Goal: Task Accomplishment & Management: Manage account settings

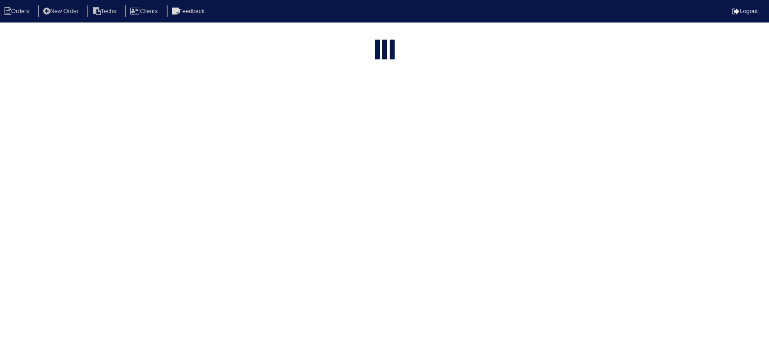
select select "15"
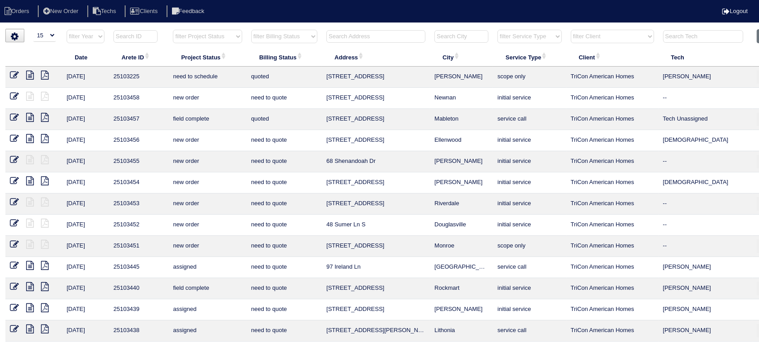
drag, startPoint x: 232, startPoint y: 34, endPoint x: 232, endPoint y: 42, distance: 7.7
click at [232, 34] on select "filter Project Status -- Any Project Status -- new order assigned in progress f…" at bounding box center [207, 37] width 69 height 14
click at [173, 30] on select "filter Project Status -- Any Project Status -- new order assigned in progress f…" at bounding box center [207, 37] width 69 height 14
select select "field complete"
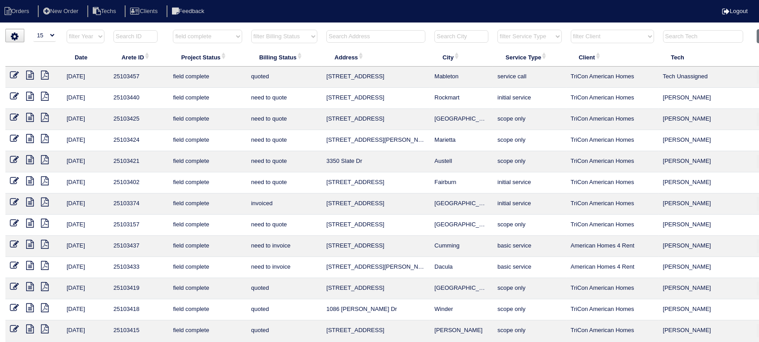
click at [312, 37] on select "filter Billing Status -- Any Billing Status -- need to quote quoted need to inv…" at bounding box center [284, 37] width 66 height 14
select select "need to quote"
click at [251, 30] on select "filter Billing Status -- Any Billing Status -- need to quote quoted need to inv…" at bounding box center [284, 37] width 66 height 14
select select "field complete"
select select "need to quote"
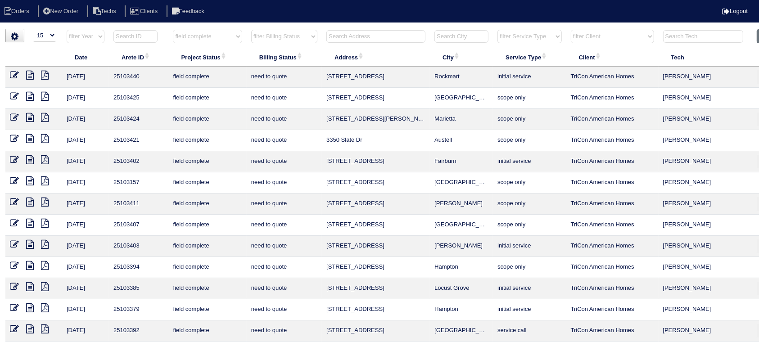
click at [115, 151] on td "25103402" at bounding box center [138, 161] width 59 height 21
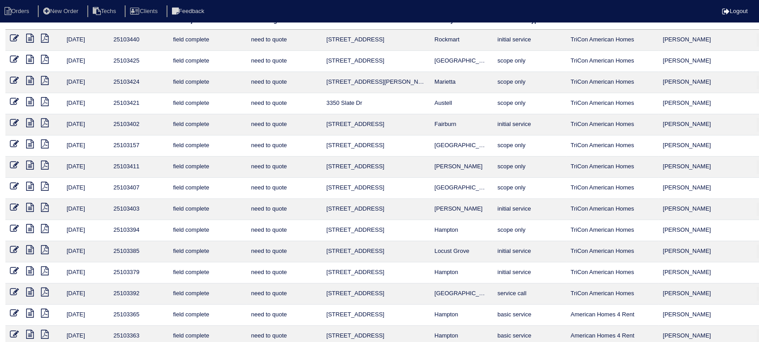
scroll to position [68, 0]
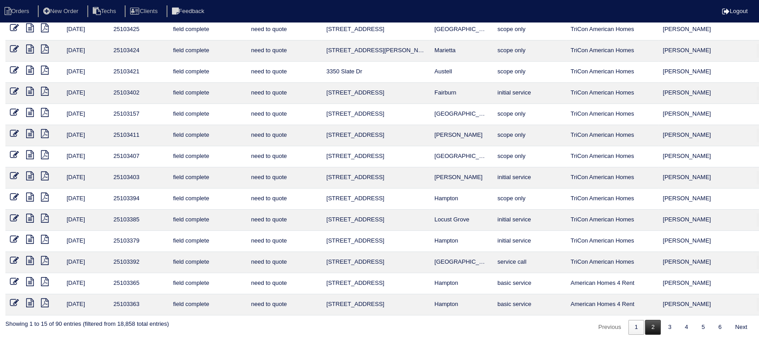
click at [649, 327] on link "2" at bounding box center [653, 327] width 16 height 15
select select "field complete"
select select "need to quote"
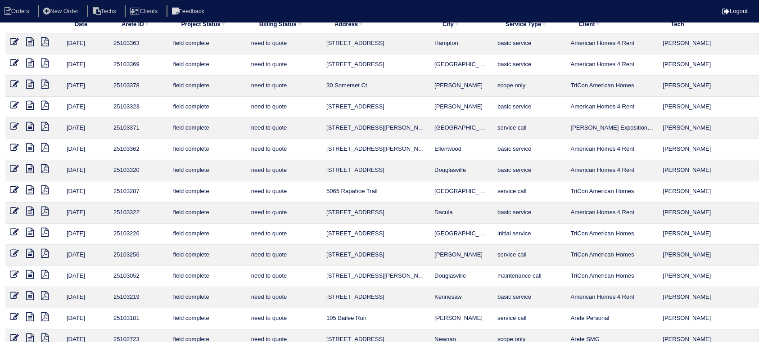
scroll to position [8, 0]
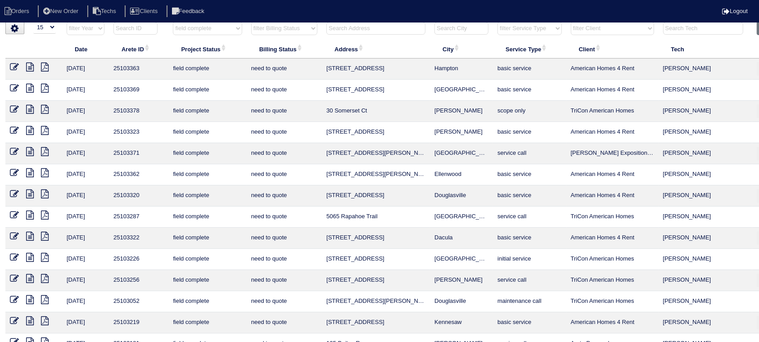
click at [30, 88] on icon at bounding box center [30, 88] width 8 height 9
click at [45, 87] on icon at bounding box center [45, 88] width 8 height 9
click at [31, 88] on icon at bounding box center [30, 88] width 8 height 9
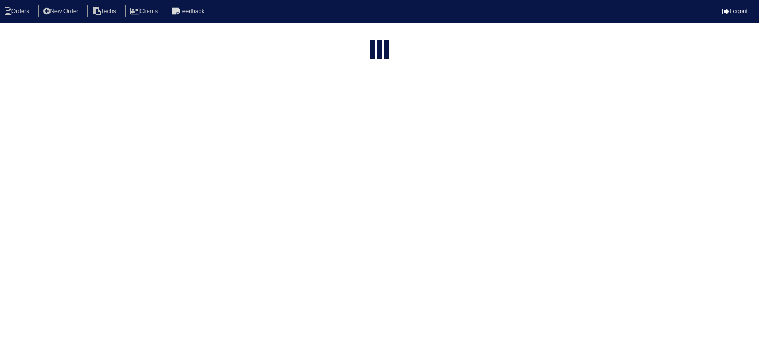
select select "15"
select select "field complete"
select select "need to quote"
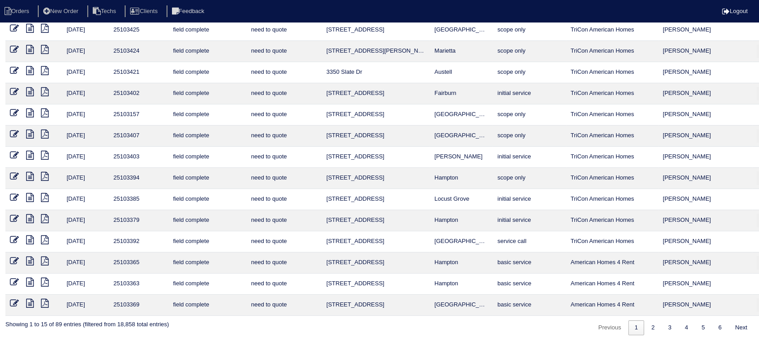
scroll to position [68, 0]
click at [30, 214] on icon at bounding box center [30, 218] width 8 height 9
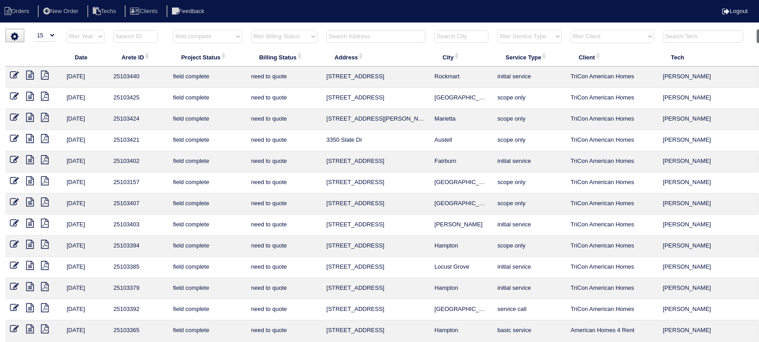
scroll to position [0, 27]
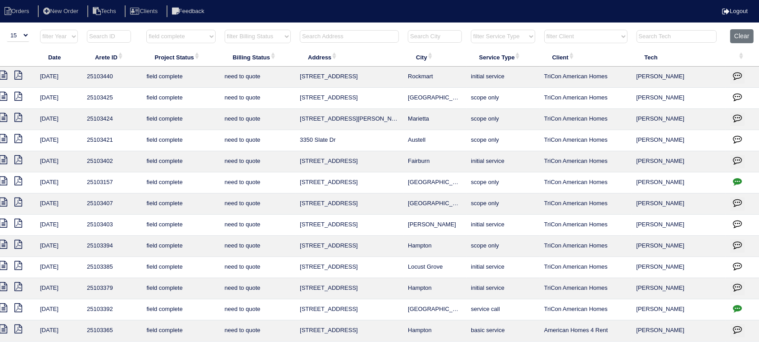
click at [739, 284] on icon "button" at bounding box center [737, 287] width 9 height 9
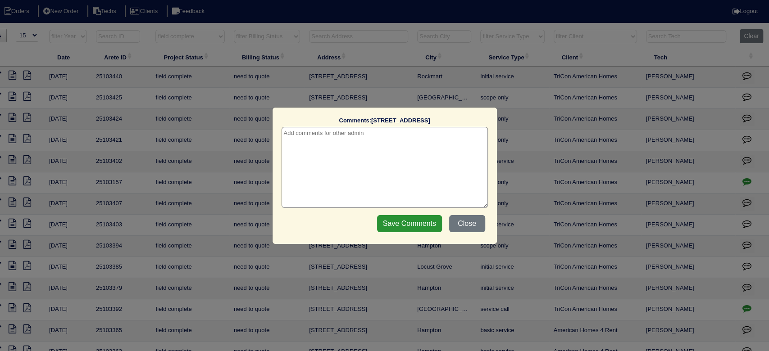
click at [395, 141] on textarea at bounding box center [384, 167] width 206 height 81
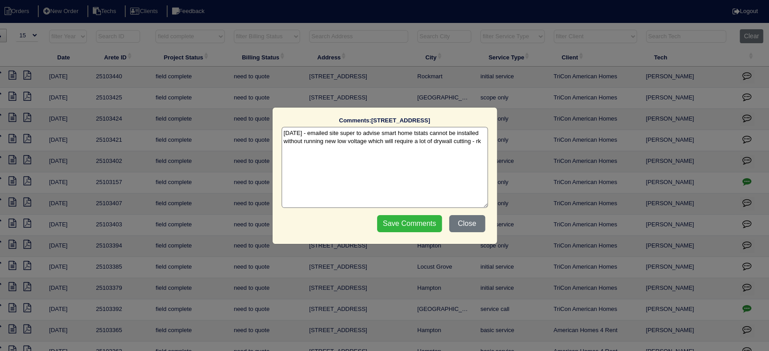
type textarea "9/17/25 - emailed site super to advise smart home tstats cannot be installed wi…"
click at [407, 222] on input "Save Comments" at bounding box center [409, 223] width 65 height 17
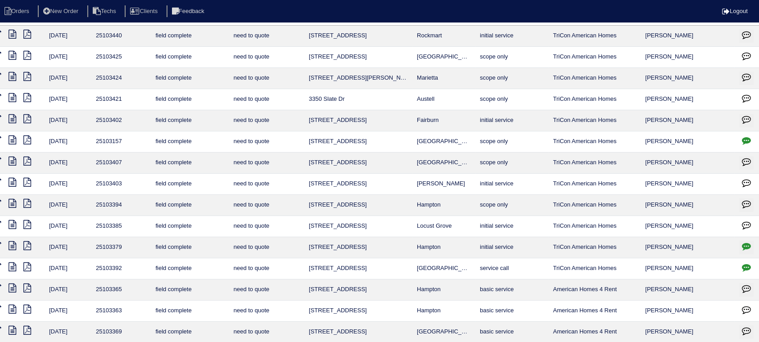
scroll to position [60, 18]
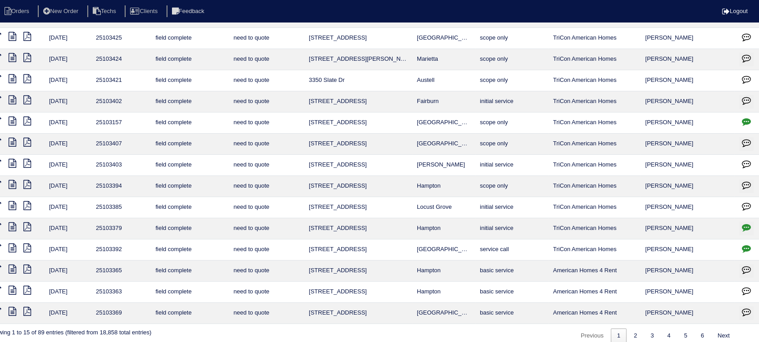
click at [11, 204] on icon at bounding box center [13, 205] width 8 height 9
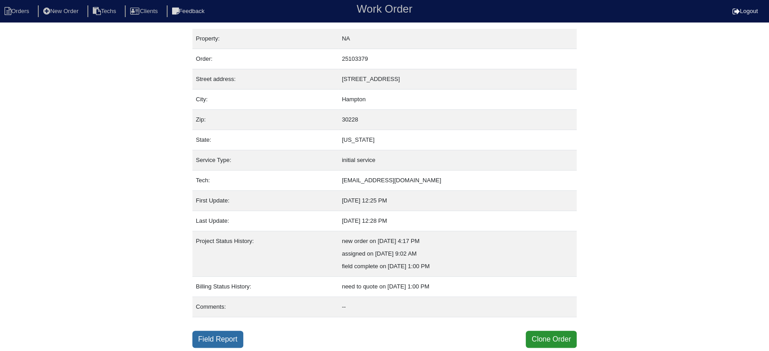
click at [218, 336] on link "Field Report" at bounding box center [217, 339] width 51 height 17
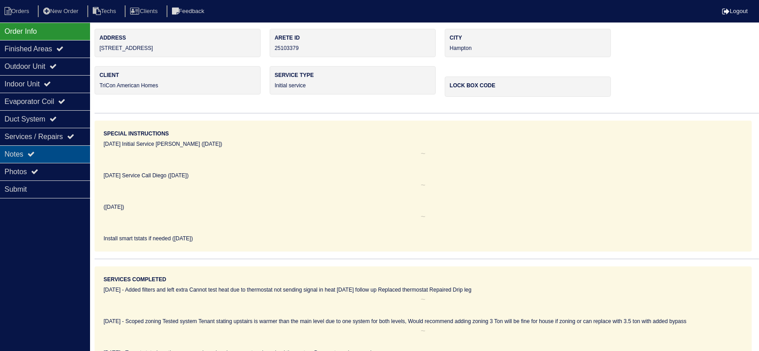
click at [74, 151] on div "Notes" at bounding box center [45, 154] width 90 height 18
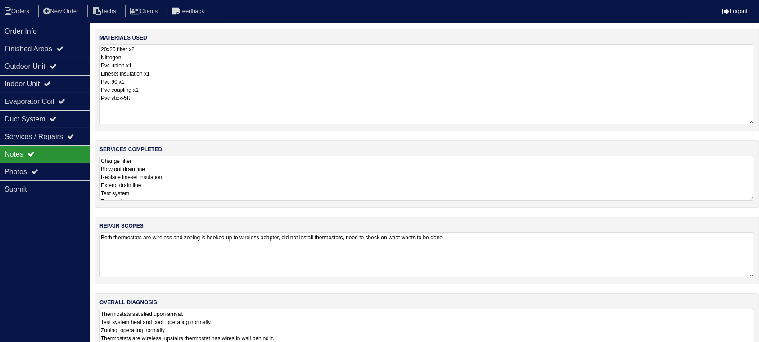
drag, startPoint x: 760, startPoint y: 84, endPoint x: 759, endPoint y: 125, distance: 41.0
click at [759, 125] on div "materials used 20x25 filter x2 Nitrogen Pvc union x1 Lineset insulation x1 Pvc …" at bounding box center [427, 80] width 665 height 103
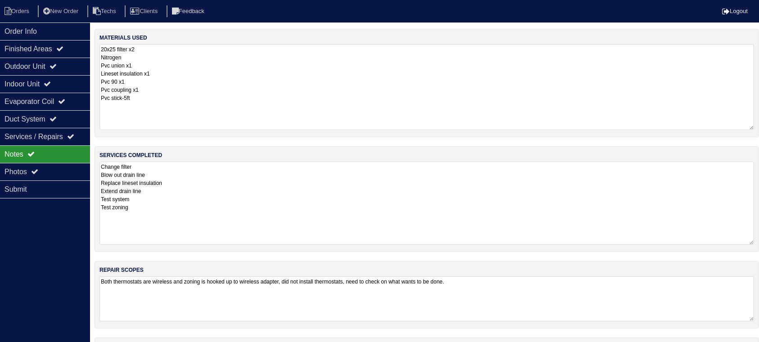
drag, startPoint x: 751, startPoint y: 204, endPoint x: 747, endPoint y: 243, distance: 39.9
click at [747, 243] on textarea "Change filter Blow out drain line Replace lineset insulation Extend drain line …" at bounding box center [427, 203] width 655 height 83
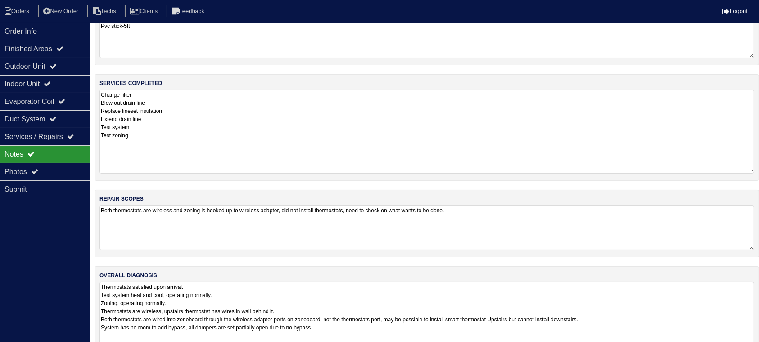
drag, startPoint x: 751, startPoint y: 323, endPoint x: 751, endPoint y: 358, distance: 35.1
click at [751, 351] on html "Orders New Order Techs Clients Feedback Logout Orders New Order Users Clients M…" at bounding box center [379, 152] width 759 height 449
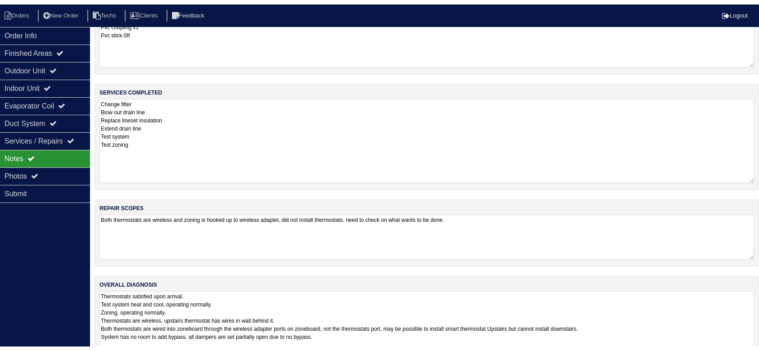
scroll to position [0, 0]
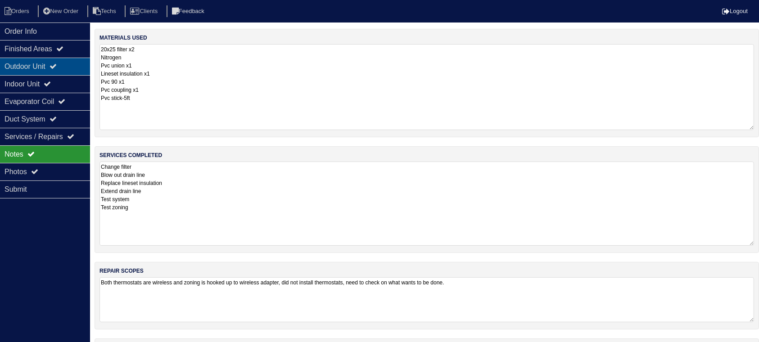
click at [61, 62] on div "Outdoor Unit" at bounding box center [45, 67] width 90 height 18
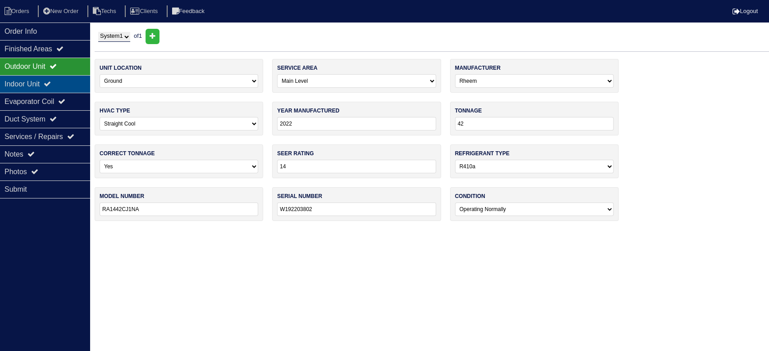
click at [60, 77] on div "Indoor Unit" at bounding box center [45, 84] width 90 height 18
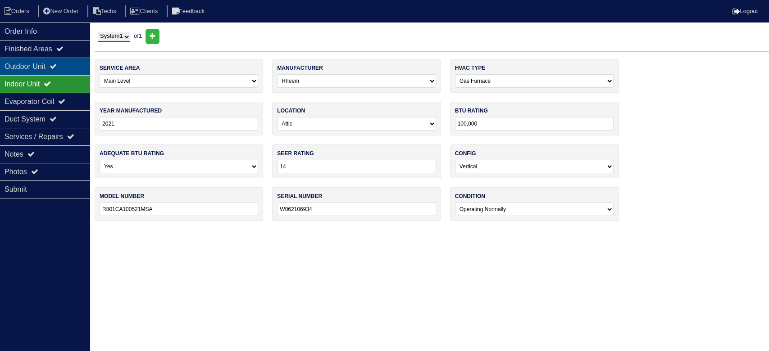
click at [68, 65] on div "Outdoor Unit" at bounding box center [45, 67] width 90 height 18
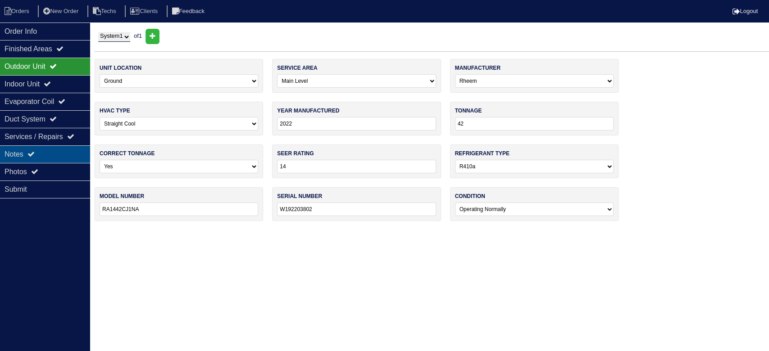
click at [54, 153] on div "Notes" at bounding box center [45, 154] width 90 height 18
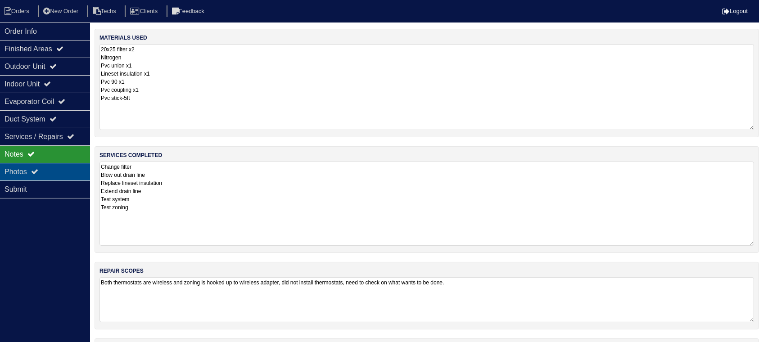
click at [70, 171] on div "Photos" at bounding box center [45, 172] width 90 height 18
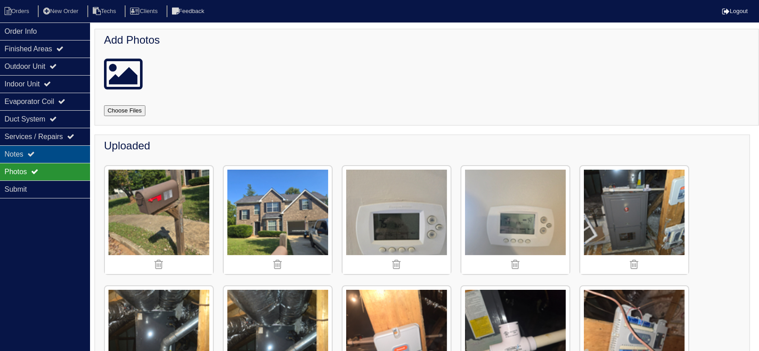
click at [50, 155] on div "Notes" at bounding box center [45, 154] width 90 height 18
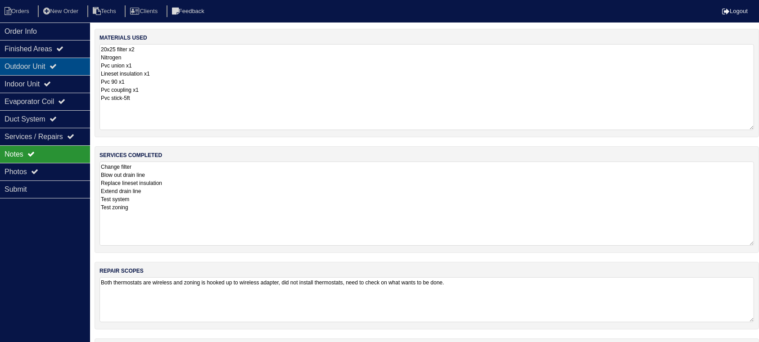
click at [43, 64] on div "Outdoor Unit" at bounding box center [45, 67] width 90 height 18
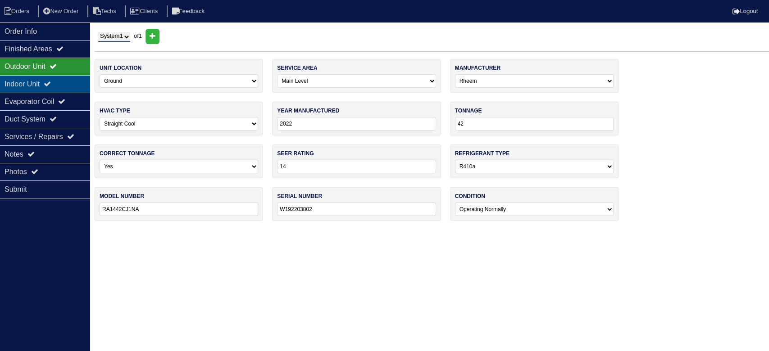
click at [41, 82] on div "Indoor Unit" at bounding box center [45, 84] width 90 height 18
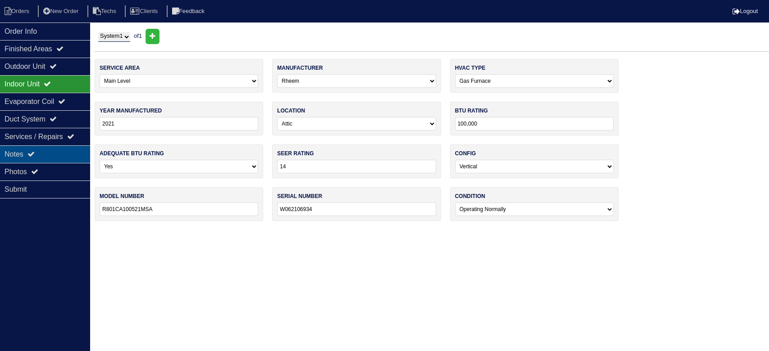
click at [58, 154] on div "Notes" at bounding box center [45, 154] width 90 height 18
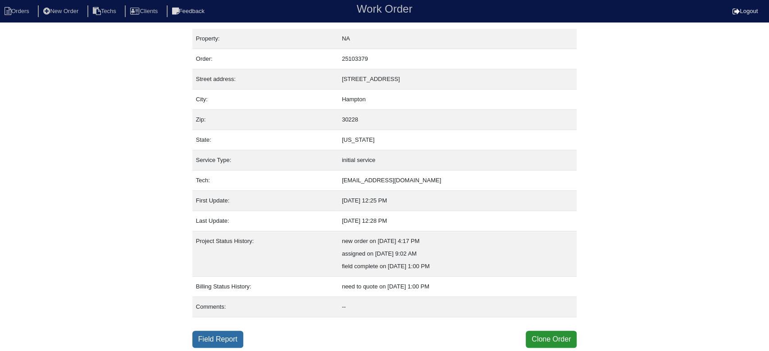
click at [230, 340] on link "Field Report" at bounding box center [217, 339] width 51 height 17
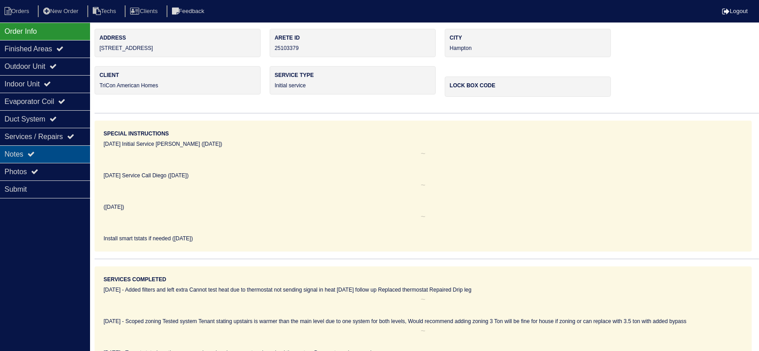
click at [27, 153] on div "Notes" at bounding box center [45, 154] width 90 height 18
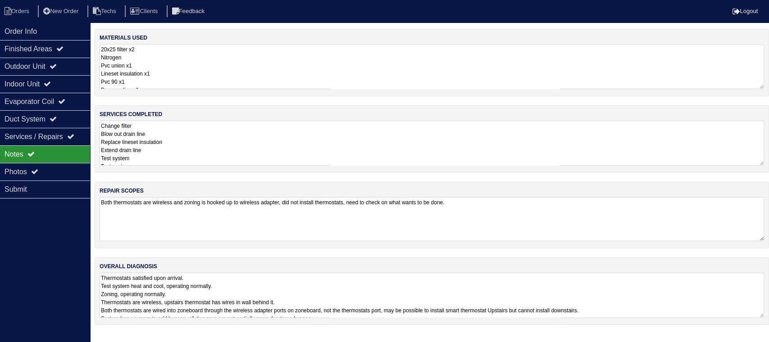
click at [510, 203] on textarea "Both thermostats are wireless and zoning is hooked up to wireless adapter, did …" at bounding box center [432, 219] width 664 height 44
type textarea "Both thermostats are wireless and zoning is hooked up to wireless adapter, did …"
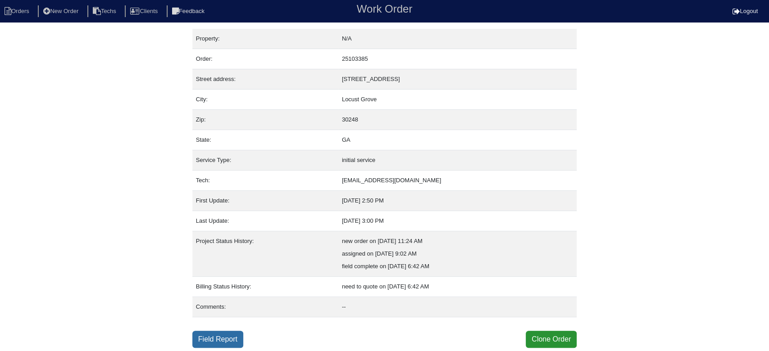
click at [218, 340] on link "Field Report" at bounding box center [217, 339] width 51 height 17
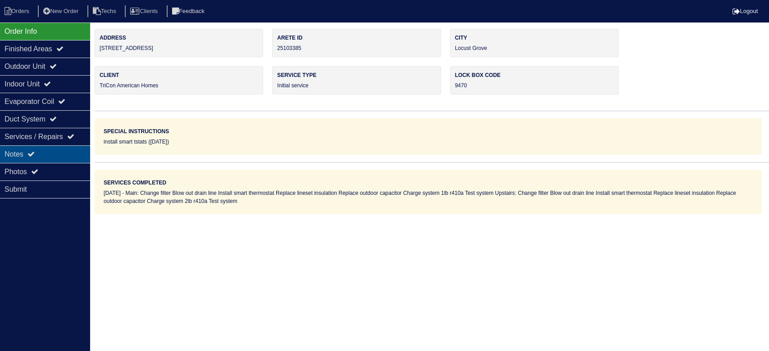
click at [69, 155] on div "Notes" at bounding box center [45, 154] width 90 height 18
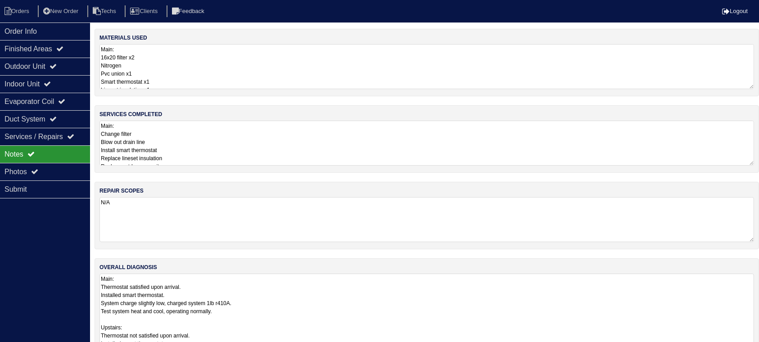
drag, startPoint x: 761, startPoint y: 315, endPoint x: 753, endPoint y: 380, distance: 65.0
click at [753, 351] on html "Orders New Order Techs Clients Feedback Logout Orders New Order Users Clients M…" at bounding box center [379, 199] width 759 height 399
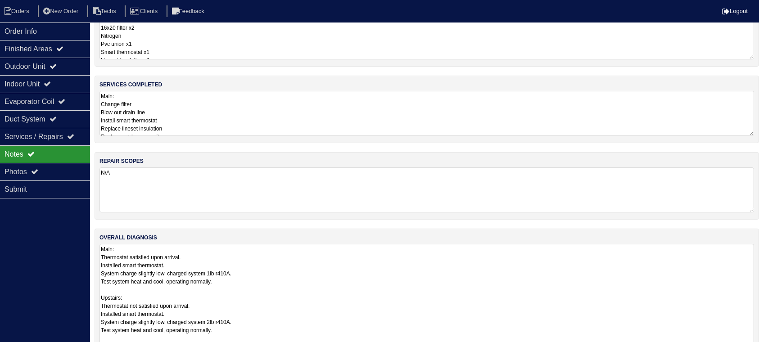
scroll to position [55, 0]
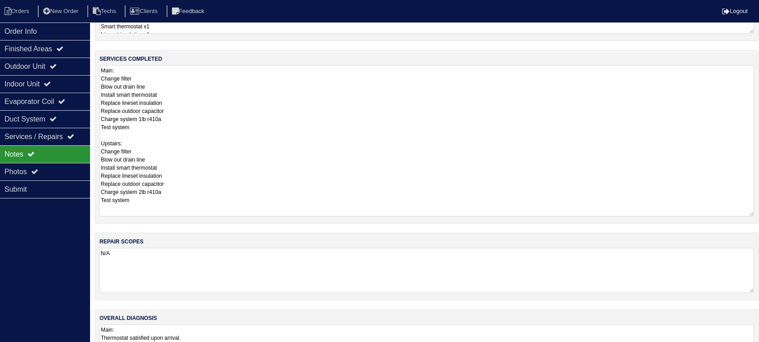
drag, startPoint x: 753, startPoint y: 108, endPoint x: 736, endPoint y: 214, distance: 108.0
click at [736, 214] on textarea "Main: Change filter Blow out drain line Install smart thermostat Replace linese…" at bounding box center [427, 140] width 655 height 151
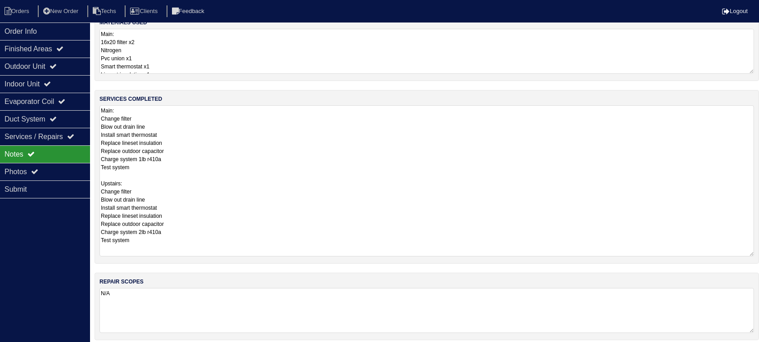
scroll to position [0, 0]
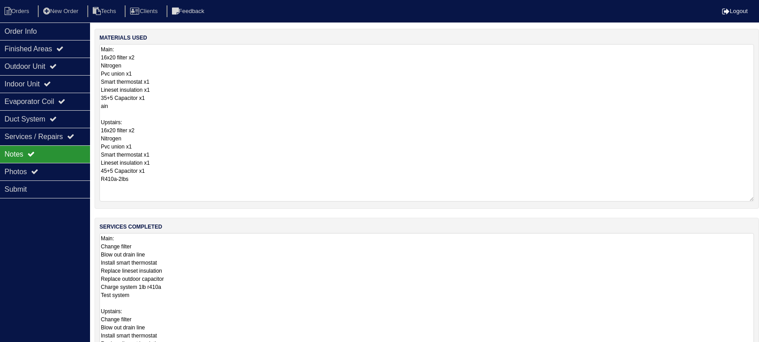
drag, startPoint x: 751, startPoint y: 88, endPoint x: 743, endPoint y: 200, distance: 112.9
click at [743, 200] on textarea "Main: 16x20 filter x2 Nitrogen Pvc union x1 Smart thermostat x1 Lineset insulat…" at bounding box center [427, 123] width 655 height 158
click at [77, 64] on div "Outdoor Unit" at bounding box center [45, 67] width 90 height 18
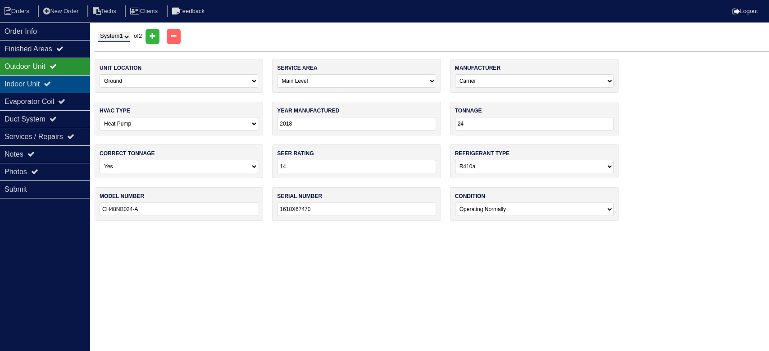
click at [64, 82] on div "Indoor Unit" at bounding box center [45, 84] width 90 height 18
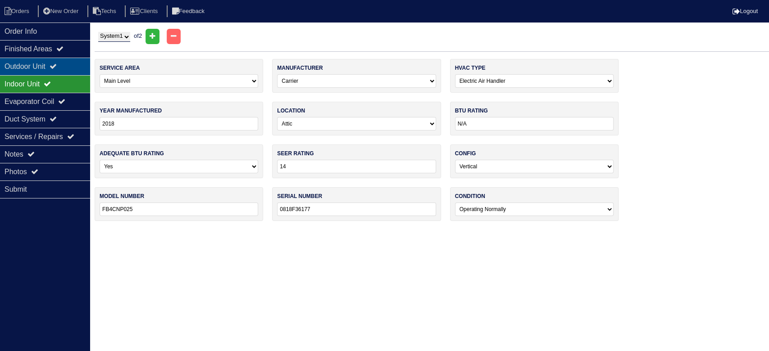
click at [65, 62] on div "Outdoor Unit" at bounding box center [45, 67] width 90 height 18
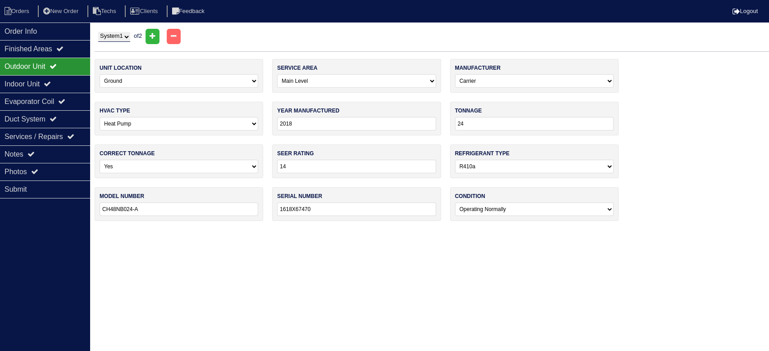
click at [120, 36] on select "System 1 System 2" at bounding box center [114, 37] width 32 height 10
select select "2"
click at [98, 32] on select "System 1 System 2" at bounding box center [114, 37] width 32 height 10
select select "1"
type input "30"
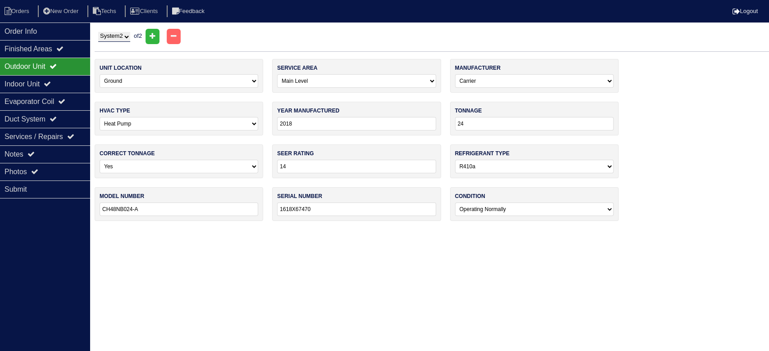
type input "CH14NB030-A"
type input "1718X43656"
click at [42, 83] on div "Indoor Unit" at bounding box center [45, 84] width 90 height 18
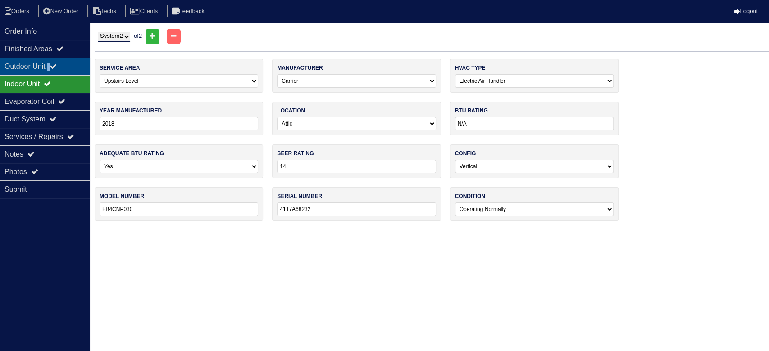
drag, startPoint x: 54, startPoint y: 64, endPoint x: 61, endPoint y: 60, distance: 8.1
click at [54, 64] on div "Outdoor Unit" at bounding box center [45, 67] width 90 height 18
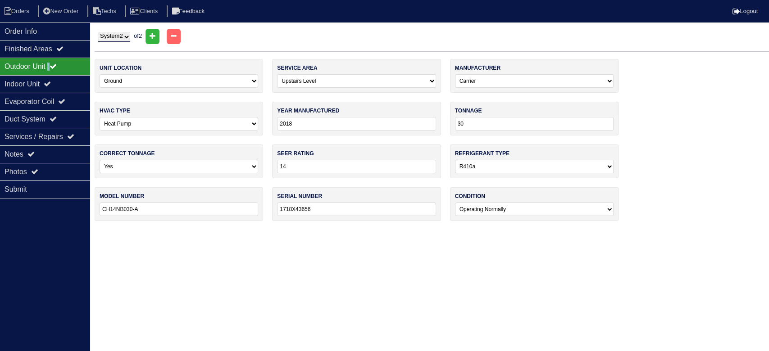
click at [112, 38] on select "System 1 System 2" at bounding box center [114, 37] width 32 height 10
select select "1"
click at [98, 32] on select "System 1 System 2" at bounding box center [114, 37] width 32 height 10
select select "0"
type input "24"
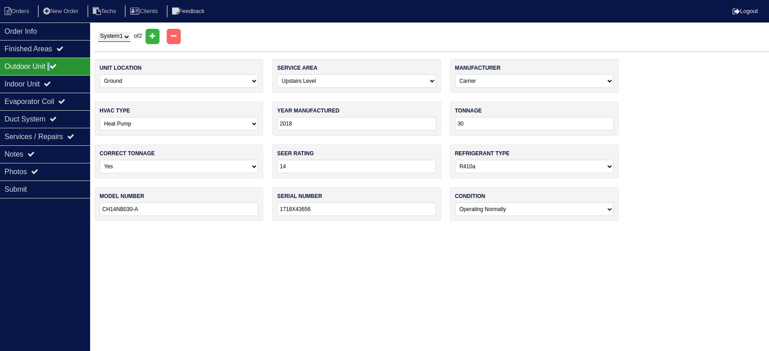
type input "CH48NB024-A"
type input "1618X67470"
click at [59, 77] on div "Indoor Unit" at bounding box center [45, 84] width 90 height 18
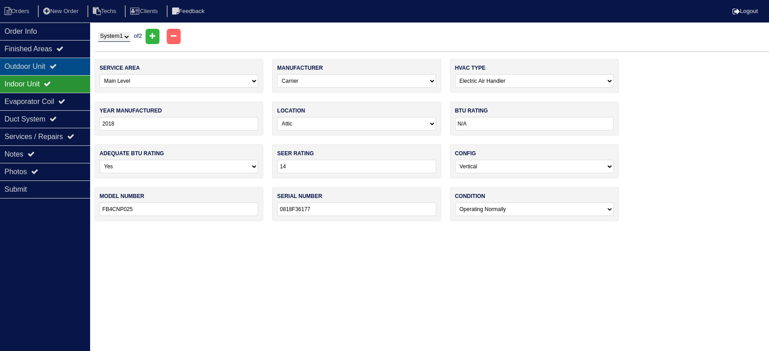
click at [61, 60] on div "Outdoor Unit" at bounding box center [45, 67] width 90 height 18
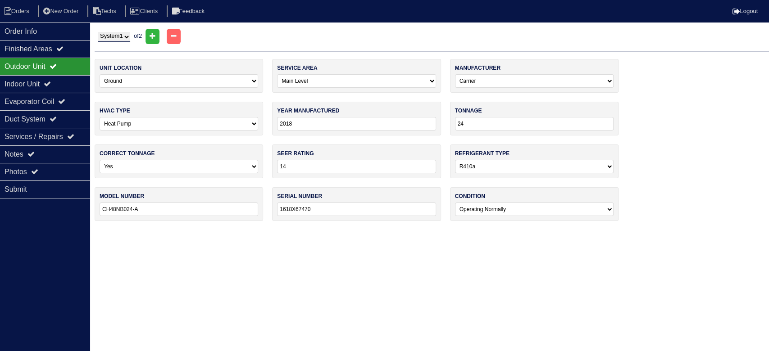
click at [120, 38] on select "System 1 System 2" at bounding box center [114, 37] width 32 height 10
select select "2"
click at [98, 32] on select "System 1 System 2" at bounding box center [114, 37] width 32 height 10
select select "1"
type input "30"
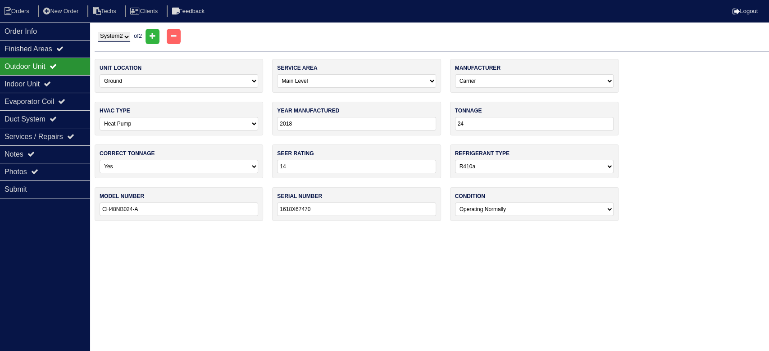
type input "CH14NB030-A"
type input "1718X43656"
select select "1"
type input "FB4CNP030"
type input "4117A68232"
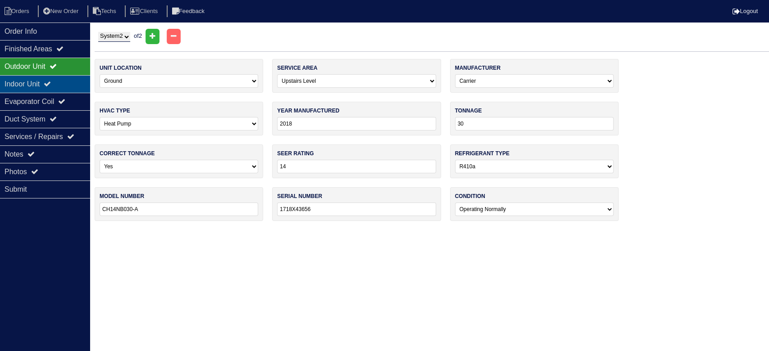
click at [51, 81] on icon at bounding box center [47, 83] width 7 height 7
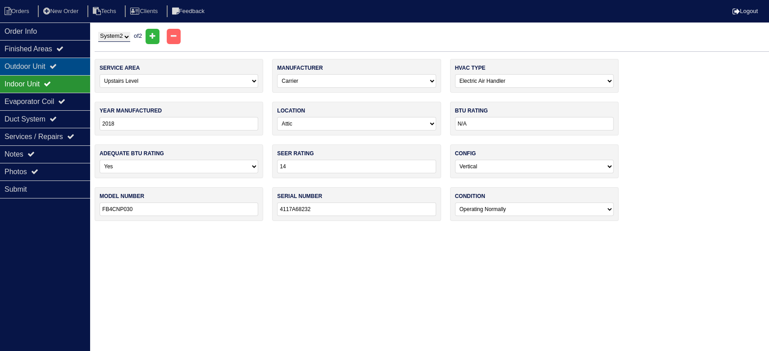
click at [64, 64] on div "Outdoor Unit" at bounding box center [45, 67] width 90 height 18
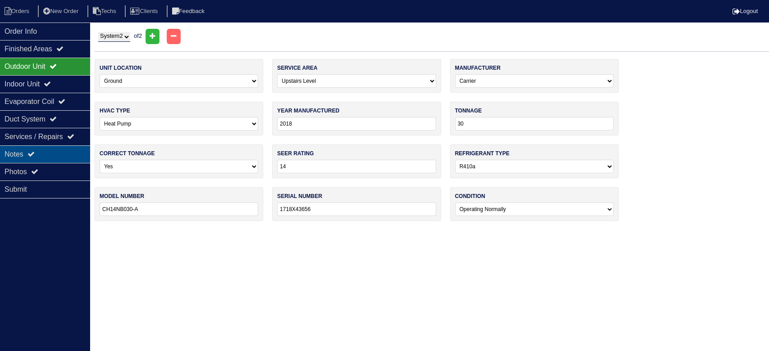
click at [63, 146] on div "Notes" at bounding box center [45, 154] width 90 height 18
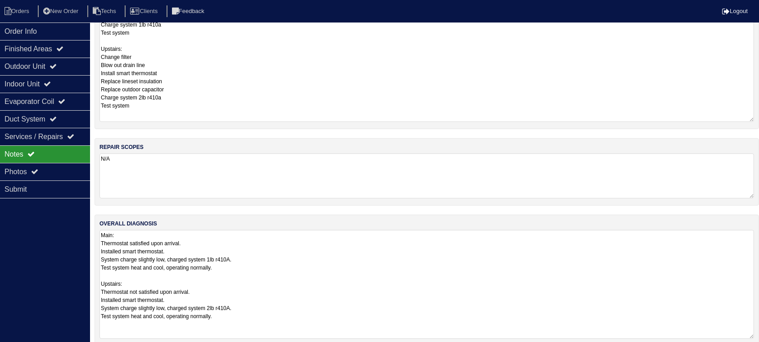
scroll to position [274, 0]
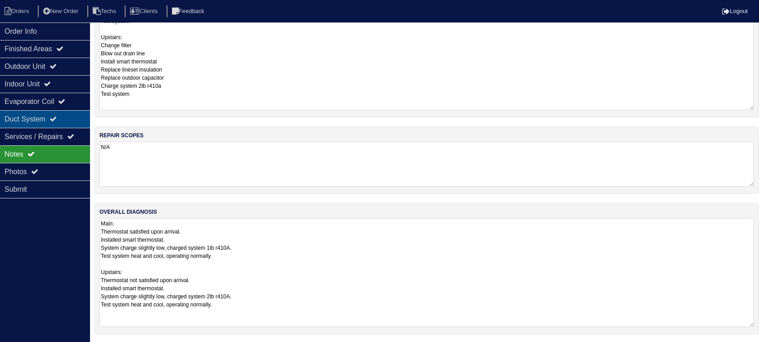
click at [71, 120] on div "Duct System" at bounding box center [45, 119] width 90 height 18
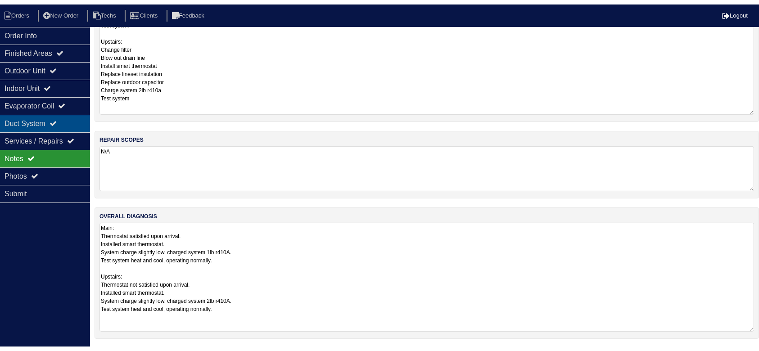
scroll to position [0, 0]
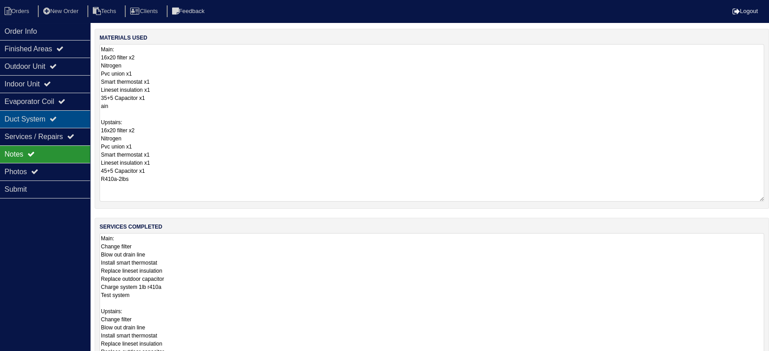
select select "2"
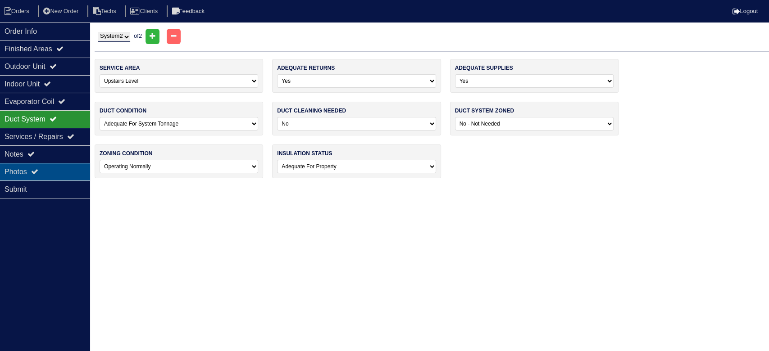
click at [58, 164] on div "Photos" at bounding box center [45, 172] width 90 height 18
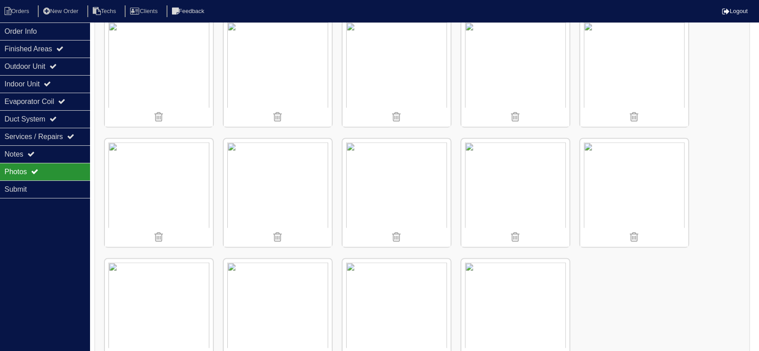
scroll to position [1856, 0]
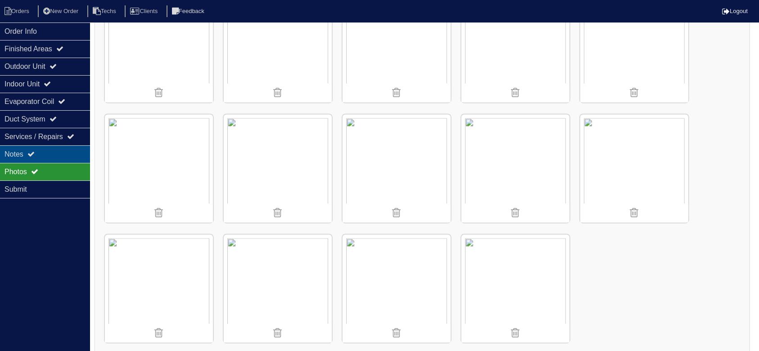
click at [35, 151] on icon at bounding box center [30, 153] width 7 height 7
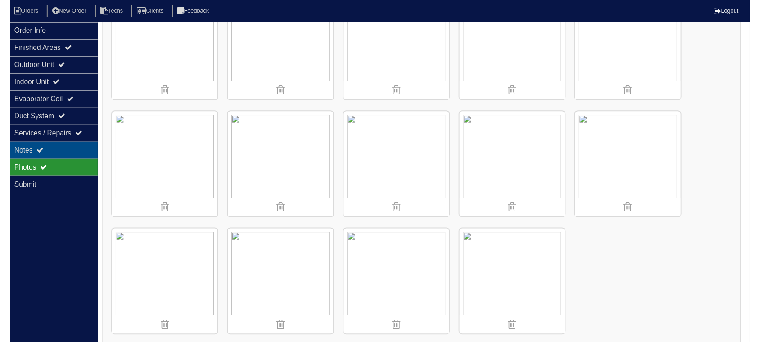
scroll to position [274, 0]
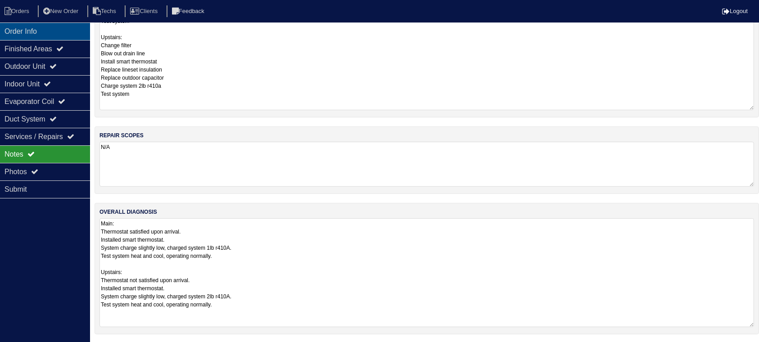
click at [58, 28] on div "Order Info" at bounding box center [45, 32] width 90 height 18
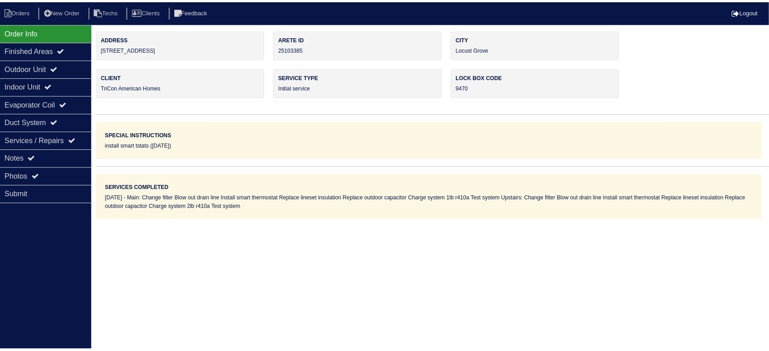
scroll to position [0, 0]
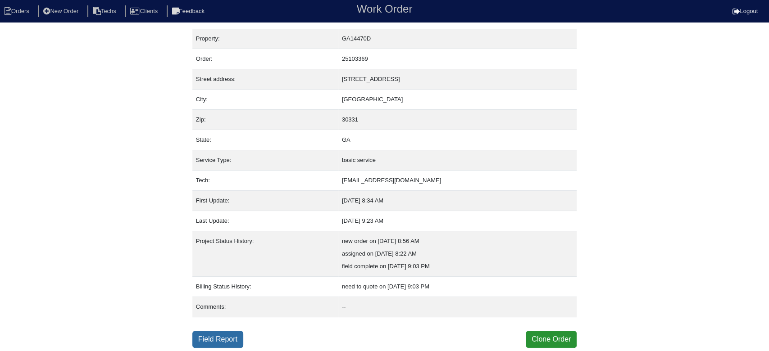
click at [223, 334] on link "Field Report" at bounding box center [217, 339] width 51 height 17
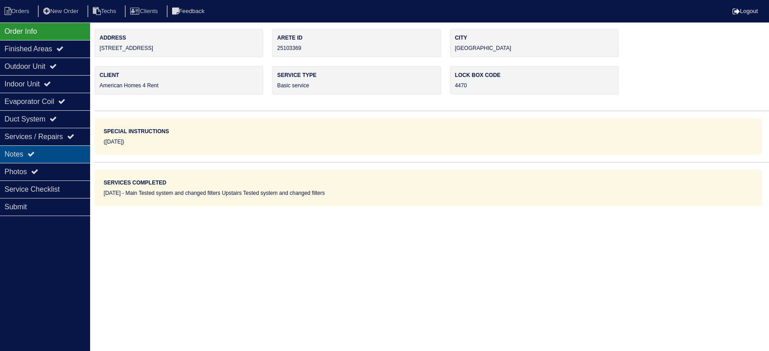
click at [46, 152] on div "Notes" at bounding box center [45, 154] width 90 height 18
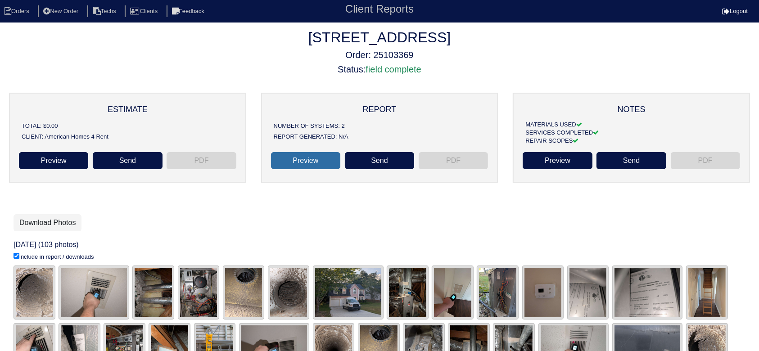
click at [310, 160] on link "Preview" at bounding box center [305, 160] width 69 height 17
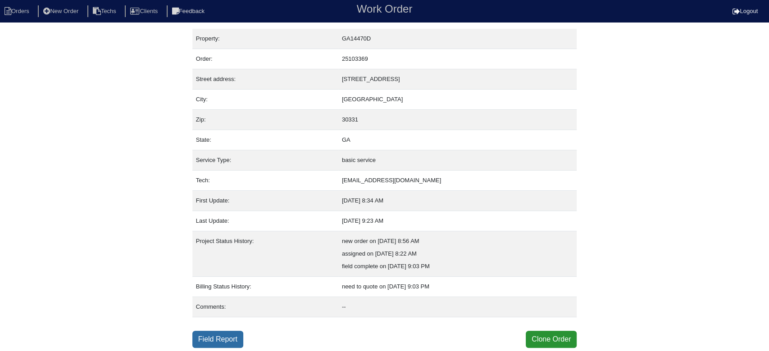
click at [219, 338] on link "Field Report" at bounding box center [217, 339] width 51 height 17
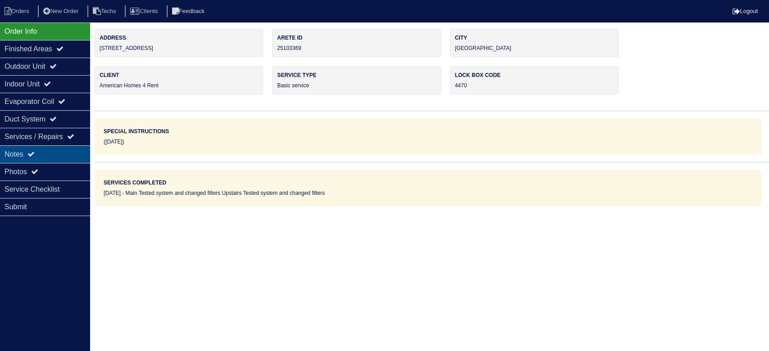
click at [69, 150] on div "Notes" at bounding box center [45, 154] width 90 height 18
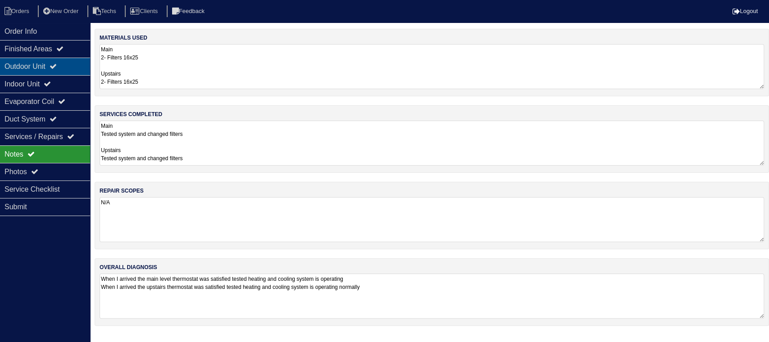
click at [69, 69] on div "Outdoor Unit" at bounding box center [45, 67] width 90 height 18
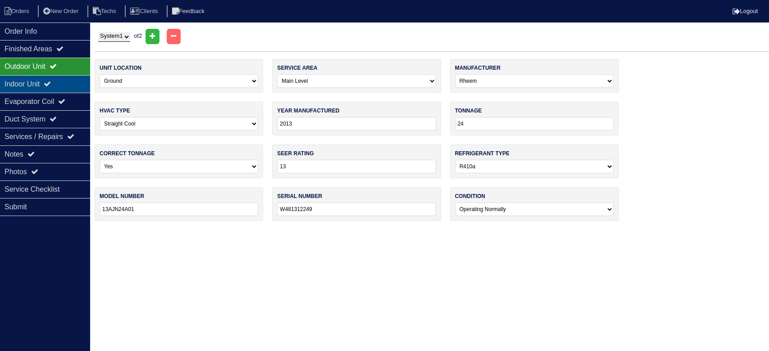
click at [70, 77] on div "Indoor Unit" at bounding box center [45, 84] width 90 height 18
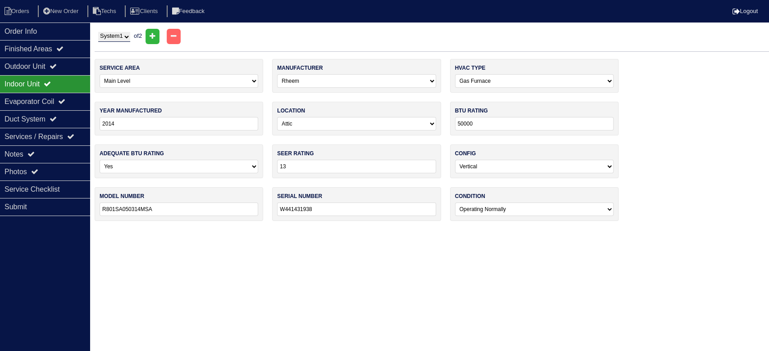
drag, startPoint x: 127, startPoint y: 32, endPoint x: 127, endPoint y: 38, distance: 6.4
click at [127, 32] on select "System 1 System 2" at bounding box center [114, 37] width 32 height 10
select select "2"
click at [98, 32] on select "System 1 System 2" at bounding box center [114, 37] width 32 height 10
select select "1"
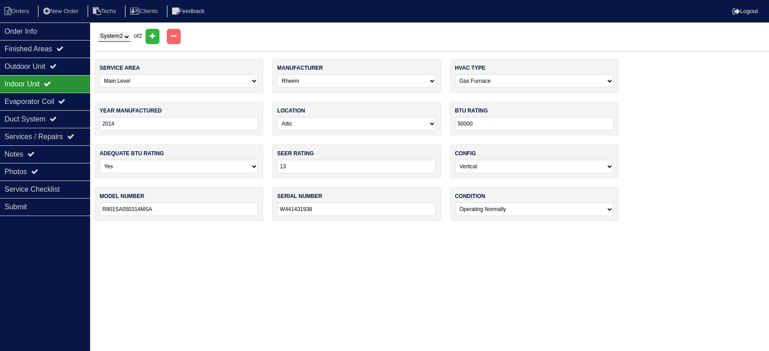
type input "W441431941"
click at [30, 67] on div "Outdoor Unit" at bounding box center [45, 67] width 90 height 18
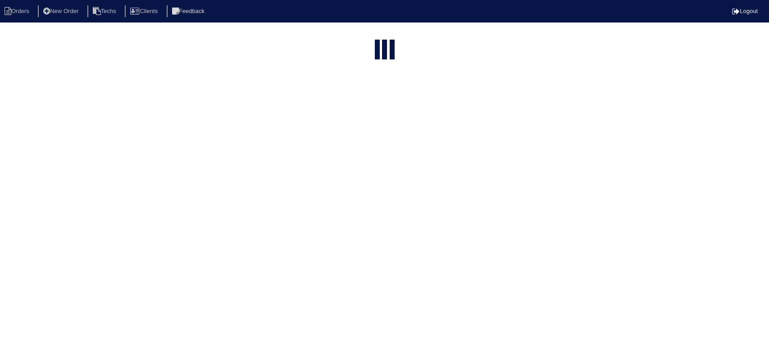
select select "15"
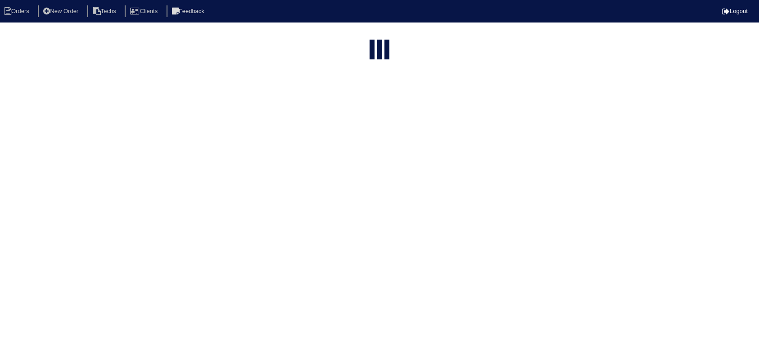
select select "field complete"
select select "need to quote"
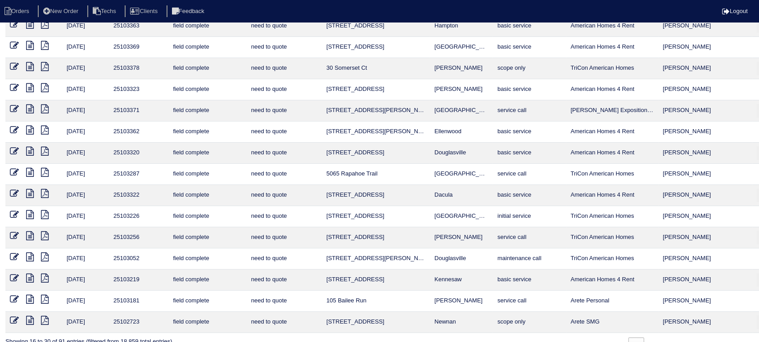
scroll to position [68, 0]
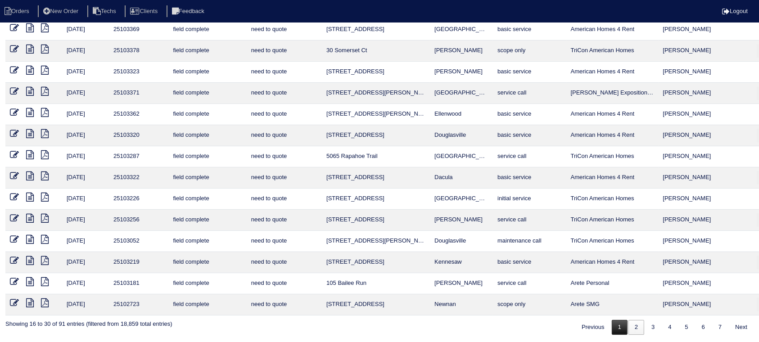
click at [617, 327] on link "1" at bounding box center [620, 327] width 16 height 15
select select "field complete"
select select "need to quote"
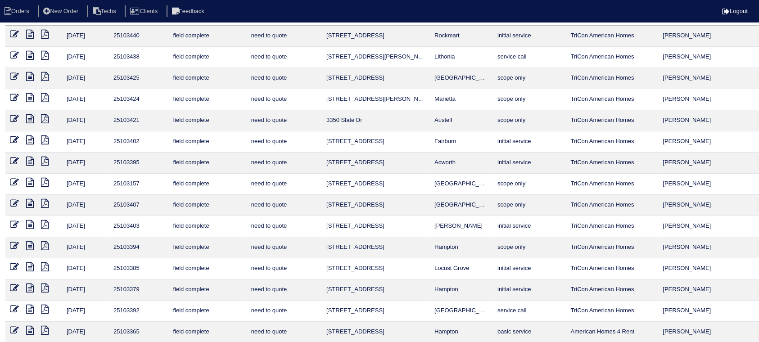
scroll to position [60, 0]
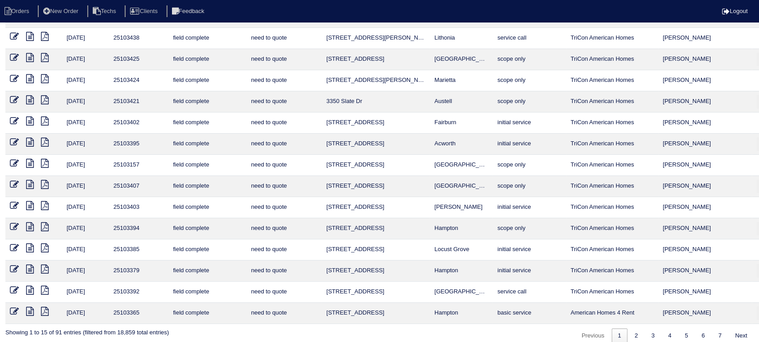
click at [31, 222] on icon at bounding box center [30, 226] width 8 height 9
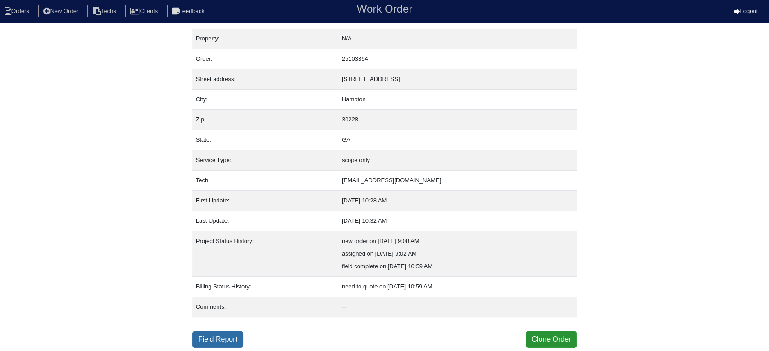
click at [221, 337] on link "Field Report" at bounding box center [217, 339] width 51 height 17
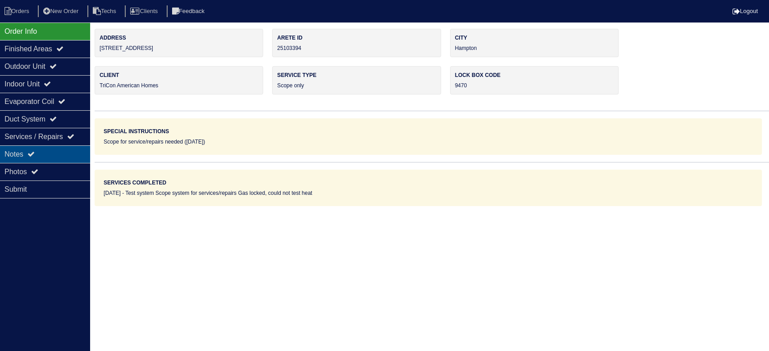
click at [73, 153] on div "Notes" at bounding box center [45, 154] width 90 height 18
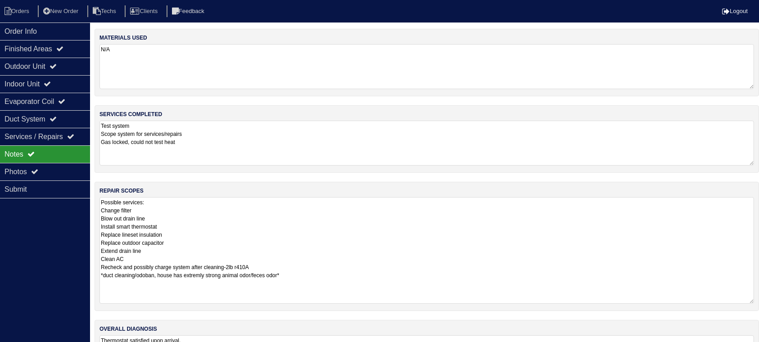
drag, startPoint x: 760, startPoint y: 239, endPoint x: 763, endPoint y: 301, distance: 61.8
click at [759, 301] on html "Orders New Order Techs Clients Feedback Logout Orders New Order Users Clients M…" at bounding box center [379, 198] width 759 height 397
click at [74, 60] on div "Outdoor Unit" at bounding box center [45, 67] width 90 height 18
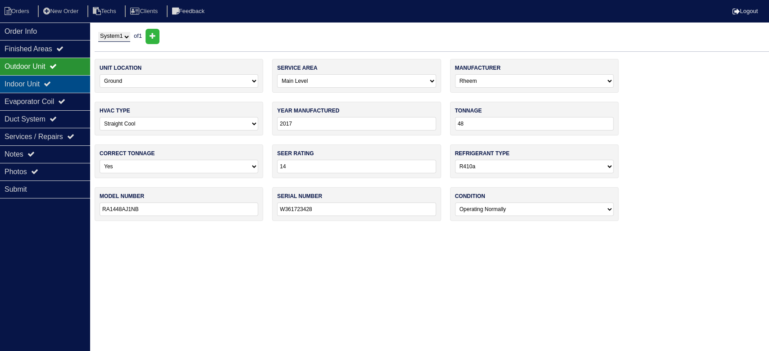
click at [67, 81] on div "Indoor Unit" at bounding box center [45, 84] width 90 height 18
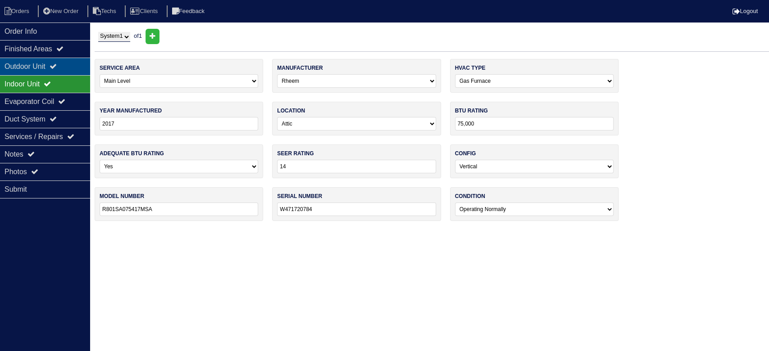
click at [72, 65] on div "Outdoor Unit" at bounding box center [45, 67] width 90 height 18
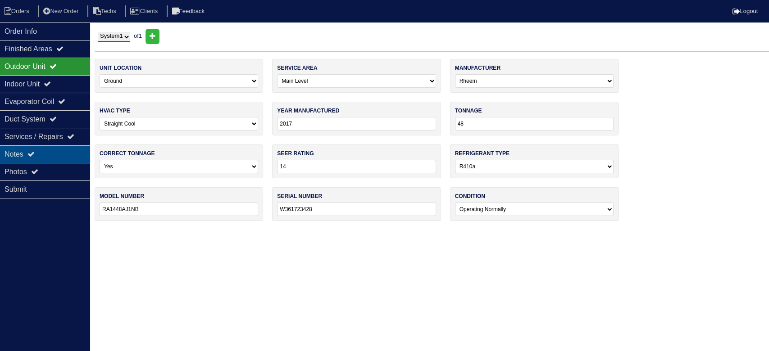
click at [57, 151] on div "Notes" at bounding box center [45, 154] width 90 height 18
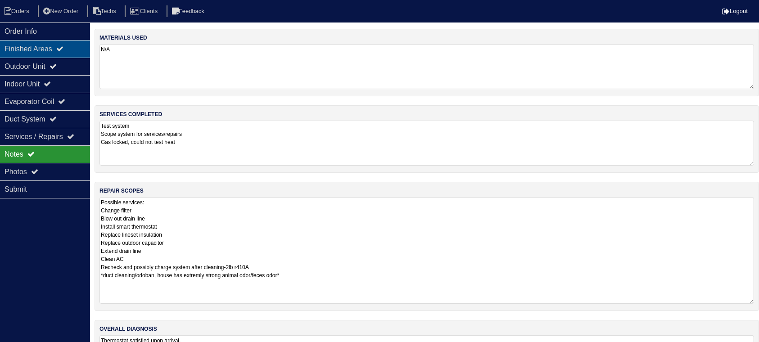
click at [82, 51] on div "Finished Areas" at bounding box center [45, 49] width 90 height 18
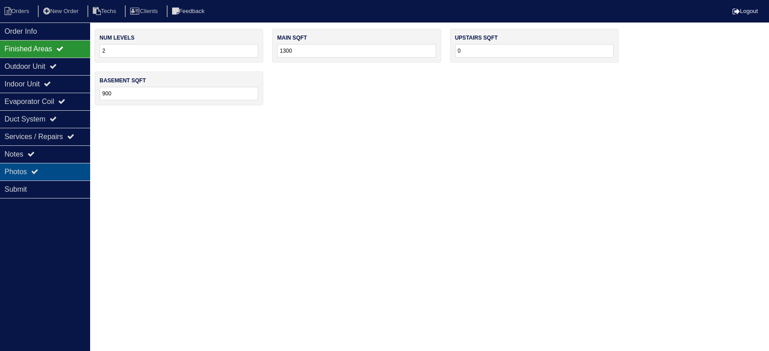
click at [63, 168] on div "Photos" at bounding box center [45, 172] width 90 height 18
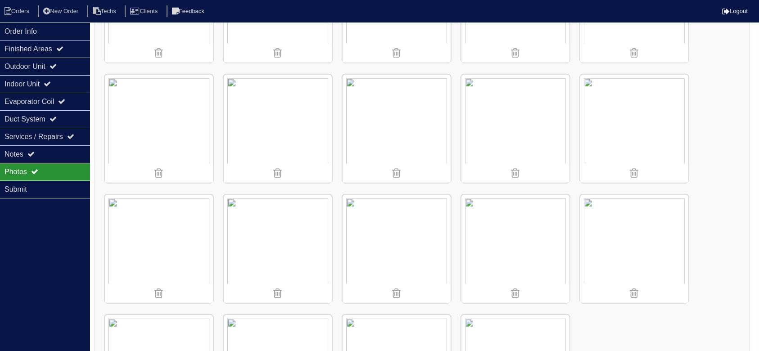
scroll to position [899, 0]
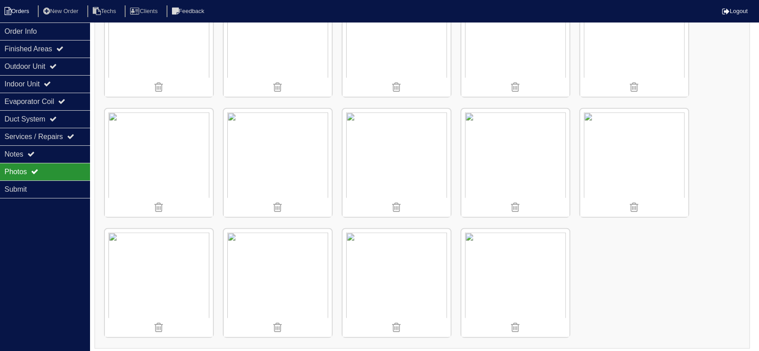
click at [26, 6] on li "Orders" at bounding box center [18, 11] width 36 height 12
select select "15"
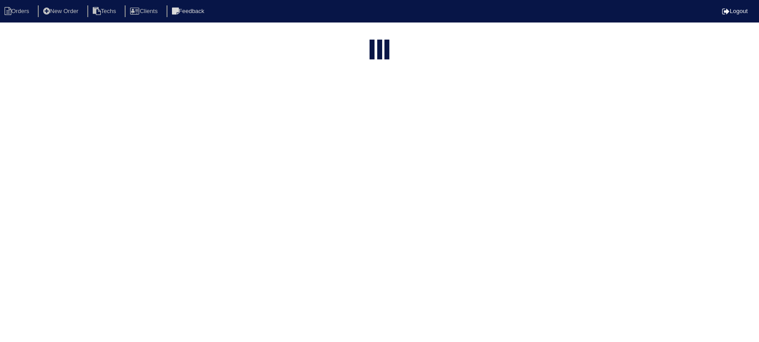
select select "field complete"
select select "need to quote"
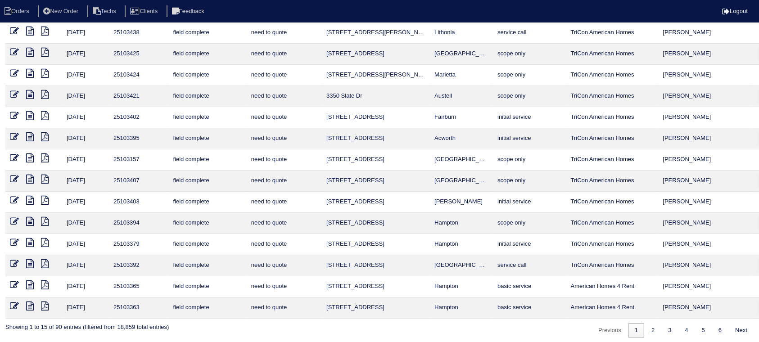
scroll to position [68, 0]
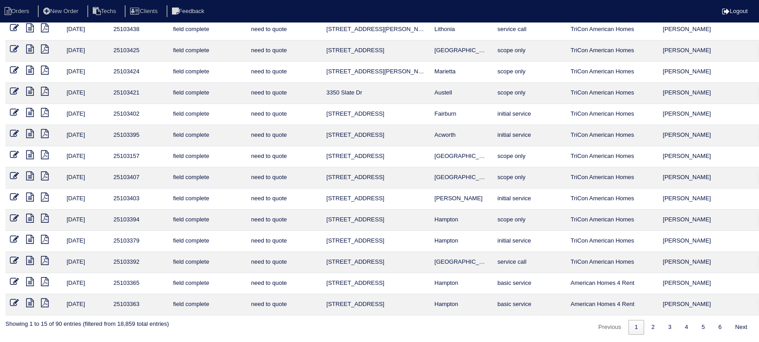
click at [33, 196] on icon at bounding box center [30, 197] width 8 height 9
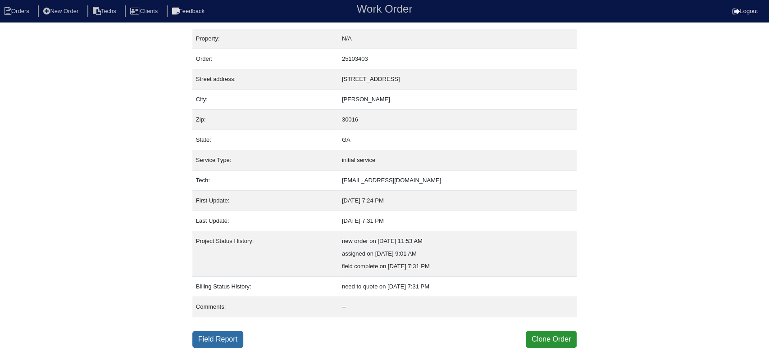
click at [199, 337] on link "Field Report" at bounding box center [217, 339] width 51 height 17
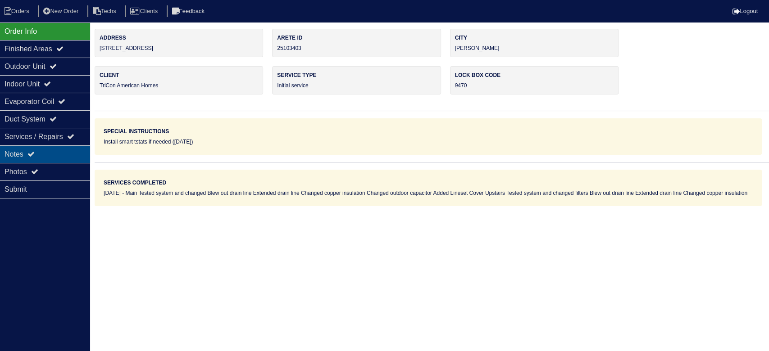
click at [71, 154] on div "Notes" at bounding box center [45, 154] width 90 height 18
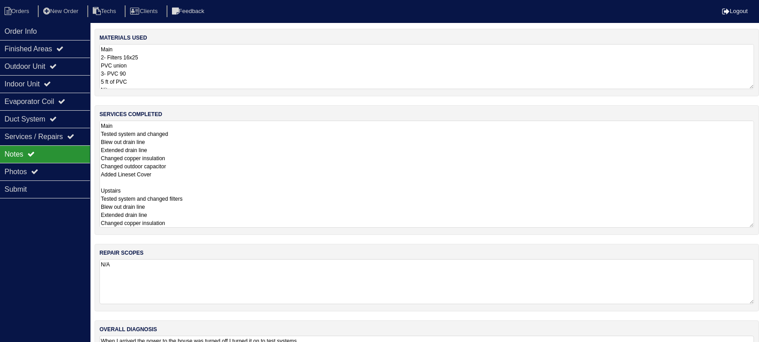
scroll to position [0, 9]
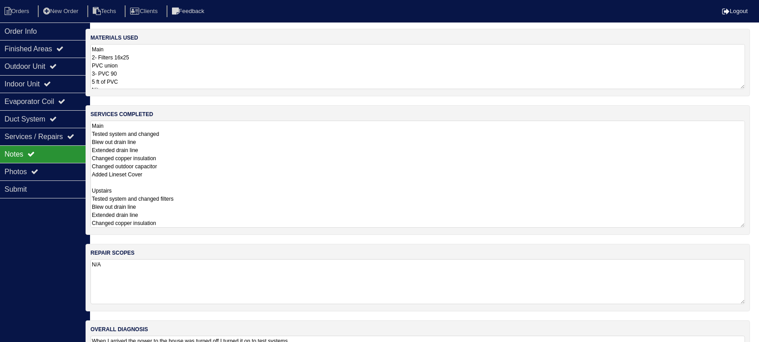
drag, startPoint x: 759, startPoint y: 165, endPoint x: 757, endPoint y: 188, distance: 23.5
click at [750, 188] on html "Orders New Order Techs Clients Feedback Logout Orders New Order Users Clients M…" at bounding box center [370, 198] width 759 height 397
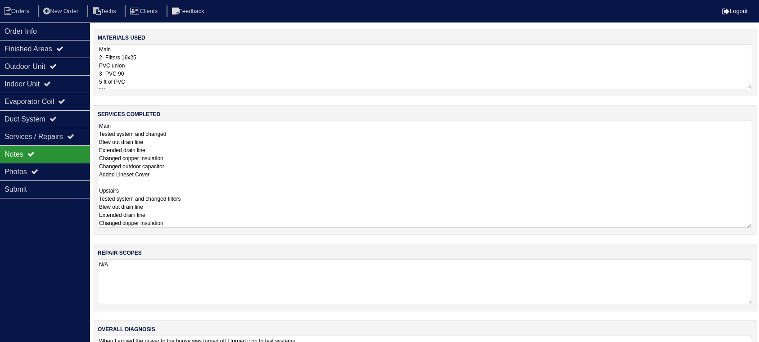
scroll to position [0, 0]
click at [59, 241] on div "Order Info Finished Areas Outdoor Unit Indoor Unit Evaporator Coil Duct System …" at bounding box center [45, 194] width 90 height 342
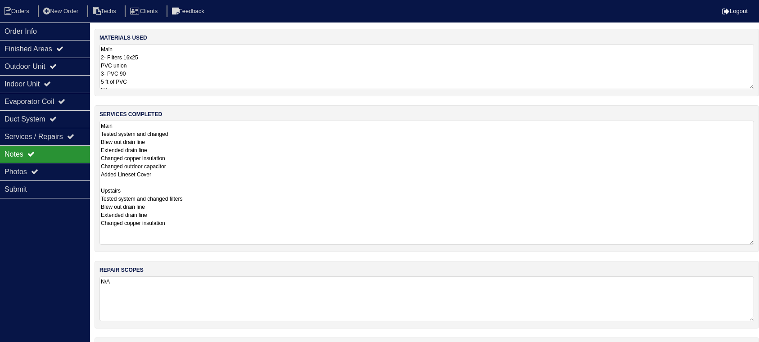
drag, startPoint x: 762, startPoint y: 160, endPoint x: 758, endPoint y: 239, distance: 79.3
click at [758, 239] on div "services completed Main Tested system and changed Blew out drain line Extended …" at bounding box center [427, 178] width 665 height 147
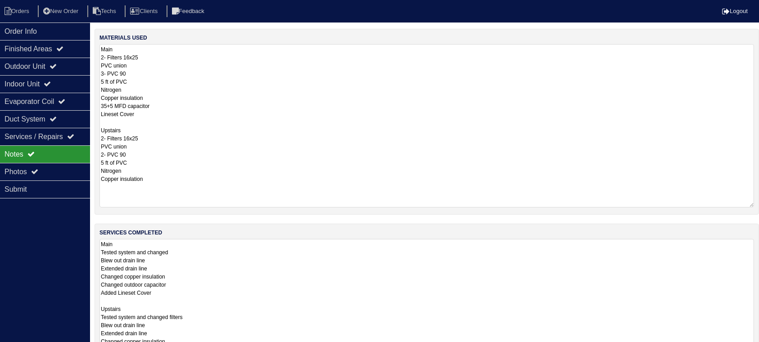
drag, startPoint x: 748, startPoint y: 87, endPoint x: 731, endPoint y: 207, distance: 121.1
click at [731, 207] on textarea "Main 2- Filters 16x25 PVC union 3- PVC 90 5 ft of PVC Nitrogen Copper insulatio…" at bounding box center [427, 125] width 655 height 163
click at [68, 68] on div "Outdoor Unit" at bounding box center [45, 67] width 90 height 18
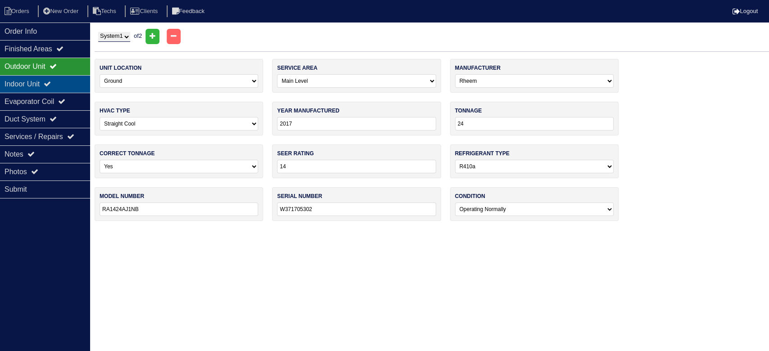
click at [83, 88] on div "Indoor Unit" at bounding box center [45, 84] width 90 height 18
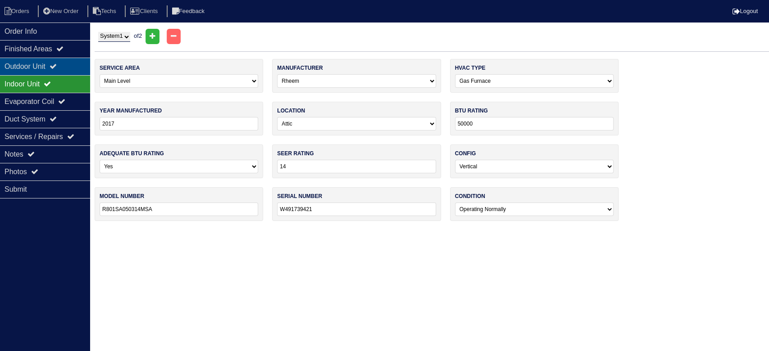
click at [78, 68] on div "Outdoor Unit" at bounding box center [45, 67] width 90 height 18
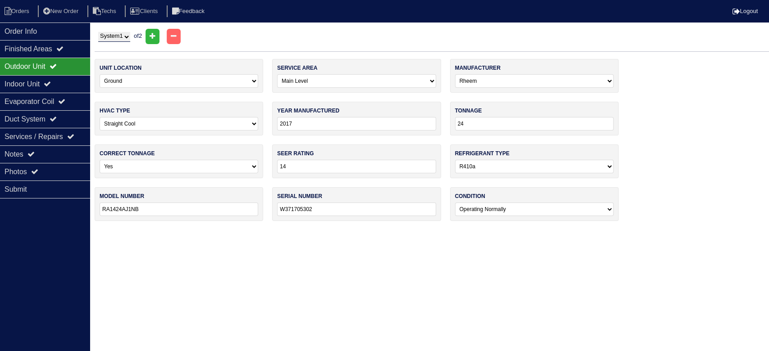
click at [118, 36] on select "System 1 System 2" at bounding box center [114, 37] width 32 height 10
select select "2"
click at [98, 32] on select "System 1 System 2" at bounding box center [114, 37] width 32 height 10
select select "1"
select select "[PERSON_NAME]"
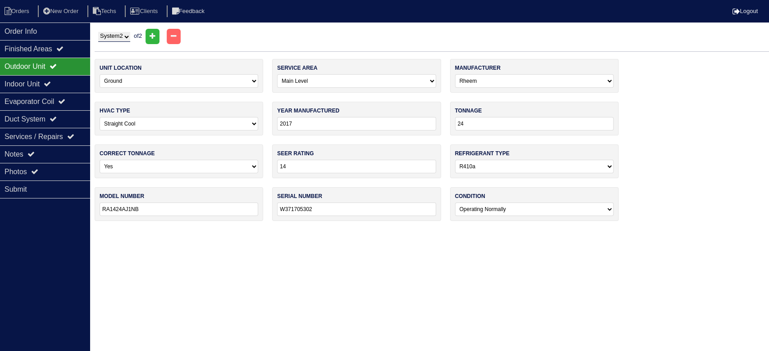
type input "2021"
type input "30"
type input "GSX140301NC"
type input "2112064033"
click at [64, 78] on div "Indoor Unit" at bounding box center [45, 84] width 90 height 18
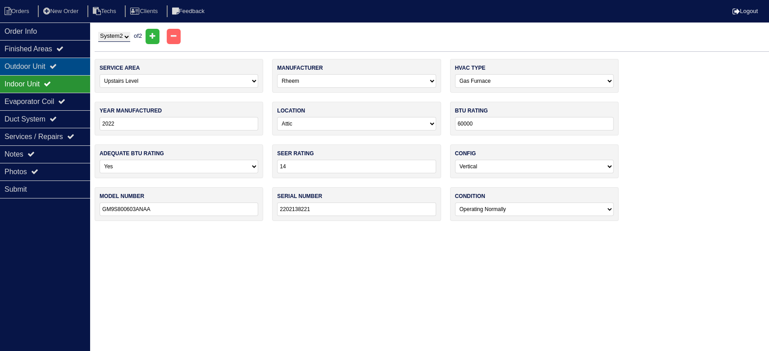
click at [67, 64] on div "Outdoor Unit" at bounding box center [45, 67] width 90 height 18
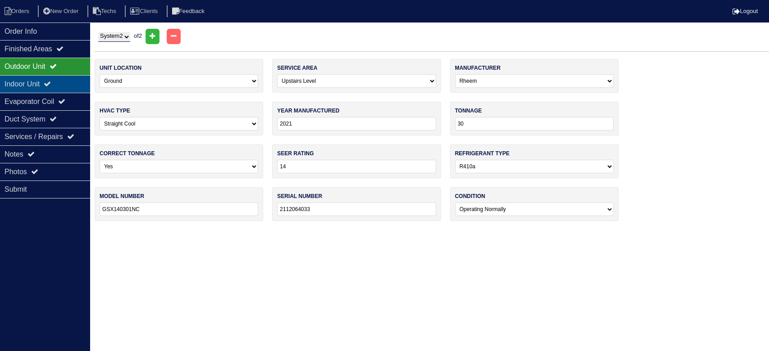
click at [76, 83] on div "Indoor Unit" at bounding box center [45, 84] width 90 height 18
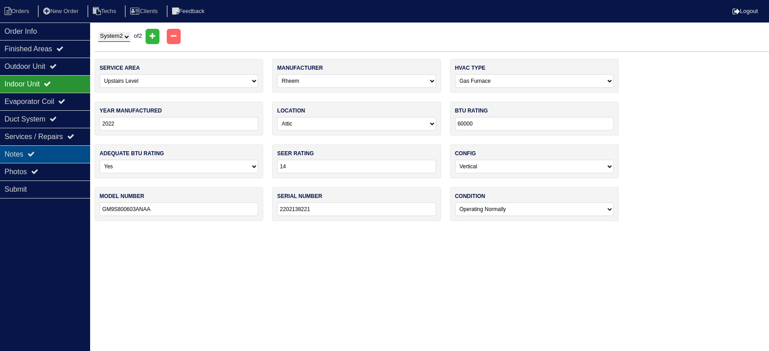
click at [43, 154] on div "Notes" at bounding box center [45, 154] width 90 height 18
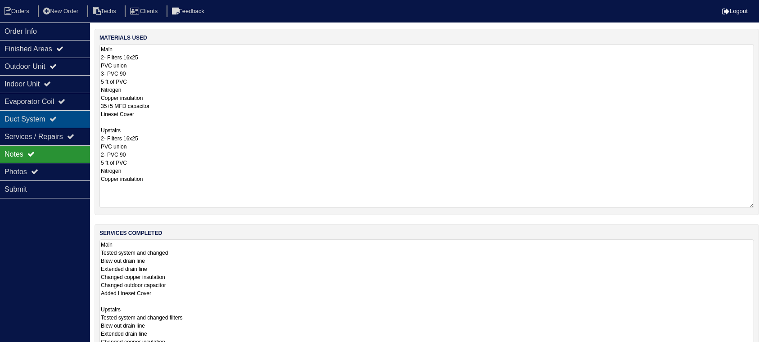
click at [54, 113] on div "Duct System" at bounding box center [45, 119] width 90 height 18
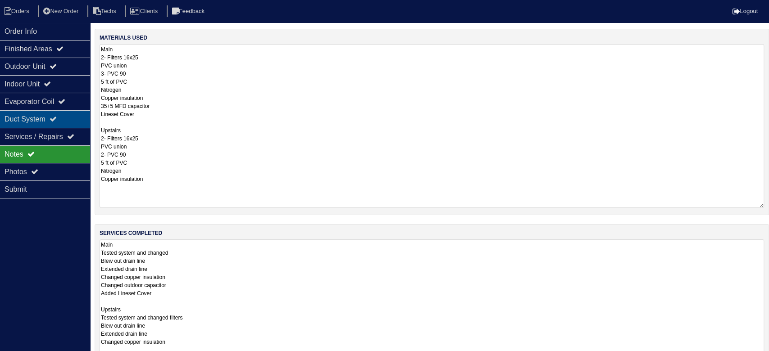
select select "2"
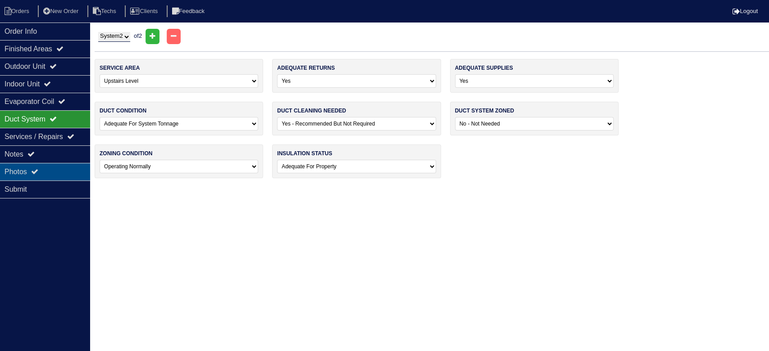
click at [56, 167] on div "Photos" at bounding box center [45, 172] width 90 height 18
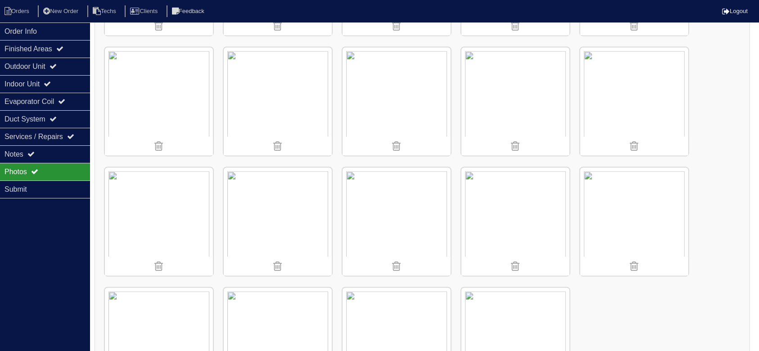
scroll to position [1377, 0]
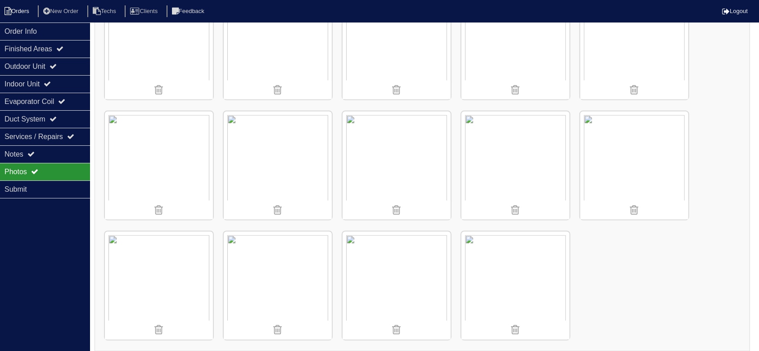
click at [15, 9] on li "Orders" at bounding box center [18, 11] width 36 height 12
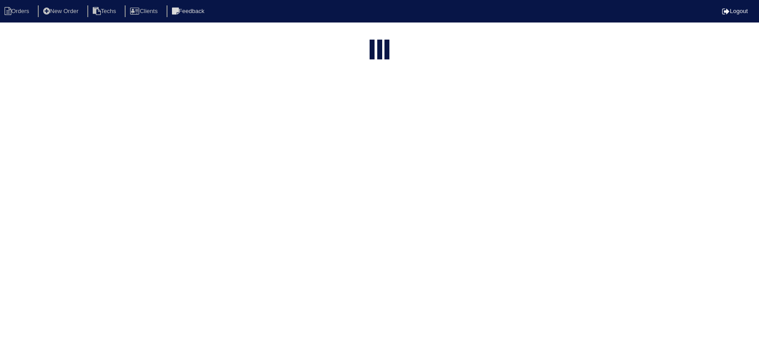
select select "15"
select select "field complete"
select select "need to quote"
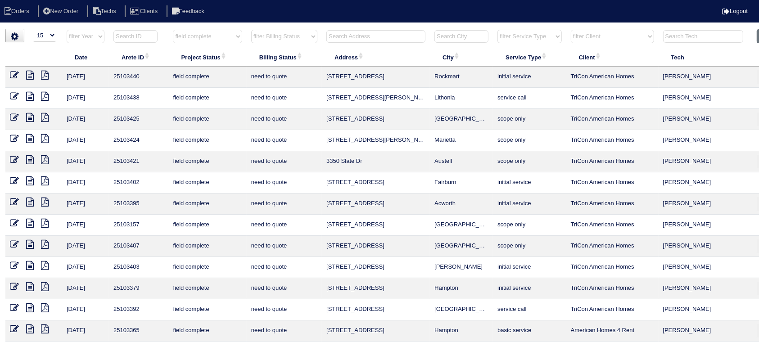
scroll to position [60, 0]
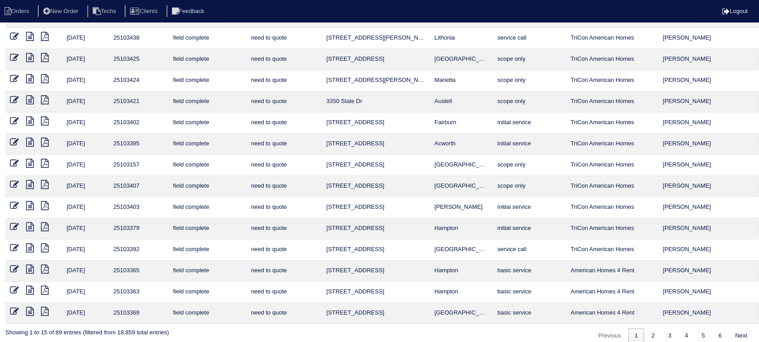
click at [31, 180] on icon at bounding box center [30, 184] width 8 height 9
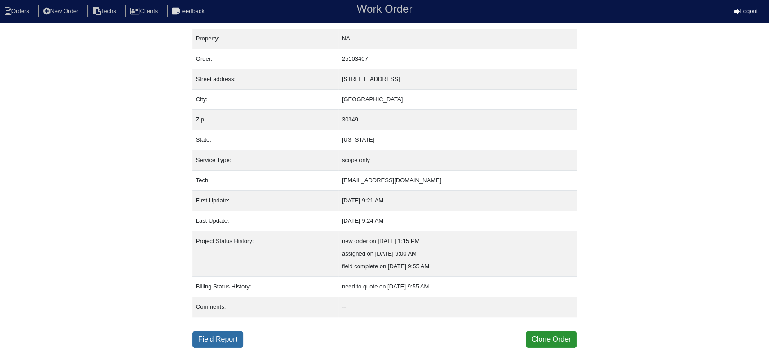
click at [223, 334] on link "Field Report" at bounding box center [217, 339] width 51 height 17
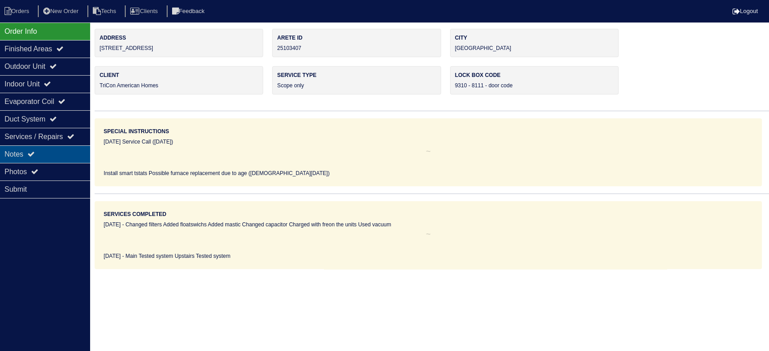
click at [53, 153] on div "Notes" at bounding box center [45, 154] width 90 height 18
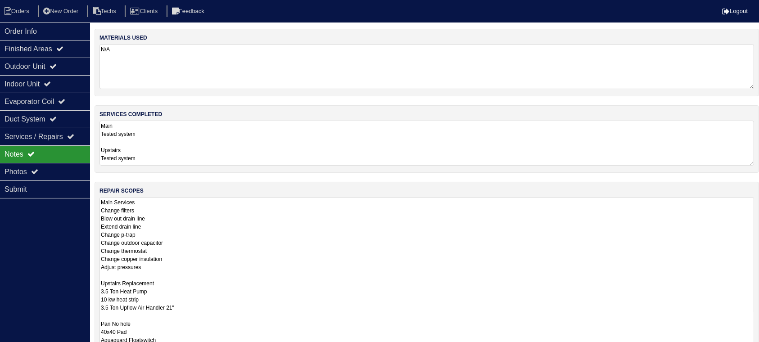
drag, startPoint x: 761, startPoint y: 237, endPoint x: 752, endPoint y: 380, distance: 143.1
click at [752, 351] on html "Orders New Order Techs Clients Feedback Logout Orders New Order Users Clients M…" at bounding box center [379, 238] width 759 height 477
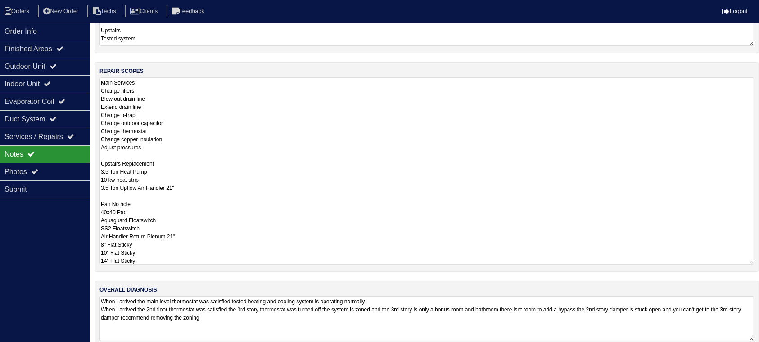
scroll to position [134, 0]
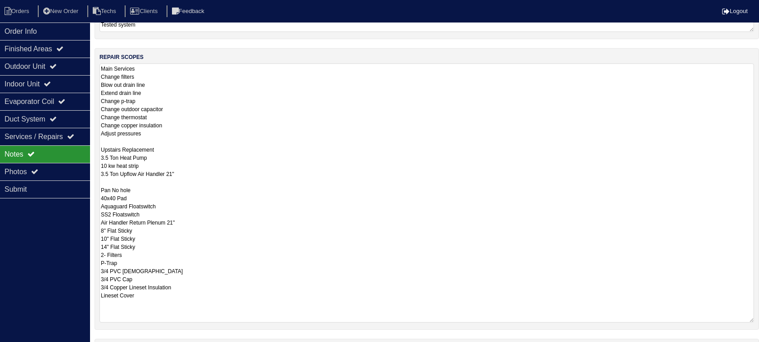
drag, startPoint x: 750, startPoint y: 247, endPoint x: 740, endPoint y: 319, distance: 72.7
click at [740, 319] on textarea "Main Services Change filters Blow out drain line Extend drain line Change p-tra…" at bounding box center [427, 193] width 655 height 259
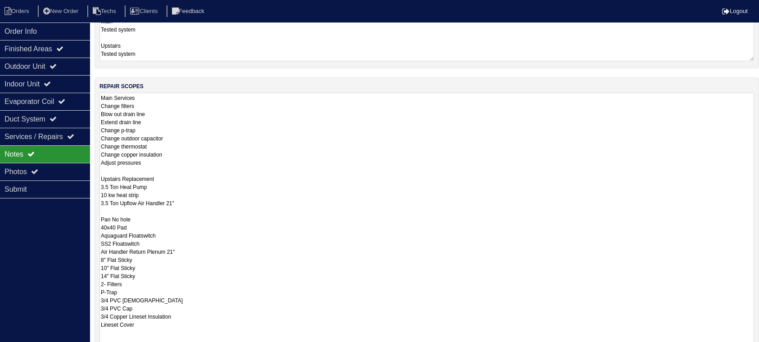
scroll to position [86, 0]
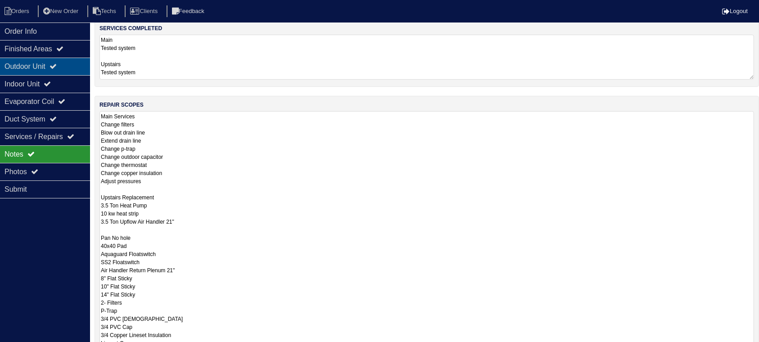
click at [15, 68] on div "Outdoor Unit" at bounding box center [45, 67] width 90 height 18
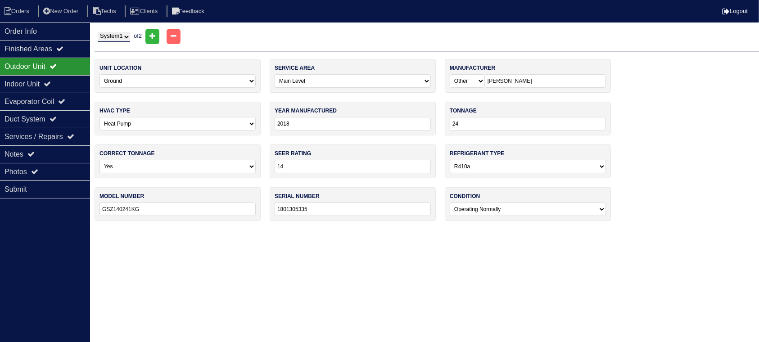
scroll to position [0, 0]
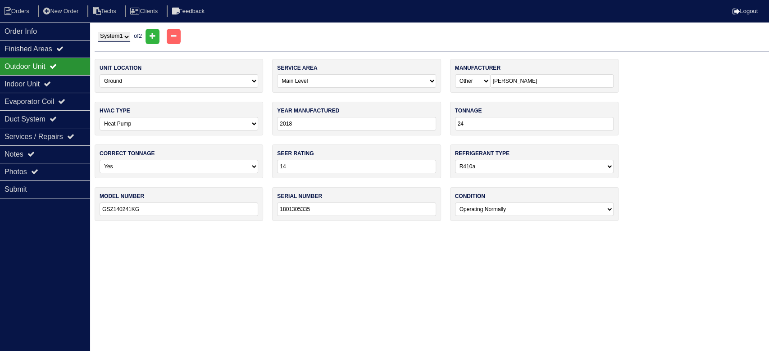
click at [130, 33] on select "System 1 System 2" at bounding box center [114, 37] width 32 height 10
select select "2"
click at [98, 32] on select "System 1 System 2" at bounding box center [114, 37] width 32 height 10
select select "1"
select select "Duncane"
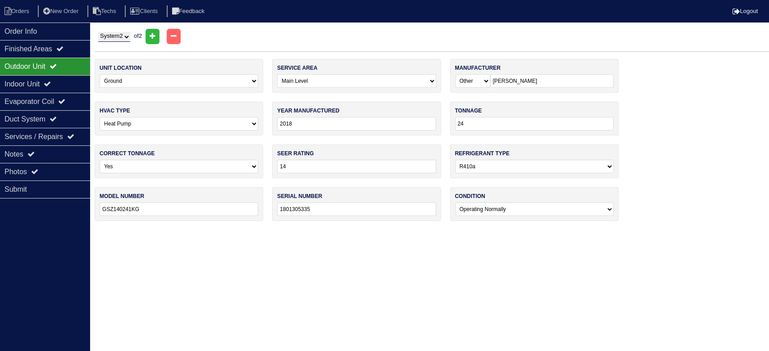
type input "2005"
type input "42"
type input "10"
select select "0"
type input "HP10B42"
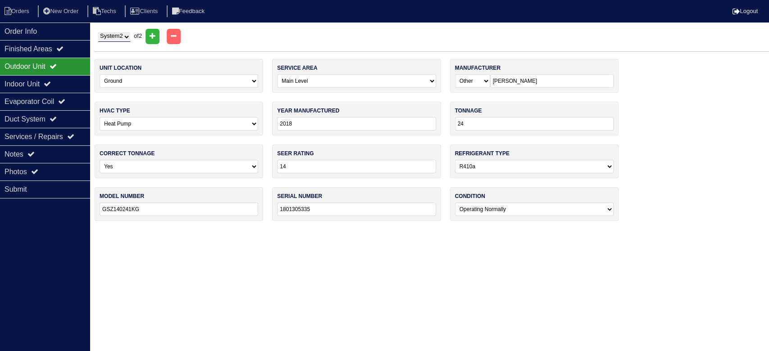
type input "5033270522"
select select "2"
select select "1"
type input "2013"
select select "0"
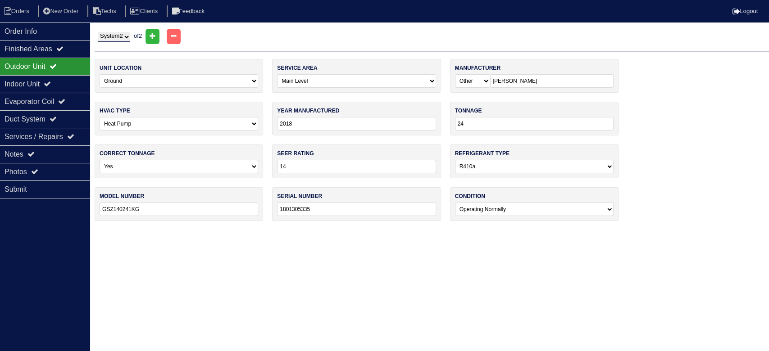
type input "12"
type input "FB4CNF042"
type input "1213A86829"
select select "2"
click at [50, 82] on div "Indoor Unit" at bounding box center [45, 84] width 90 height 18
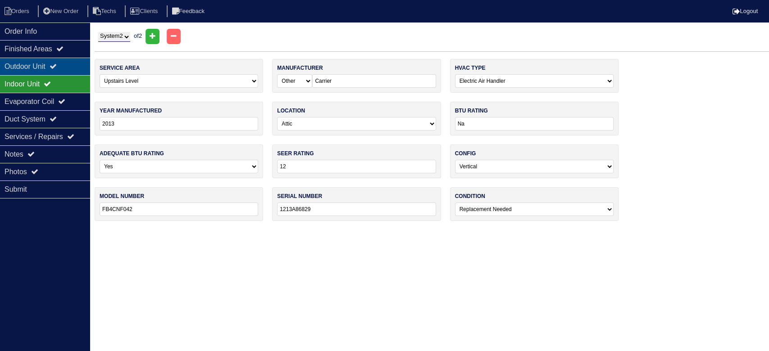
click at [58, 70] on div "Outdoor Unit" at bounding box center [45, 67] width 90 height 18
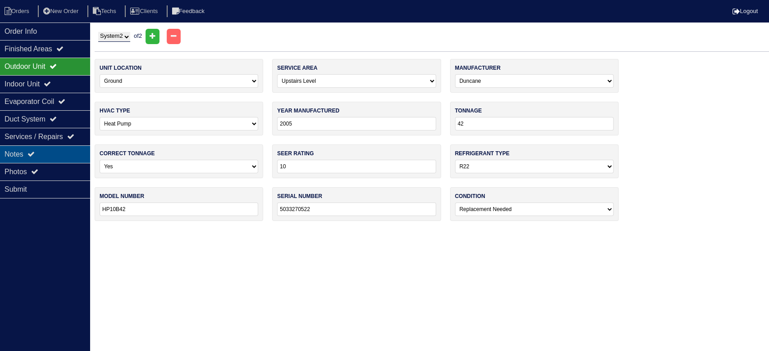
click at [52, 149] on div "Notes" at bounding box center [45, 154] width 90 height 18
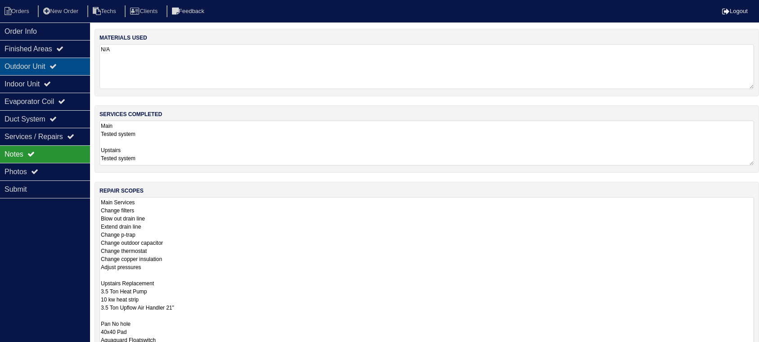
click at [35, 68] on div "Outdoor Unit" at bounding box center [45, 67] width 90 height 18
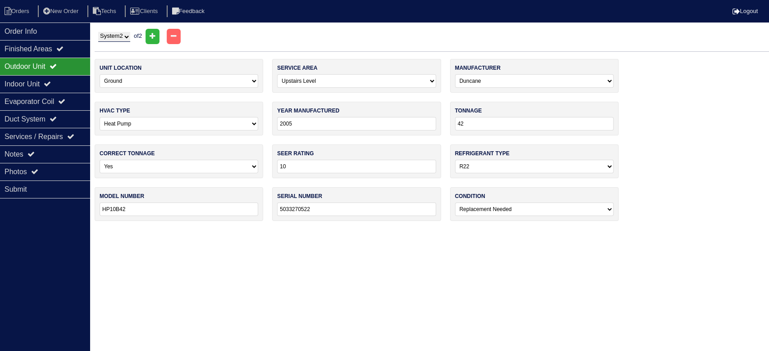
click at [120, 34] on select "System 1 System 2" at bounding box center [114, 37] width 32 height 10
select select "1"
click at [98, 32] on select "System 1 System 2" at bounding box center [114, 37] width 32 height 10
select select "0"
select select "Other"
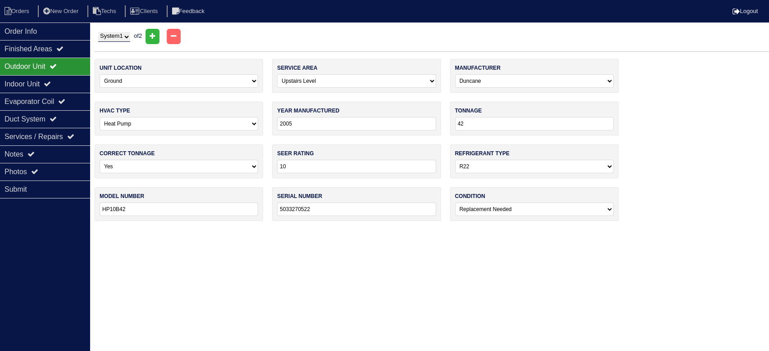
type input "2018"
type input "24"
type input "14"
select select "1"
type input "GSZ140241KG"
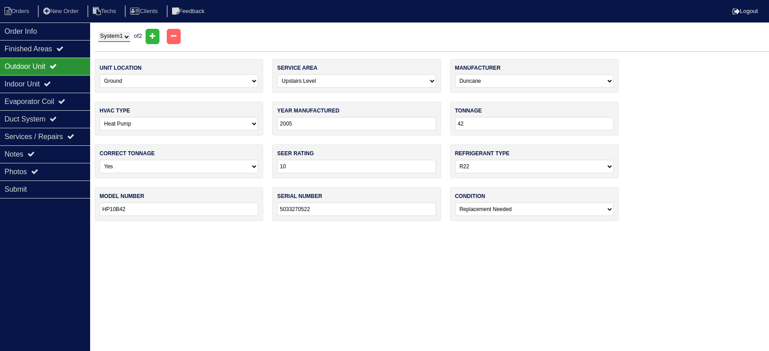
type input "1801305335"
select select "0"
click at [66, 82] on div "Indoor Unit" at bounding box center [45, 84] width 90 height 18
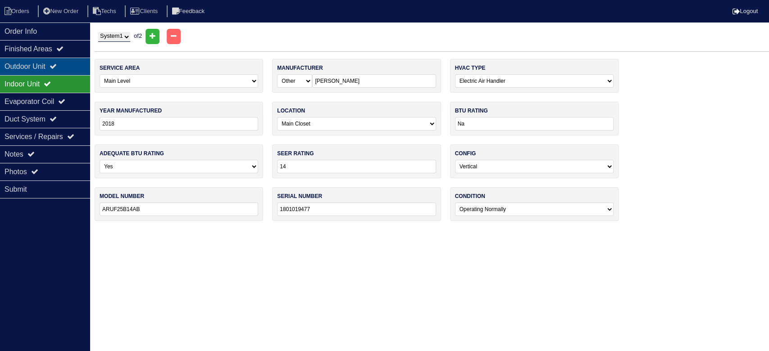
click at [79, 67] on div "Outdoor Unit" at bounding box center [45, 67] width 90 height 18
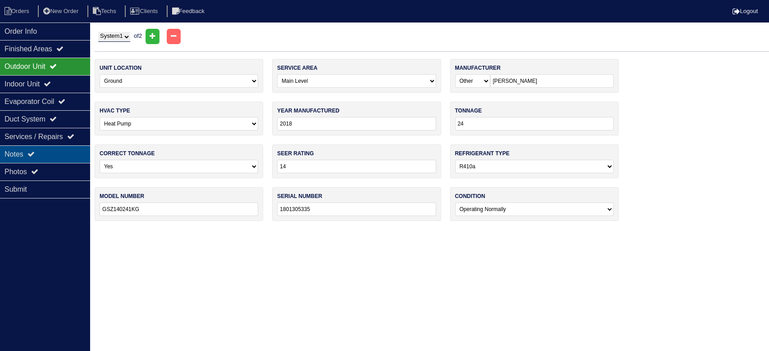
click at [74, 154] on div "Notes" at bounding box center [45, 154] width 90 height 18
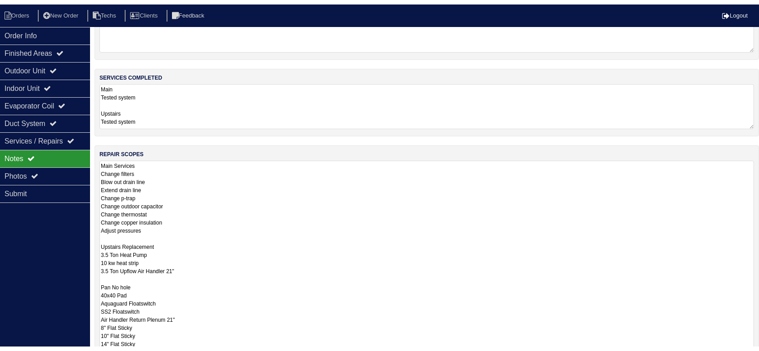
scroll to position [60, 0]
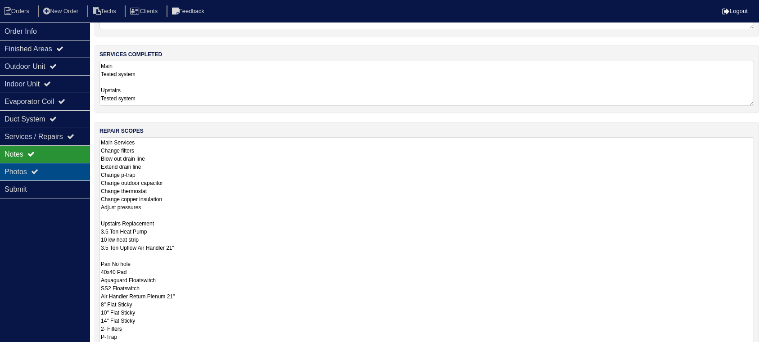
click at [58, 171] on div "Photos" at bounding box center [45, 172] width 90 height 18
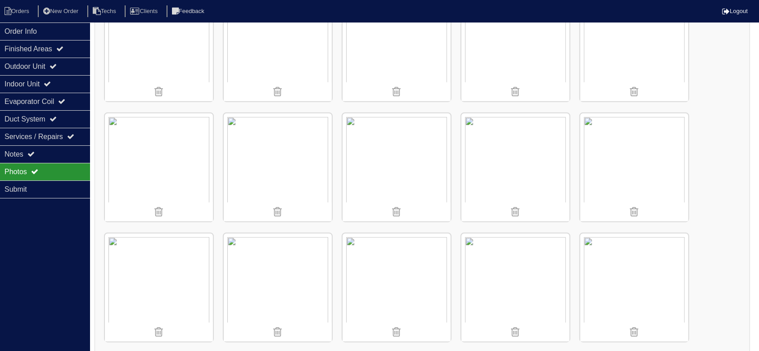
scroll to position [660, 0]
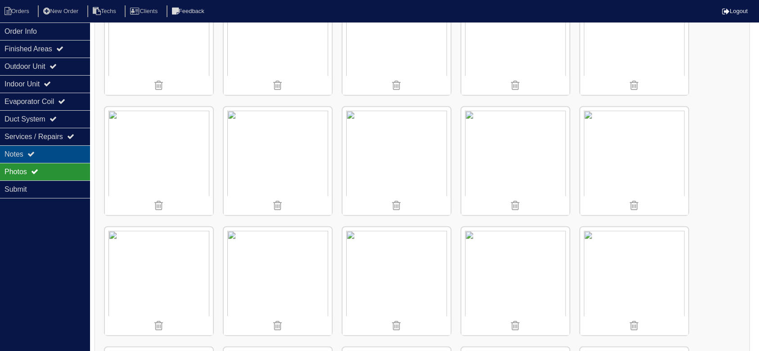
click at [45, 154] on div "Notes" at bounding box center [45, 154] width 90 height 18
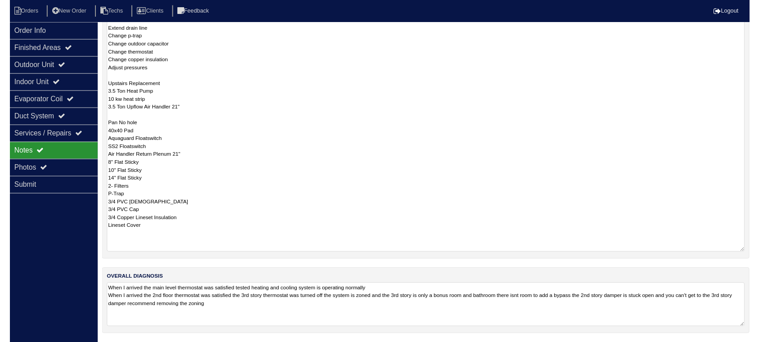
scroll to position [206, 0]
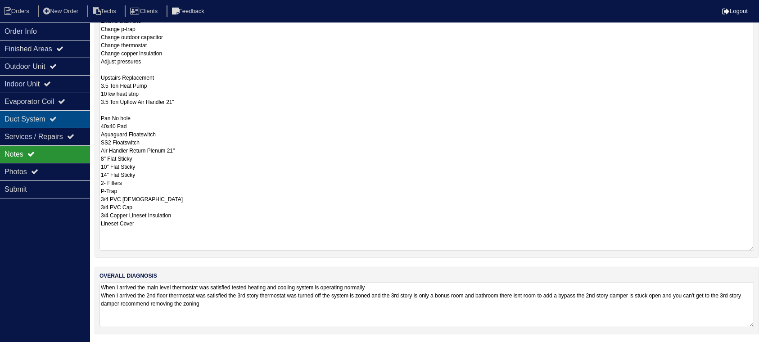
click at [57, 118] on icon at bounding box center [53, 118] width 7 height 7
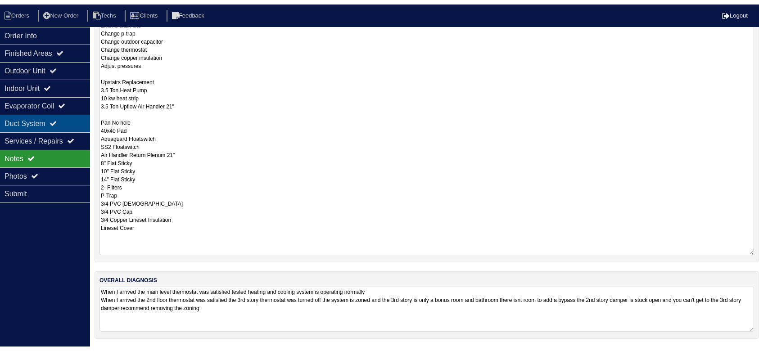
scroll to position [0, 0]
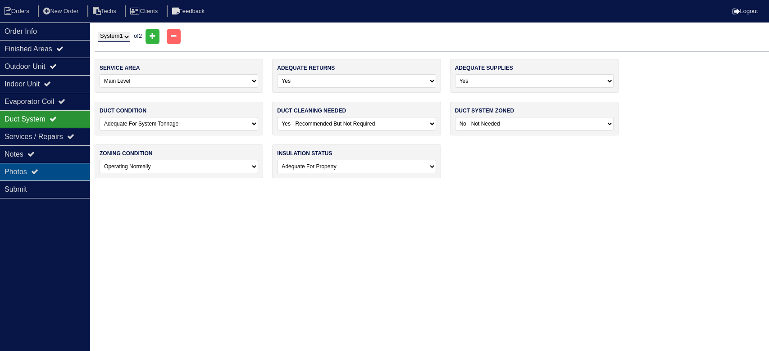
click at [49, 168] on div "Photos" at bounding box center [45, 172] width 90 height 18
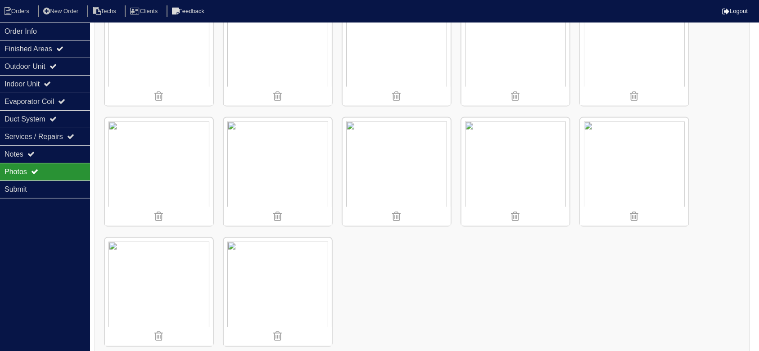
scroll to position [1377, 0]
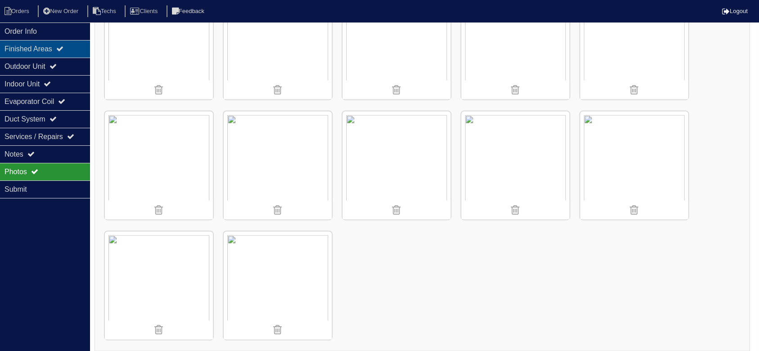
click at [43, 50] on div "Finished Areas" at bounding box center [45, 49] width 90 height 18
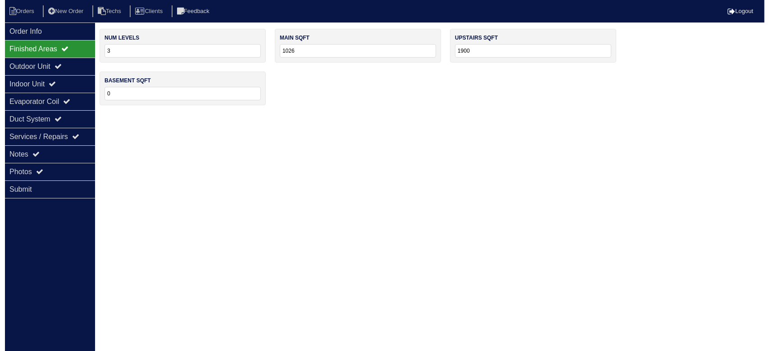
scroll to position [0, 0]
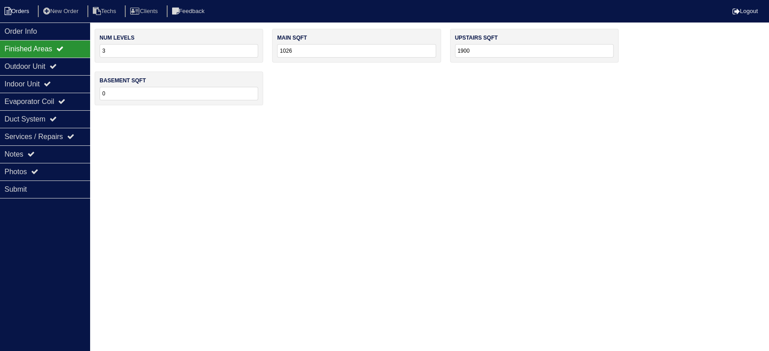
click at [20, 9] on li "Orders" at bounding box center [18, 11] width 36 height 12
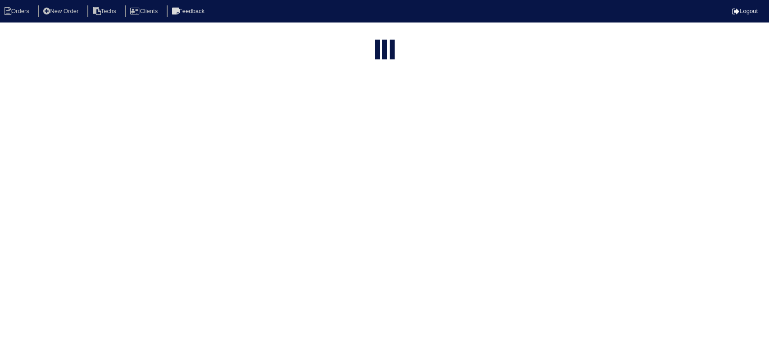
select select "15"
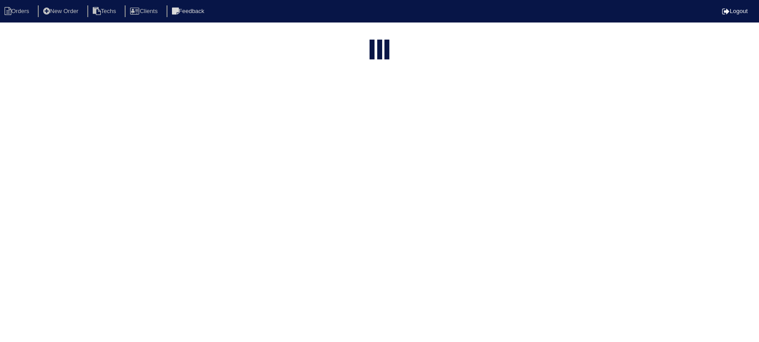
select select "field complete"
select select "need to quote"
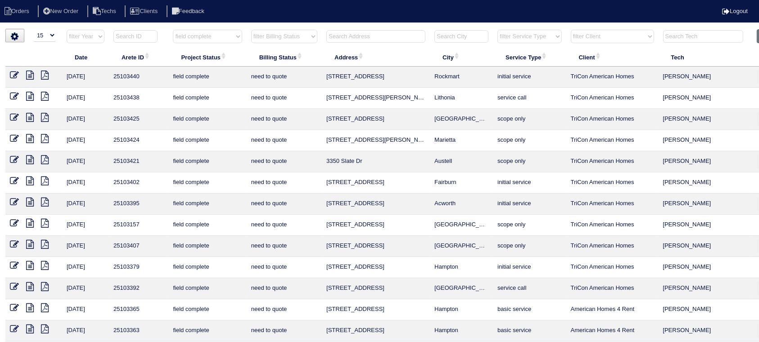
click at [27, 280] on td at bounding box center [33, 288] width 57 height 21
click at [30, 282] on icon at bounding box center [30, 286] width 8 height 9
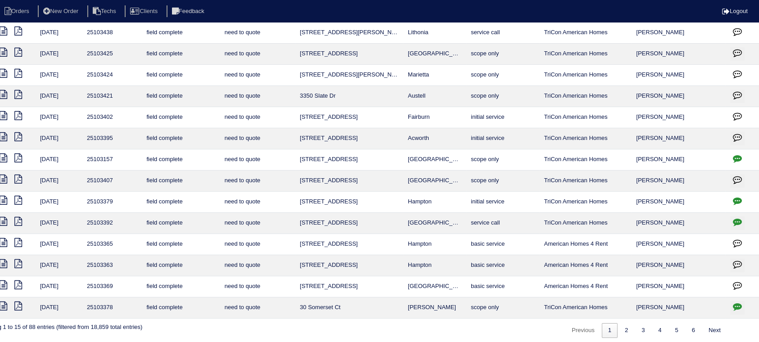
scroll to position [68, 27]
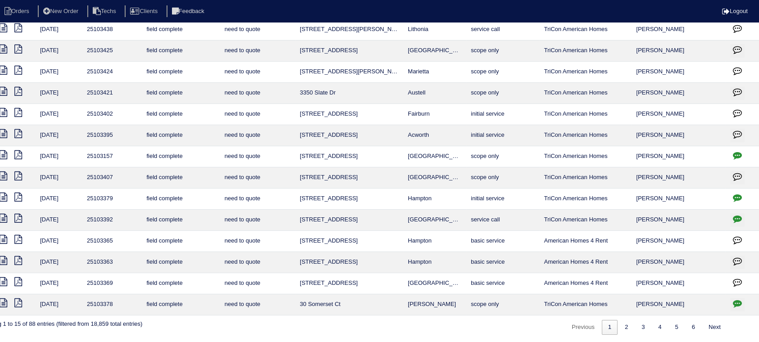
click at [2, 278] on icon at bounding box center [4, 281] width 8 height 9
click at [6, 175] on icon at bounding box center [4, 176] width 8 height 9
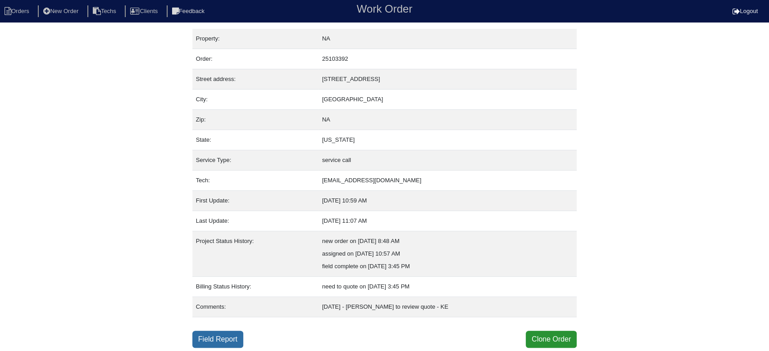
click at [230, 333] on link "Field Report" at bounding box center [217, 339] width 51 height 17
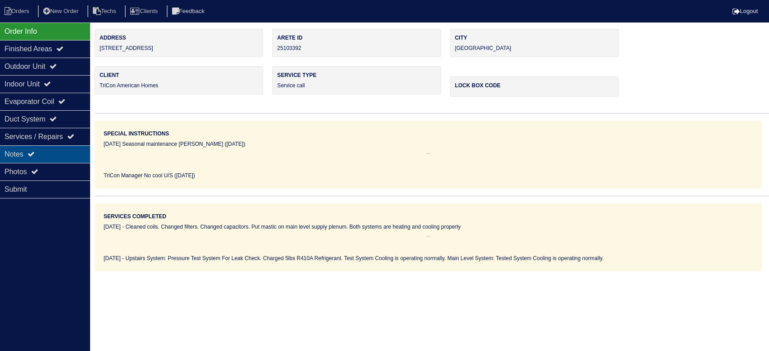
click at [65, 156] on div "Notes" at bounding box center [45, 154] width 90 height 18
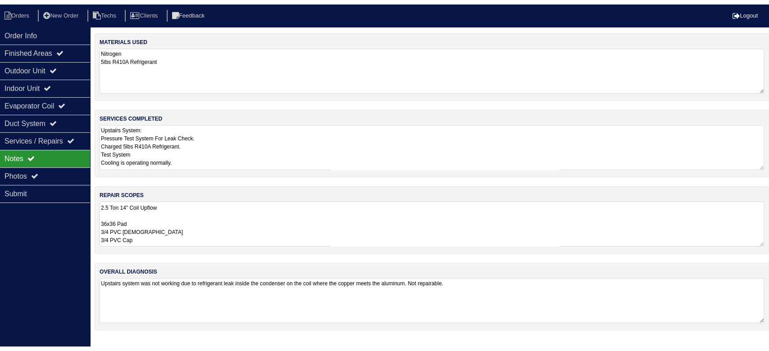
scroll to position [22, 0]
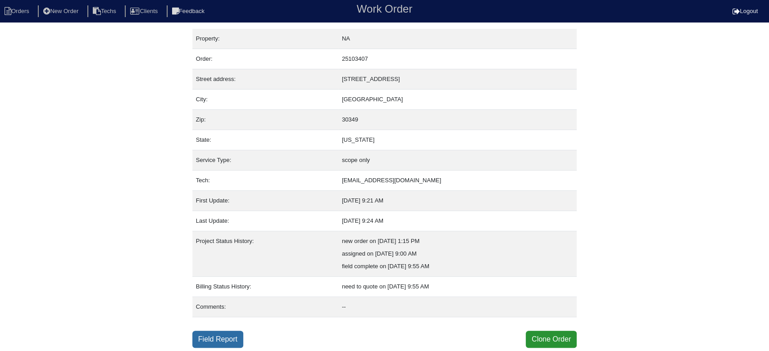
click at [213, 335] on link "Field Report" at bounding box center [217, 339] width 51 height 17
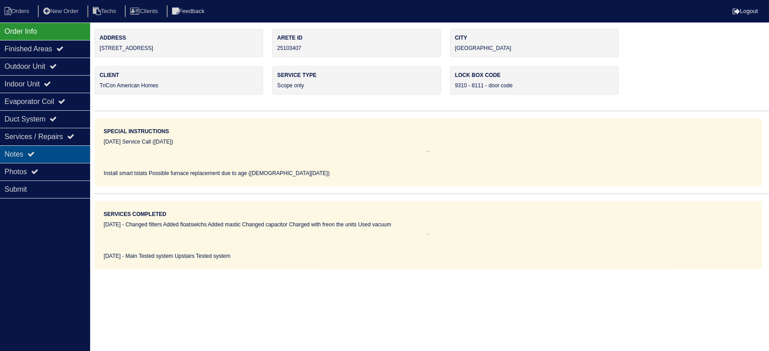
click at [43, 156] on div "Notes" at bounding box center [45, 154] width 90 height 18
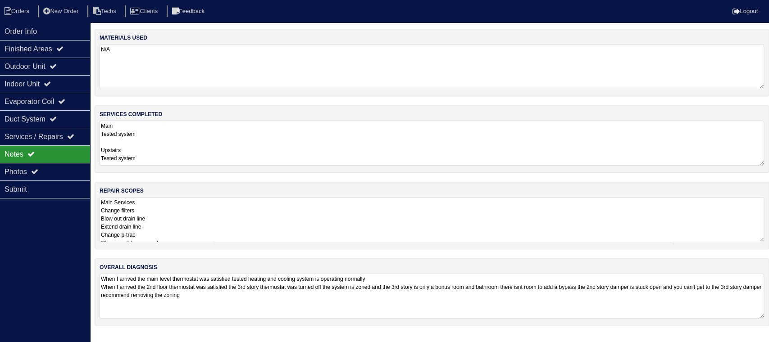
click at [290, 228] on textarea "Main Services Change filters Blow out drain line Extend drain line Change p-tra…" at bounding box center [432, 219] width 664 height 45
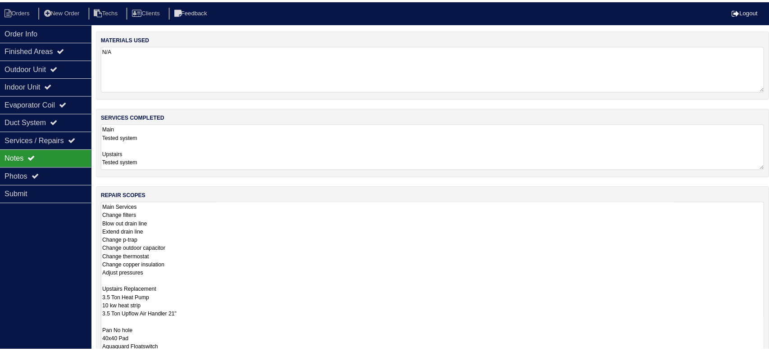
scroll to position [0, 0]
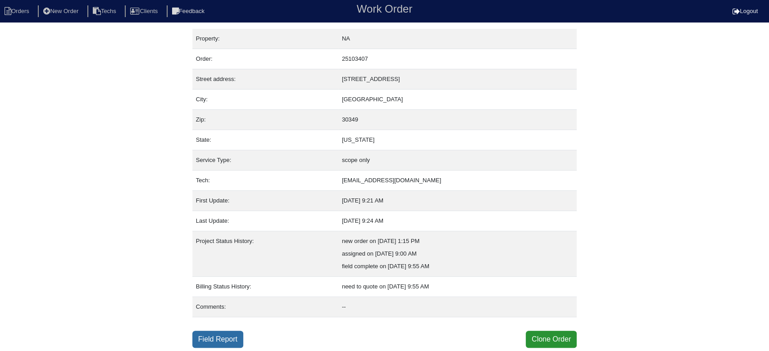
click at [206, 339] on link "Field Report" at bounding box center [217, 339] width 51 height 17
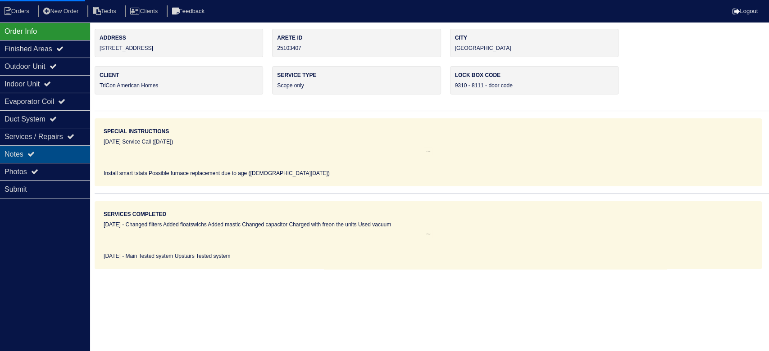
click at [62, 153] on html "Orders New Order Techs Clients Feedback Logout Orders New Order Users Clients M…" at bounding box center [384, 134] width 769 height 269
click at [22, 151] on div "Notes" at bounding box center [45, 154] width 90 height 18
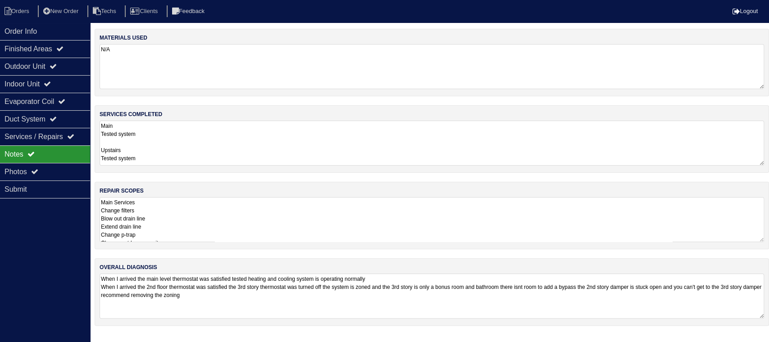
click at [237, 208] on textarea "Main Services Change filters Blow out drain line Extend drain line Change p-tra…" at bounding box center [432, 219] width 664 height 45
click at [26, 7] on li "Orders" at bounding box center [18, 11] width 36 height 12
select select "15"
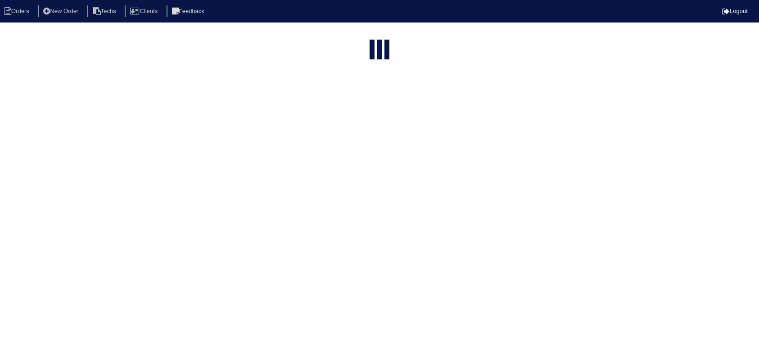
select select "field complete"
select select "need to quote"
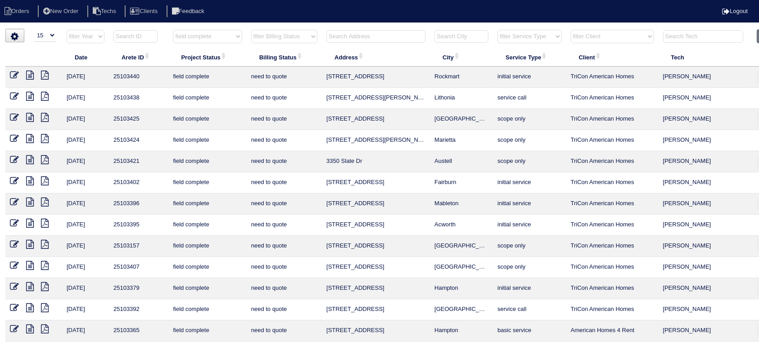
click at [595, 34] on select "filter Client -- Any Client -- Alan Luther American Homes 4 Rent Arete Personal…" at bounding box center [612, 37] width 83 height 14
select select "American Homes 4 Rent"
click at [572, 30] on select "filter Client -- Any Client -- Alan Luther American Homes 4 Rent Arete Personal…" at bounding box center [612, 37] width 83 height 14
select select "field complete"
select select "need to quote"
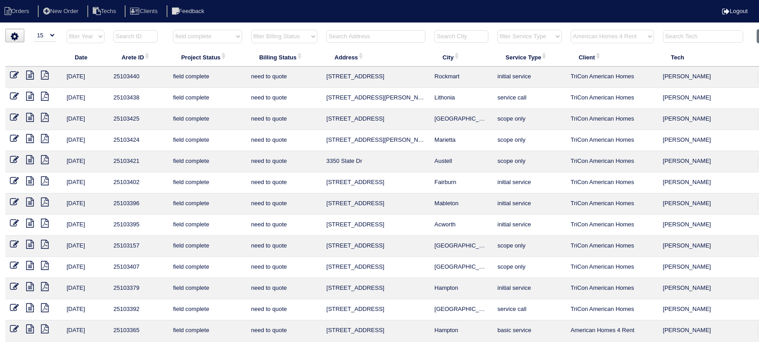
select select "American Homes 4 Rent"
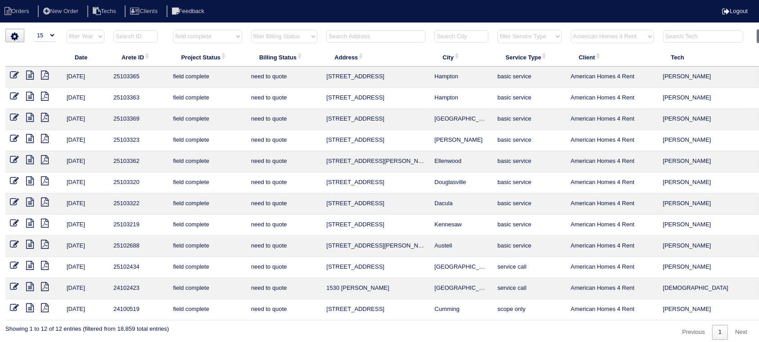
click at [29, 113] on icon at bounding box center [30, 117] width 8 height 9
click at [13, 113] on icon at bounding box center [14, 117] width 9 height 9
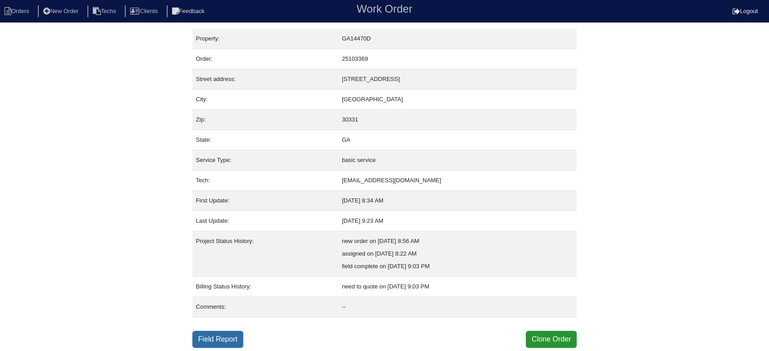
click at [230, 336] on link "Field Report" at bounding box center [217, 339] width 51 height 17
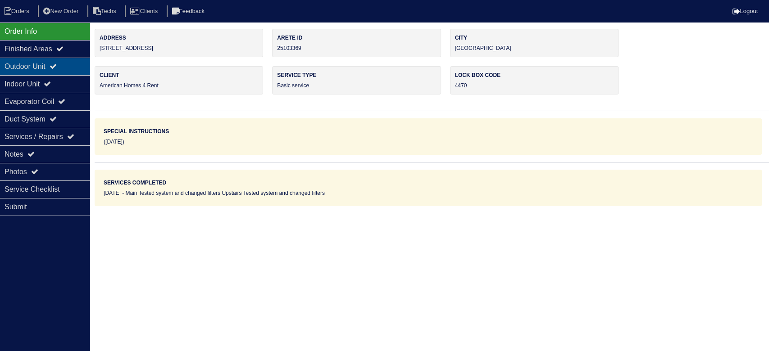
click at [57, 63] on icon at bounding box center [53, 66] width 7 height 7
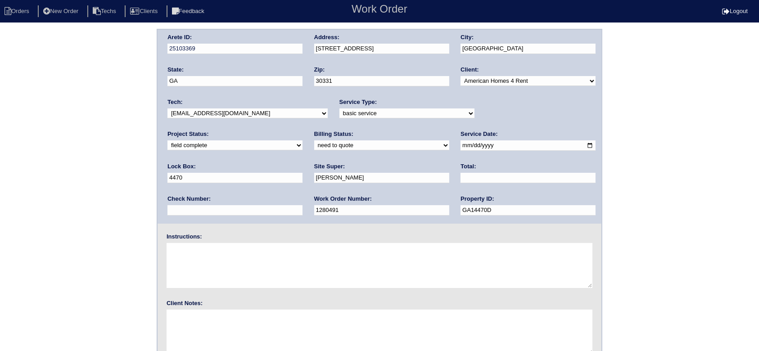
click at [314, 146] on select "need to quote quoted need to invoice invoiced paid warranty purchase order need…" at bounding box center [381, 146] width 135 height 10
select select "quoted"
click at [314, 141] on select "need to quote quoted need to invoice invoiced paid warranty purchase order need…" at bounding box center [381, 146] width 135 height 10
click at [461, 176] on input "text" at bounding box center [528, 178] width 135 height 10
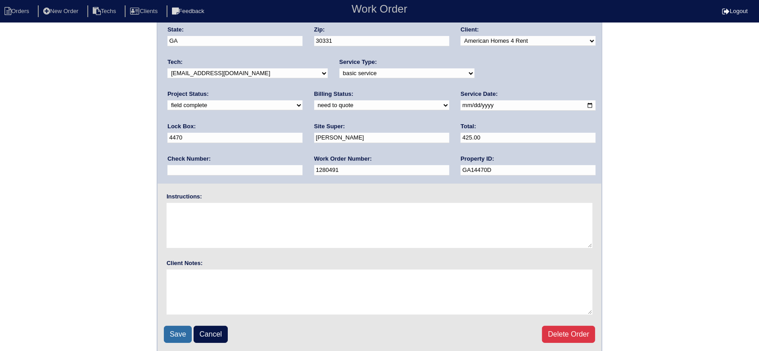
type input "425.00"
click at [180, 331] on input "Save" at bounding box center [178, 334] width 28 height 17
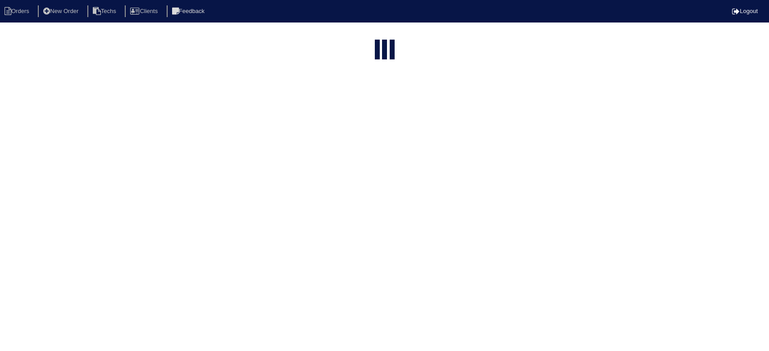
select select "15"
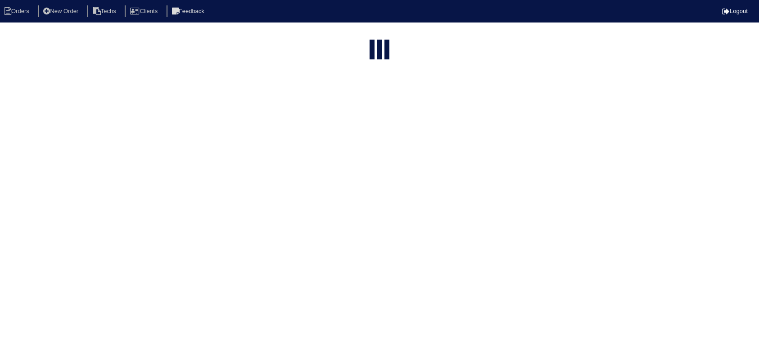
select select "field complete"
select select "need to quote"
select select "American Homes 4 Rent"
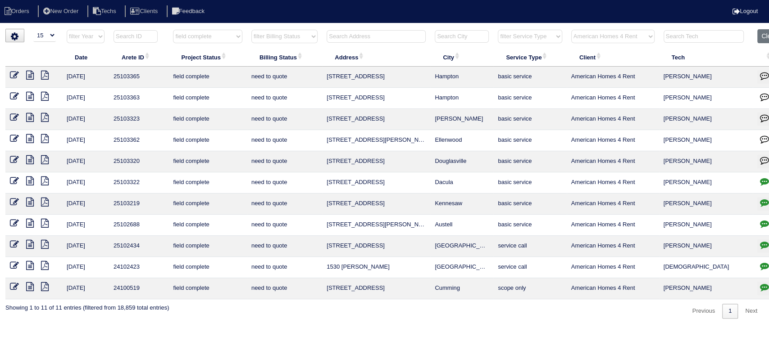
click at [31, 158] on icon at bounding box center [30, 159] width 8 height 9
click at [44, 157] on icon at bounding box center [45, 159] width 8 height 9
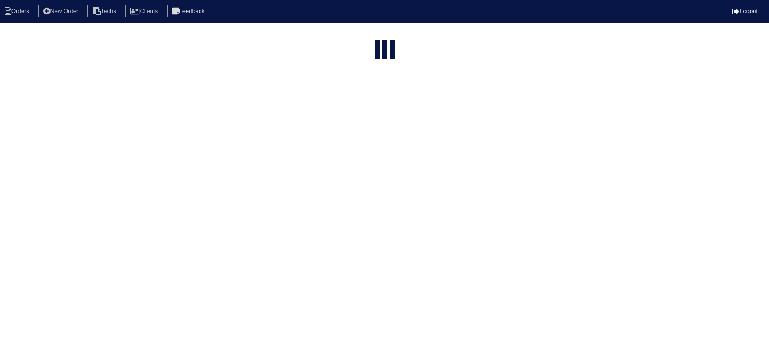
select select "15"
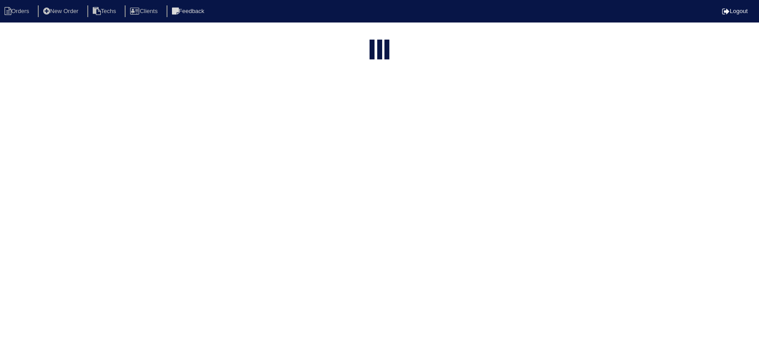
select select "field complete"
select select "need to quote"
select select "American Homes 4 Rent"
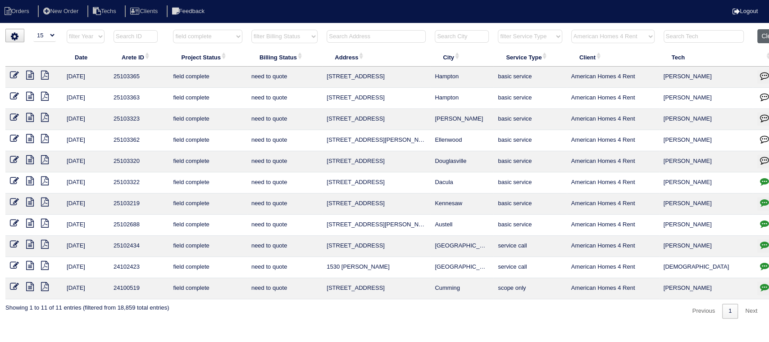
click at [768, 32] on button "Clear" at bounding box center [768, 36] width 23 height 14
select select
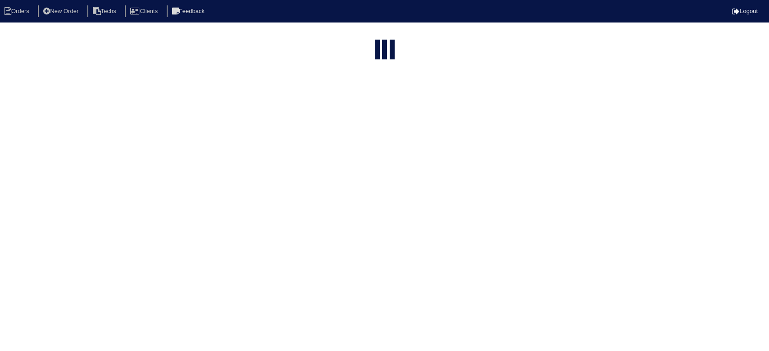
select select "15"
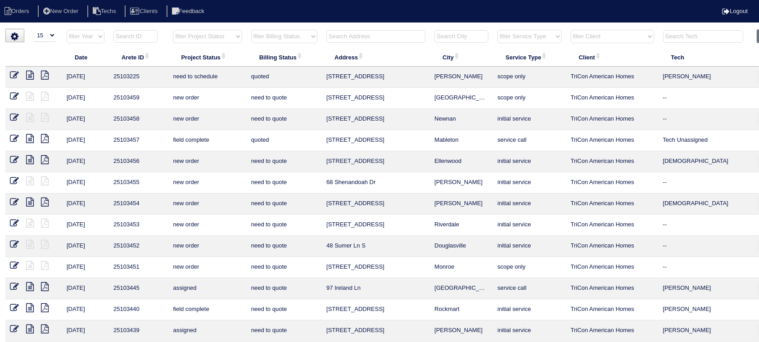
click at [410, 38] on input "text" at bounding box center [376, 36] width 99 height 13
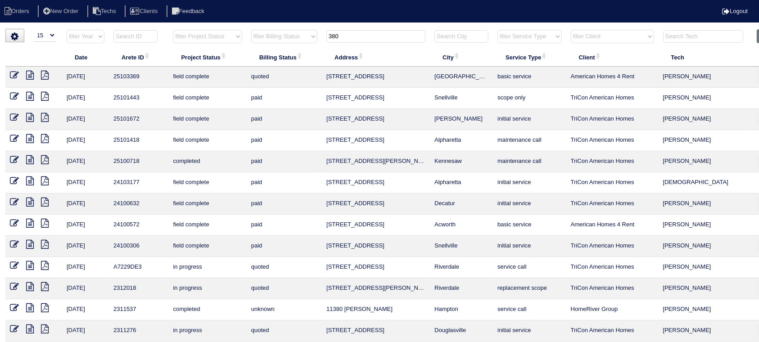
scroll to position [0, 27]
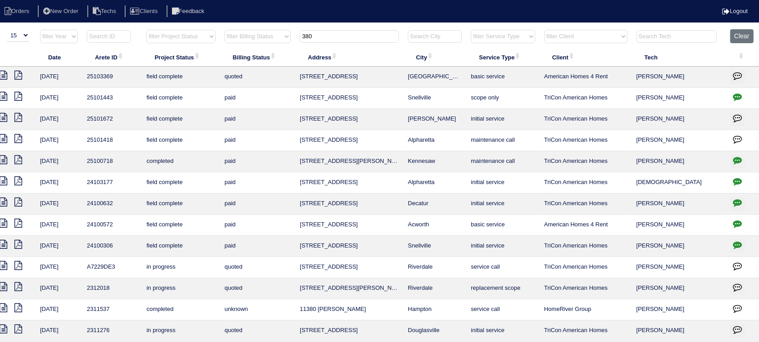
type input "380"
click at [733, 75] on icon "button" at bounding box center [737, 75] width 9 height 9
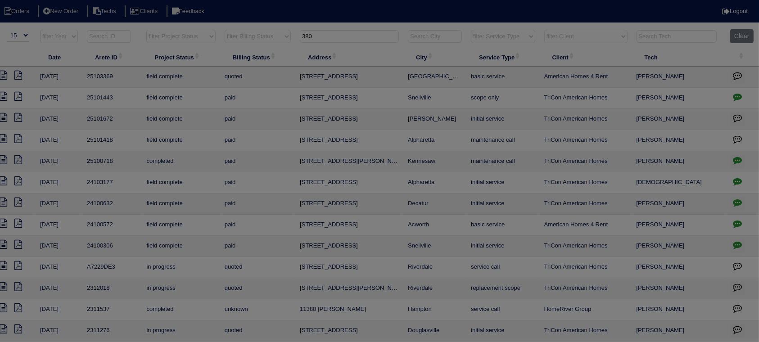
scroll to position [0, 18]
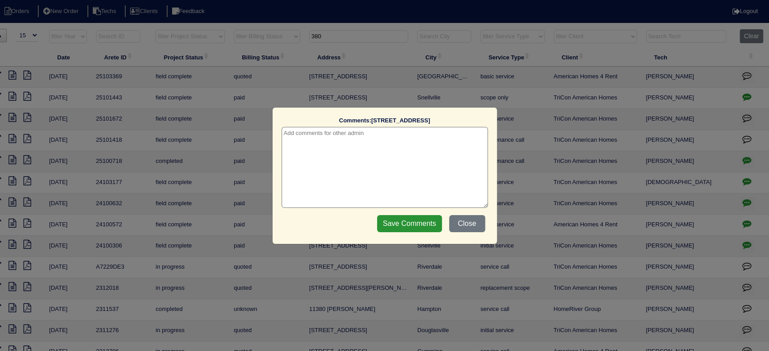
click at [418, 138] on textarea at bounding box center [384, 167] width 206 height 81
type textarea "9/17/25 - HVAC report sent - rk"
click at [392, 227] on input "Save Comments" at bounding box center [409, 223] width 65 height 17
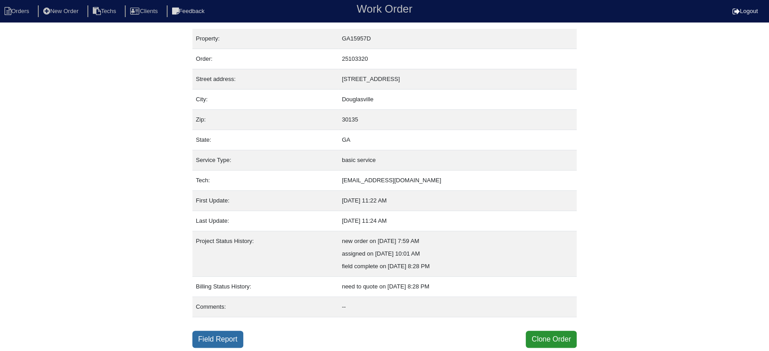
click at [211, 340] on link "Field Report" at bounding box center [217, 339] width 51 height 17
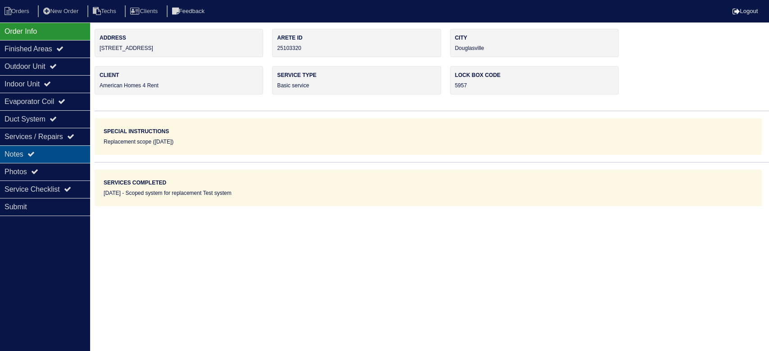
click at [69, 149] on div "Notes" at bounding box center [45, 154] width 90 height 18
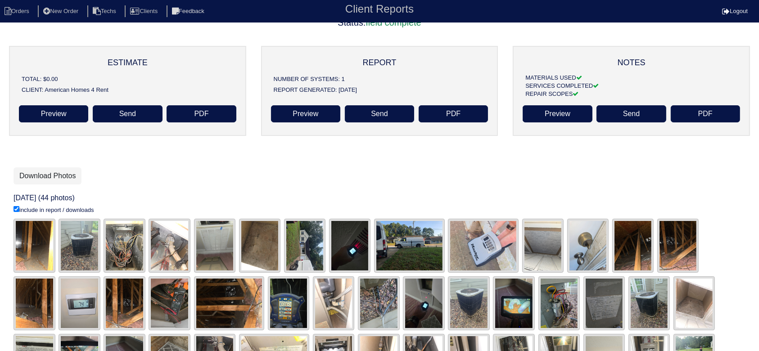
scroll to position [100, 0]
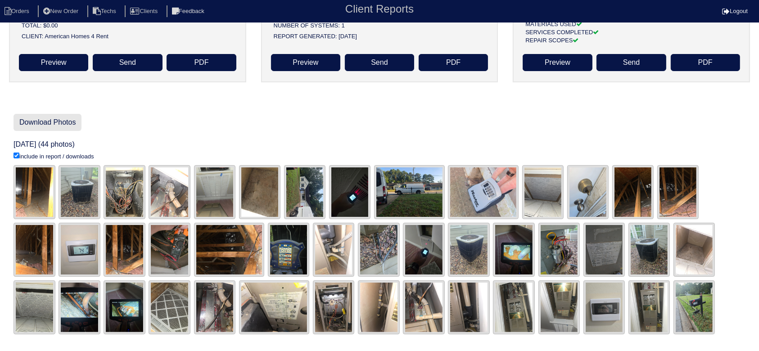
click at [36, 123] on link "Download Photos" at bounding box center [48, 122] width 68 height 17
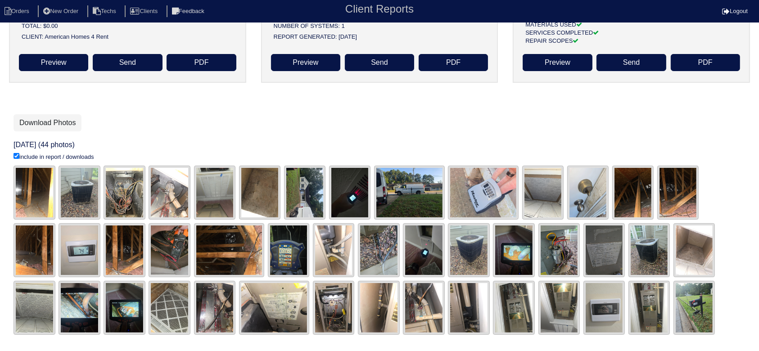
scroll to position [100, 0]
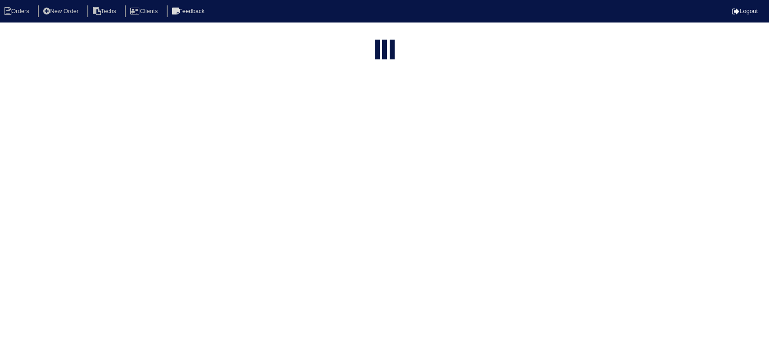
select select "15"
type input "380"
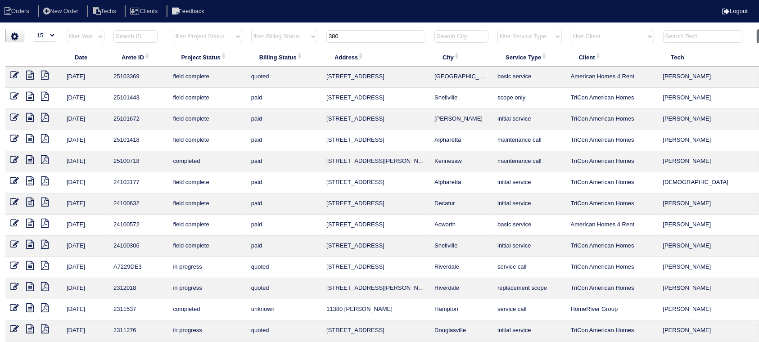
drag, startPoint x: 333, startPoint y: 40, endPoint x: 321, endPoint y: 39, distance: 12.2
click at [321, 39] on tr "filter Year -- Any Year -- 2025 2024 2023 2022 2021 2020 2019 filter Project St…" at bounding box center [395, 38] width 781 height 18
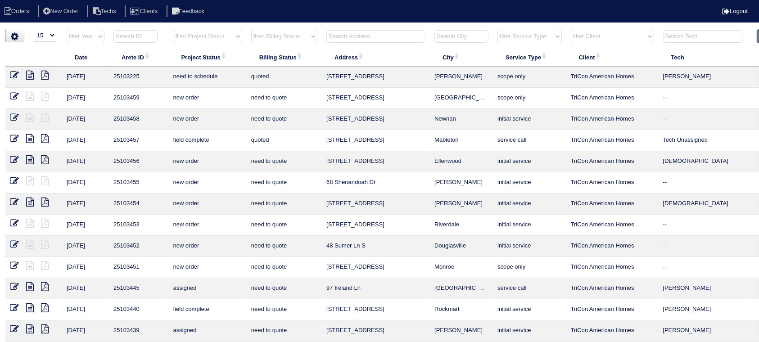
drag, startPoint x: 210, startPoint y: 37, endPoint x: 214, endPoint y: 41, distance: 5.8
click at [211, 36] on select "filter Project Status -- Any Project Status -- new order assigned in progress f…" at bounding box center [207, 37] width 69 height 14
click at [173, 30] on select "filter Project Status -- Any Project Status -- new order assigned in progress f…" at bounding box center [207, 37] width 69 height 14
select select "field complete"
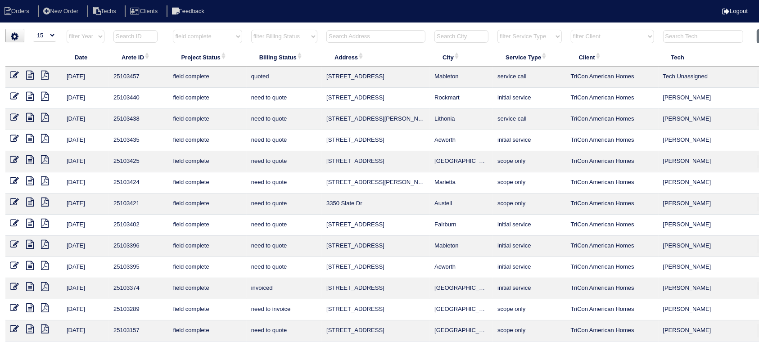
click at [313, 36] on select "filter Billing Status -- Any Billing Status -- need to quote quoted need to inv…" at bounding box center [284, 37] width 66 height 14
select select "need to quote"
click at [251, 30] on select "filter Billing Status -- Any Billing Status -- need to quote quoted need to inv…" at bounding box center [284, 37] width 66 height 14
select select "field complete"
select select "need to quote"
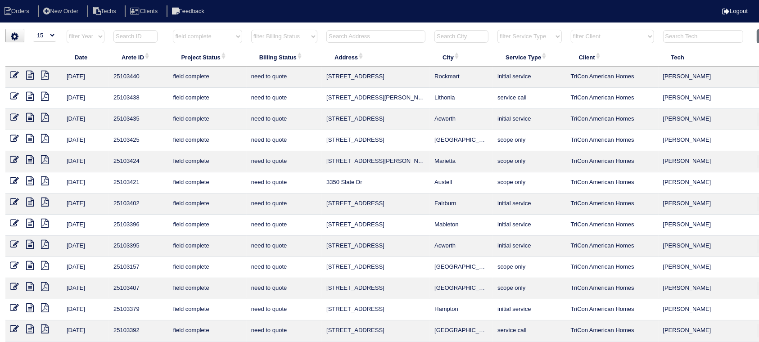
click at [627, 36] on select "filter Client -- Any Client -- Alan Luther American Homes 4 Rent Arete Personal…" at bounding box center [612, 37] width 83 height 14
select select "American Homes 4 Rent"
click at [572, 30] on select "filter Client -- Any Client -- Alan Luther American Homes 4 Rent Arete Personal…" at bounding box center [612, 37] width 83 height 14
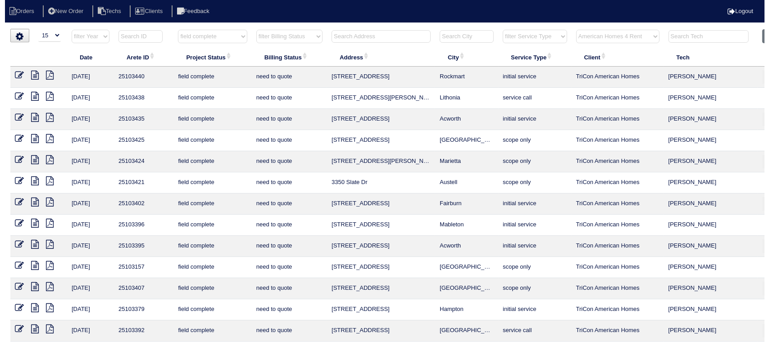
select select "field complete"
select select "need to quote"
select select "American Homes 4 Rent"
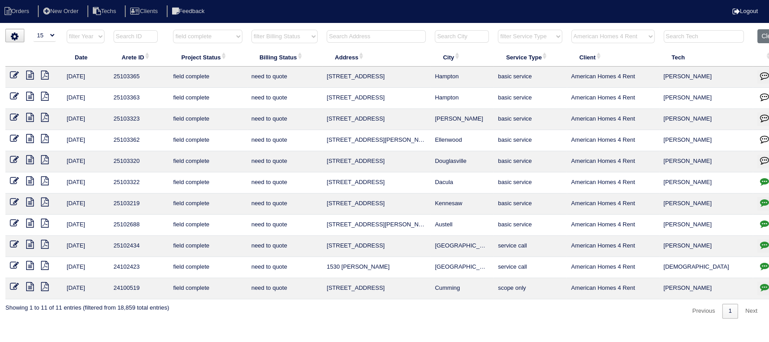
click at [32, 156] on icon at bounding box center [30, 159] width 8 height 9
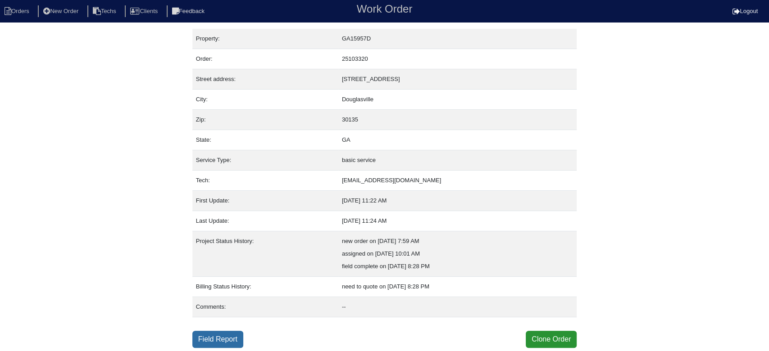
click at [213, 339] on link "Field Report" at bounding box center [217, 339] width 51 height 17
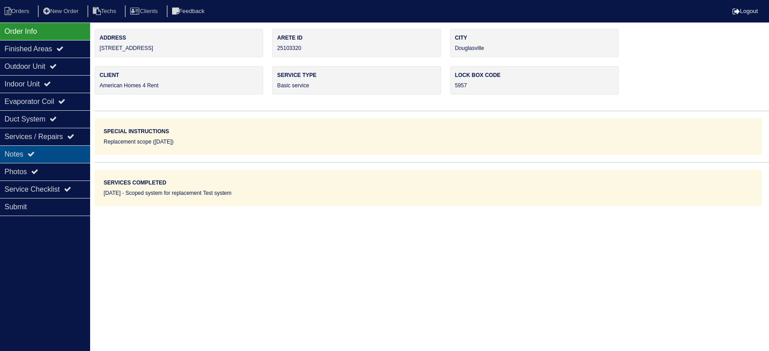
click at [46, 150] on div "Notes" at bounding box center [45, 154] width 90 height 18
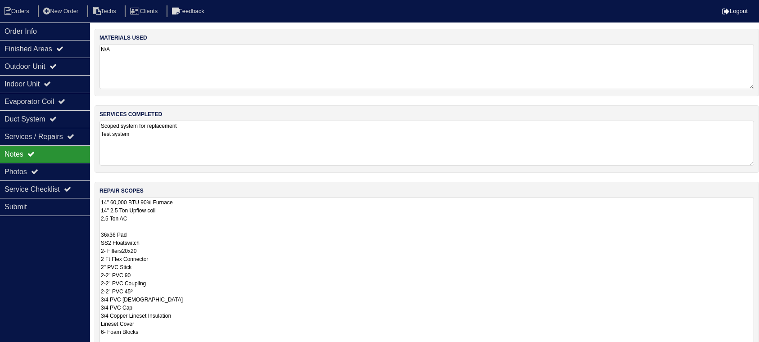
drag, startPoint x: 757, startPoint y: 239, endPoint x: 604, endPoint y: 290, distance: 160.8
click at [722, 351] on html "Orders New Order Techs Clients Feedback Logout Orders New Order Users Clients M…" at bounding box center [379, 237] width 759 height 475
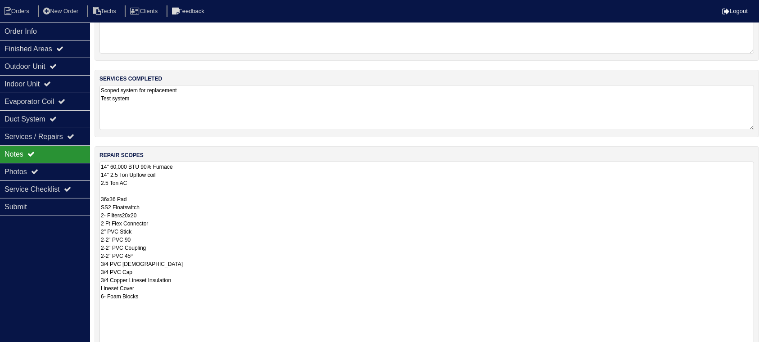
scroll to position [11, 0]
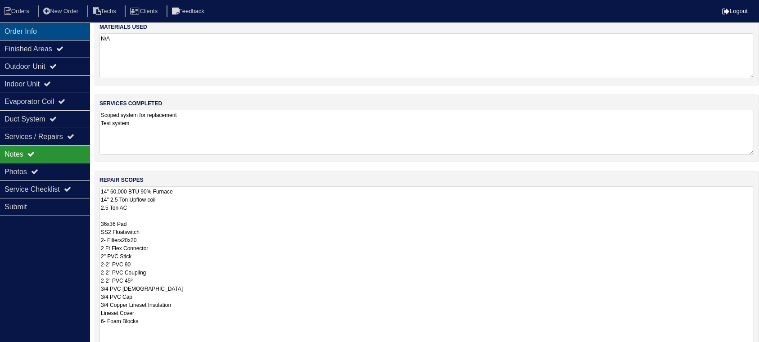
click at [62, 24] on div "Order Info" at bounding box center [45, 32] width 90 height 18
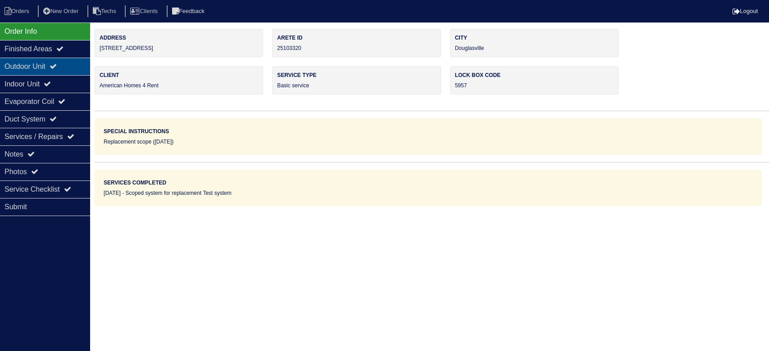
click at [57, 66] on icon at bounding box center [53, 66] width 7 height 7
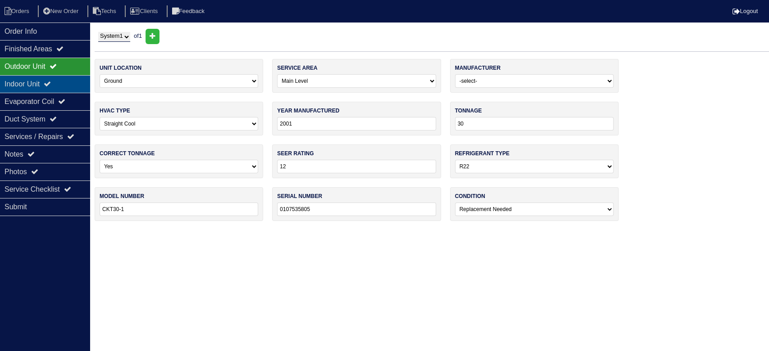
click at [61, 79] on div "Indoor Unit" at bounding box center [45, 84] width 90 height 18
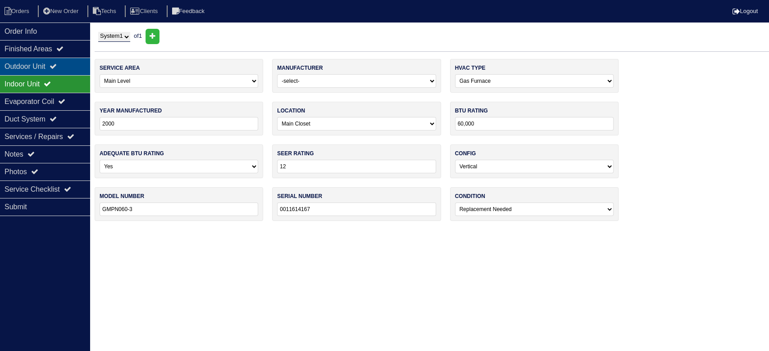
click at [64, 64] on div "Outdoor Unit" at bounding box center [45, 67] width 90 height 18
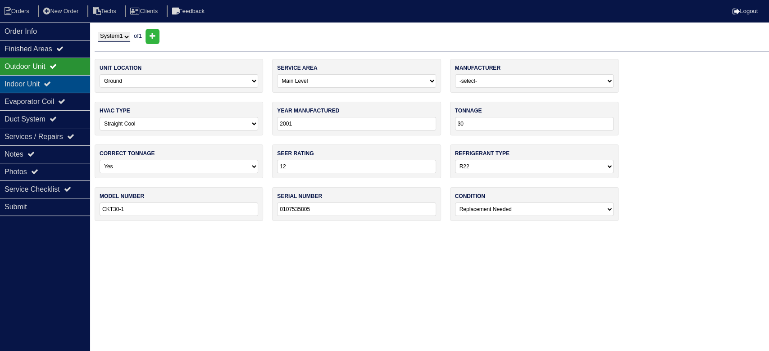
click at [45, 82] on div "Indoor Unit" at bounding box center [45, 84] width 90 height 18
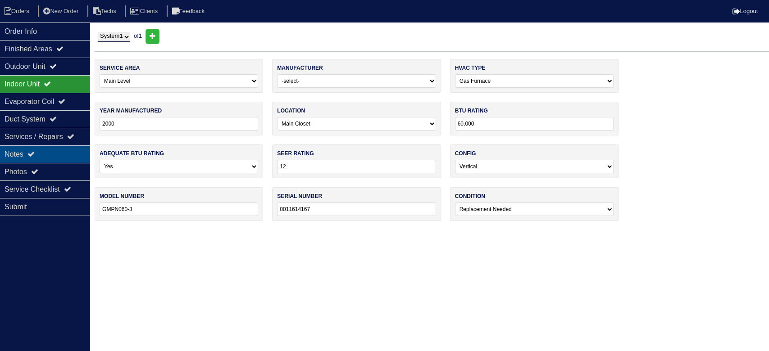
click at [45, 149] on div "Notes" at bounding box center [45, 154] width 90 height 18
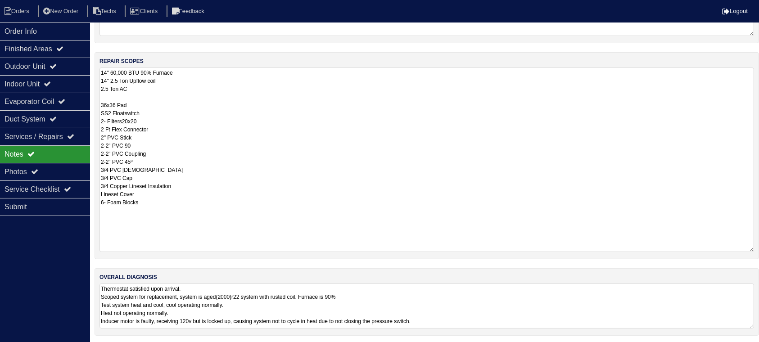
scroll to position [131, 0]
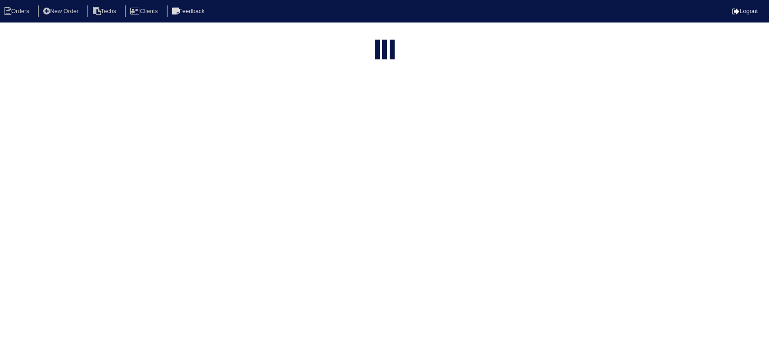
select select "15"
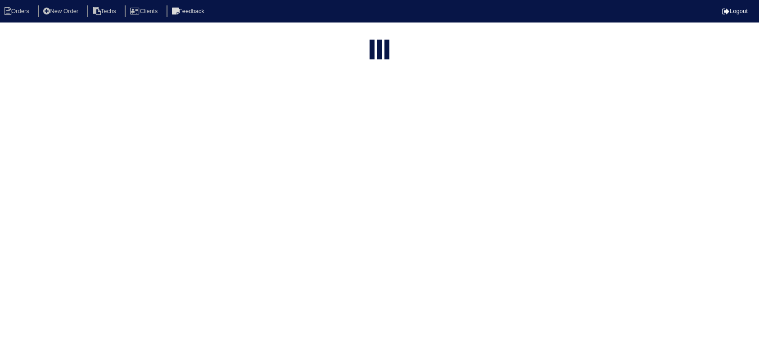
select select "field complete"
select select "need to quote"
select select "American Homes 4 Rent"
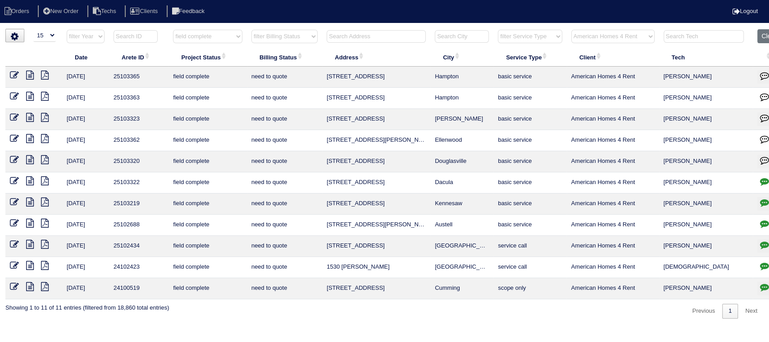
click at [47, 159] on icon at bounding box center [45, 159] width 8 height 9
click at [764, 159] on icon "button" at bounding box center [764, 160] width 9 height 9
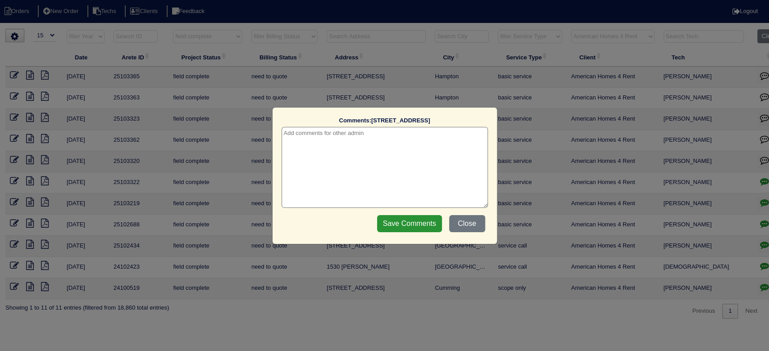
click at [403, 137] on textarea at bounding box center [384, 167] width 206 height 81
type textarea "9/17/25 - texted Dan to review quote - HVAC report in folder - rk"
click at [397, 223] on input "Save Comments" at bounding box center [409, 223] width 65 height 17
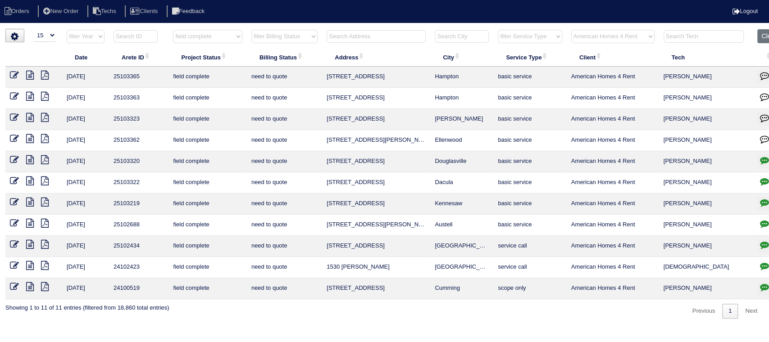
click at [29, 135] on icon at bounding box center [30, 138] width 8 height 9
click at [45, 135] on icon at bounding box center [45, 138] width 8 height 9
click at [43, 139] on icon at bounding box center [45, 138] width 8 height 9
click at [31, 135] on icon at bounding box center [30, 138] width 8 height 9
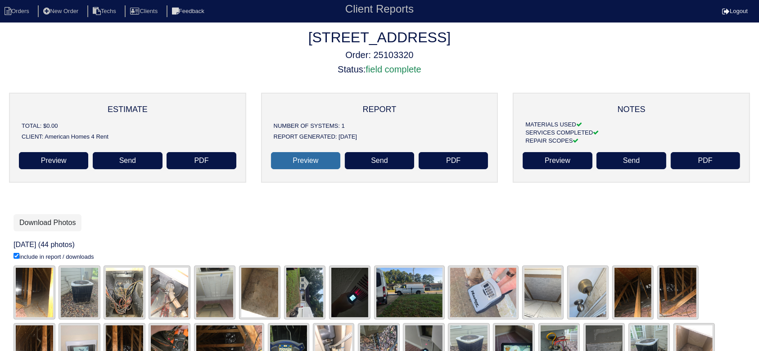
click at [313, 157] on link "Preview" at bounding box center [305, 160] width 69 height 17
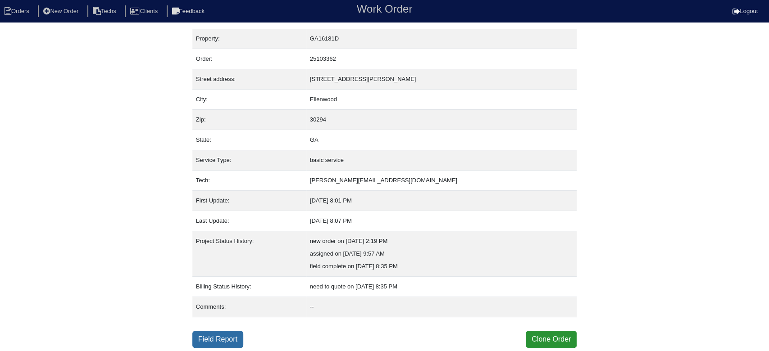
click at [222, 339] on link "Field Report" at bounding box center [217, 339] width 51 height 17
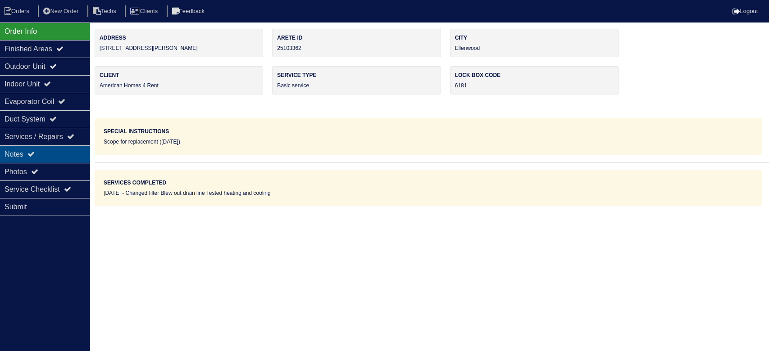
click at [58, 155] on div "Notes" at bounding box center [45, 154] width 90 height 18
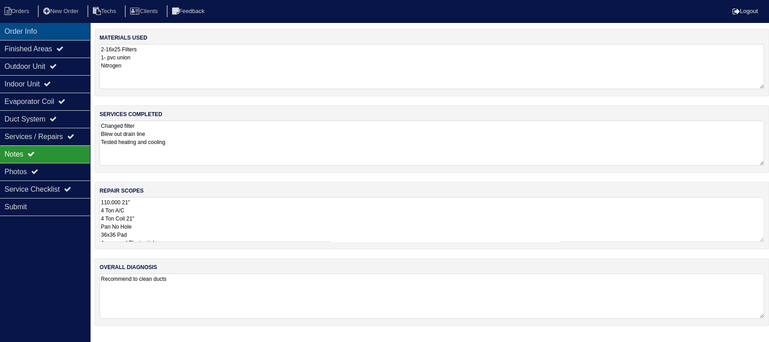
click at [76, 36] on div "Order Info" at bounding box center [45, 32] width 90 height 18
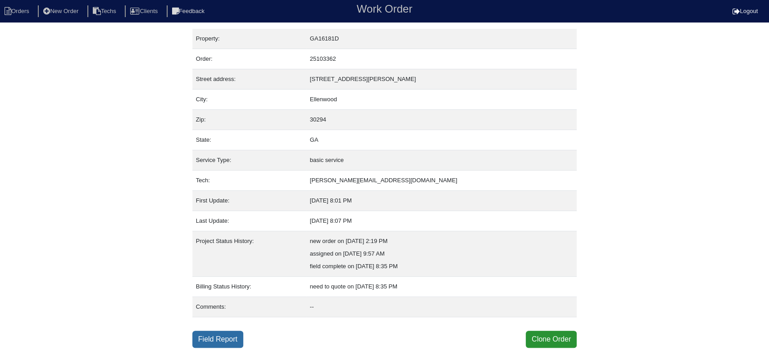
click at [223, 337] on link "Field Report" at bounding box center [217, 339] width 51 height 17
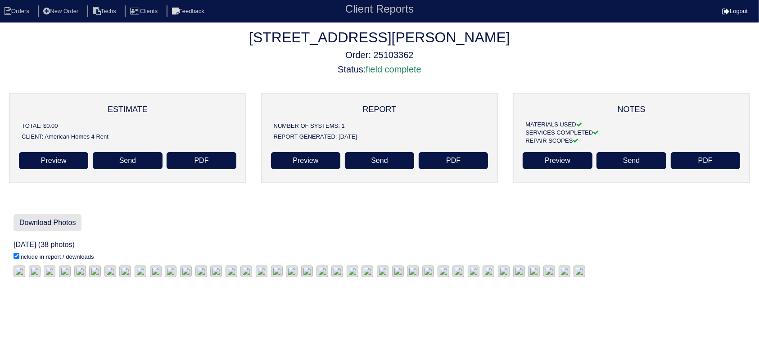
click at [53, 221] on link "Download Photos" at bounding box center [48, 222] width 68 height 17
click at [313, 158] on link "Preview" at bounding box center [305, 160] width 69 height 17
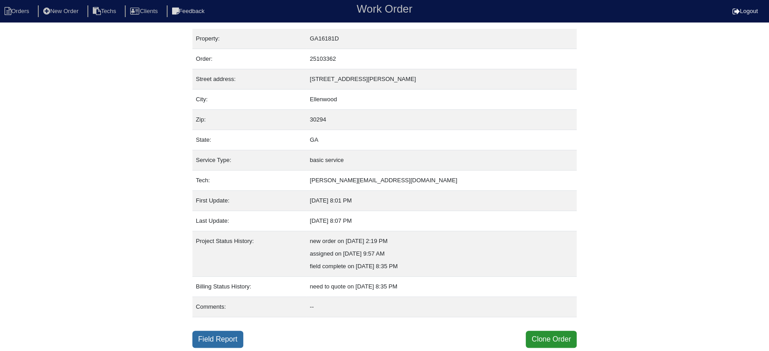
click at [207, 337] on link "Field Report" at bounding box center [217, 339] width 51 height 17
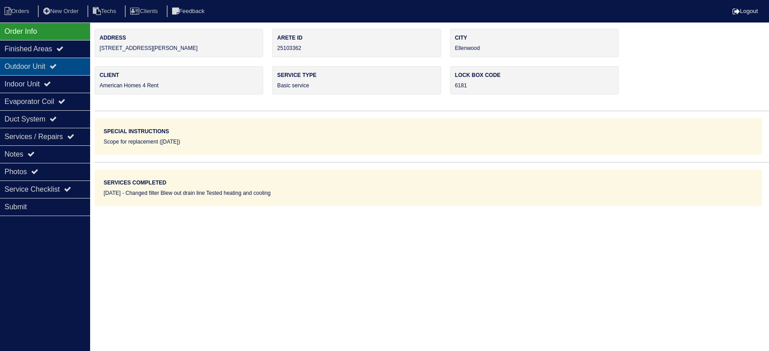
click at [66, 62] on div "Outdoor Unit" at bounding box center [45, 67] width 90 height 18
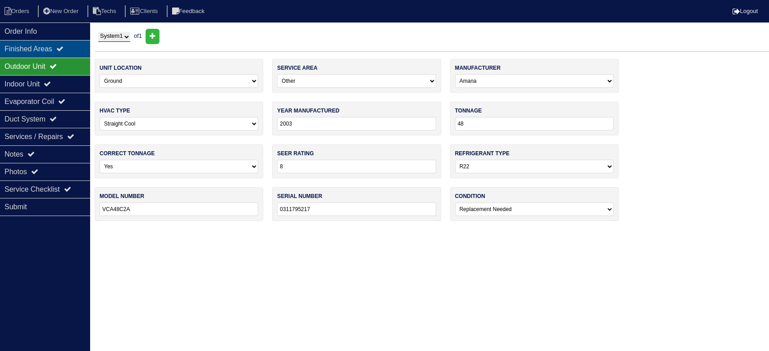
click at [64, 45] on icon at bounding box center [59, 48] width 7 height 7
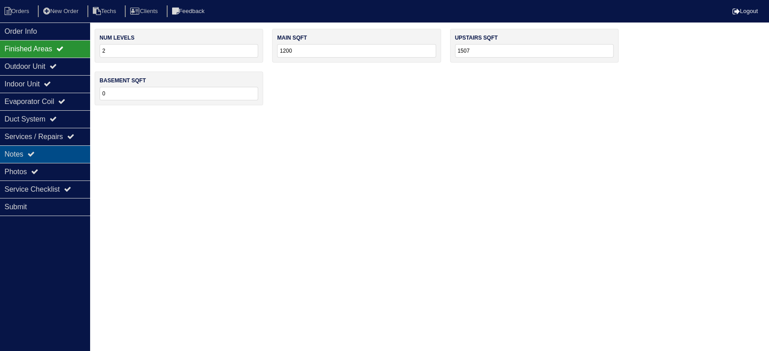
click at [47, 152] on div "Notes" at bounding box center [45, 154] width 90 height 18
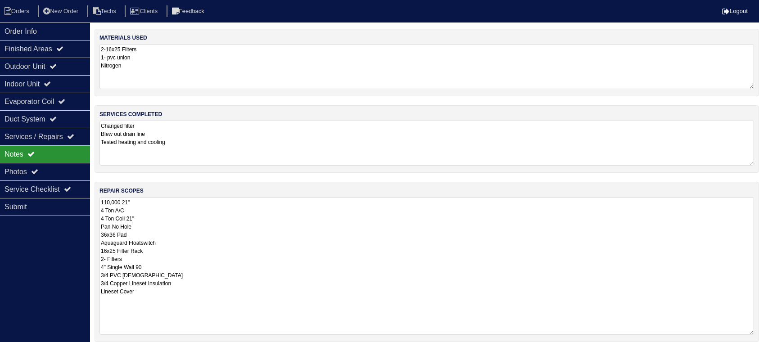
drag, startPoint x: 760, startPoint y: 240, endPoint x: 720, endPoint y: 222, distance: 43.6
click at [751, 332] on textarea "110,000 21" 4 Ton A/C 4 Ton Coil 21" Pan No Hole 36x36 Pad Aquaguard Floatswitc…" at bounding box center [427, 266] width 655 height 138
click at [65, 68] on div "Outdoor Unit" at bounding box center [45, 67] width 90 height 18
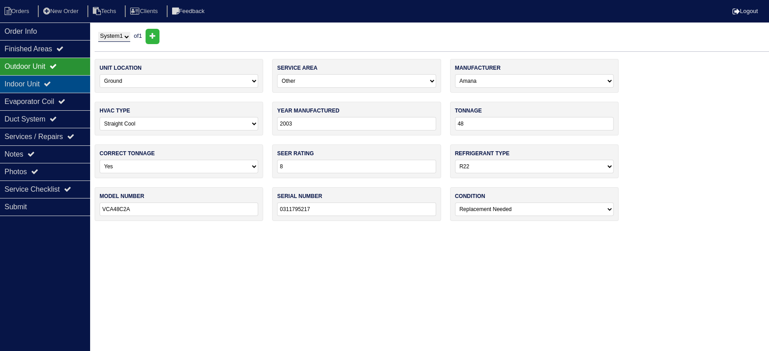
click at [61, 81] on div "Indoor Unit" at bounding box center [45, 84] width 90 height 18
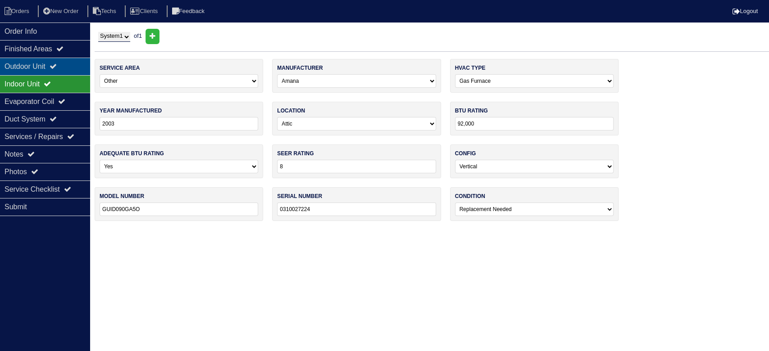
click at [64, 68] on div "Outdoor Unit" at bounding box center [45, 67] width 90 height 18
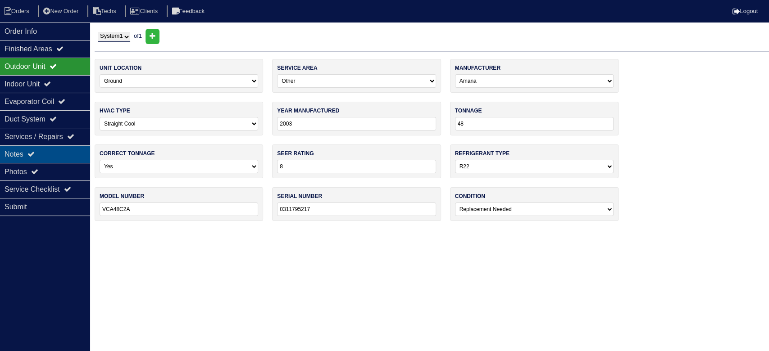
drag, startPoint x: 55, startPoint y: 150, endPoint x: 66, endPoint y: 153, distance: 11.1
click at [55, 151] on div "Notes" at bounding box center [45, 154] width 90 height 18
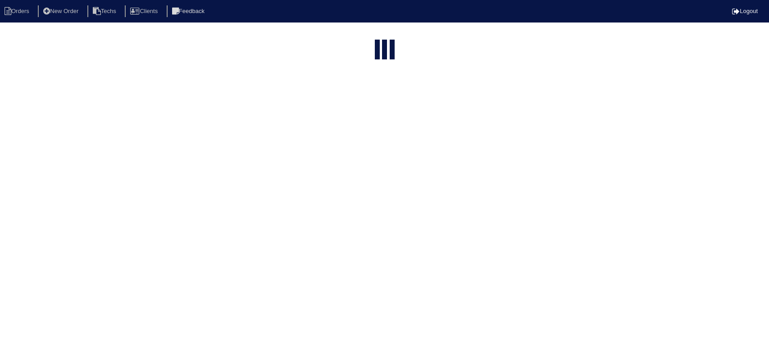
select select "15"
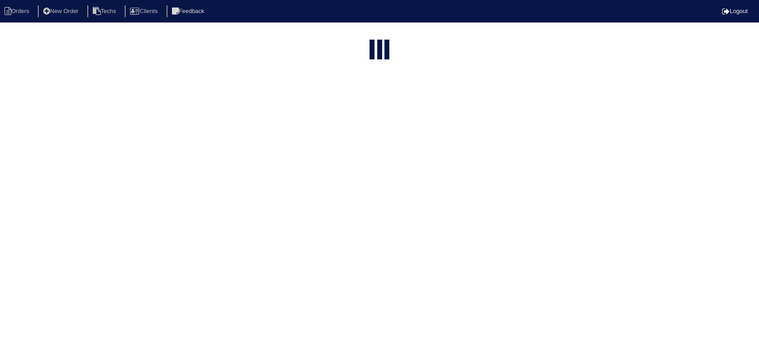
select select "field complete"
select select "need to quote"
select select "American Homes 4 Rent"
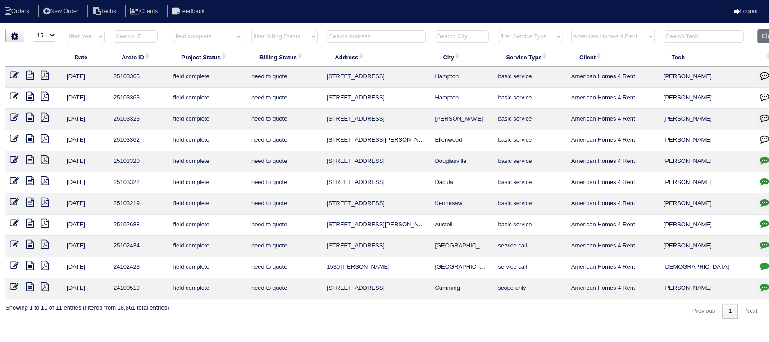
click at [764, 138] on icon "button" at bounding box center [764, 139] width 9 height 9
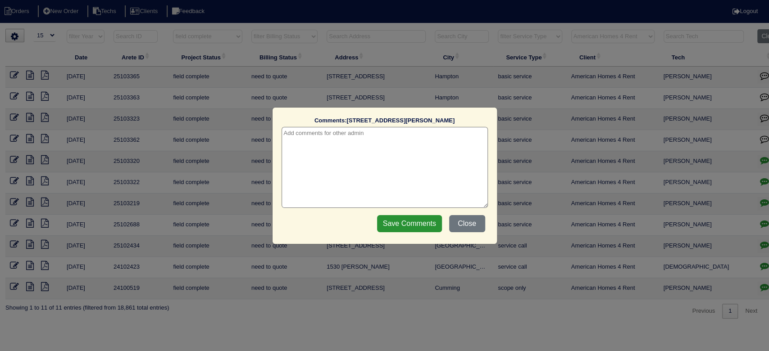
click at [422, 138] on textarea at bounding box center [384, 167] width 206 height 81
type textarea "[DATE] - texted [PERSON_NAME] to review quote - hvac report in folder - rk"
click at [409, 225] on input "Save Comments" at bounding box center [409, 223] width 65 height 17
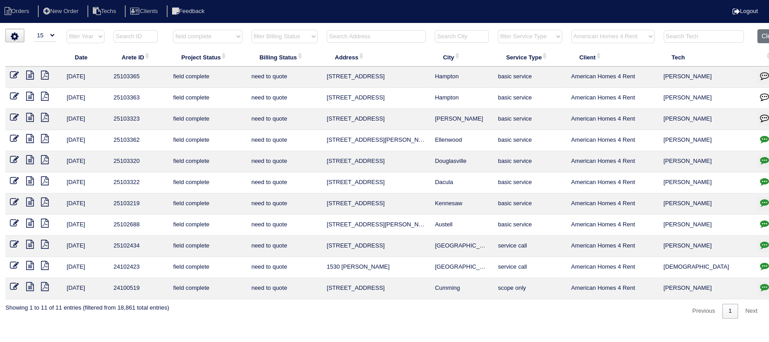
click at [32, 117] on icon at bounding box center [30, 117] width 8 height 9
click at [46, 113] on icon at bounding box center [45, 117] width 8 height 9
click at [29, 116] on icon at bounding box center [30, 117] width 8 height 9
click at [45, 113] on icon at bounding box center [45, 117] width 8 height 9
click at [45, 117] on icon at bounding box center [45, 117] width 8 height 9
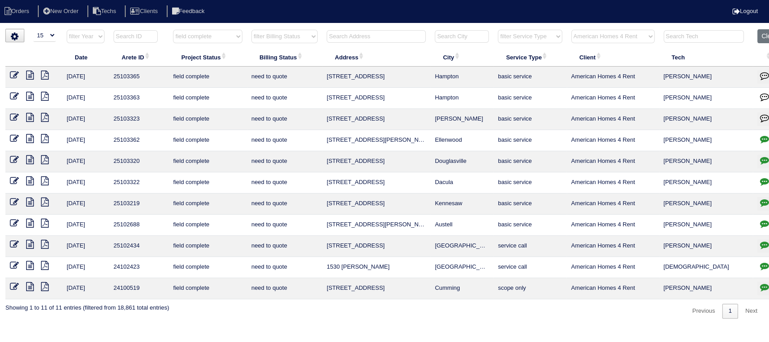
click at [13, 114] on icon at bounding box center [14, 117] width 9 height 9
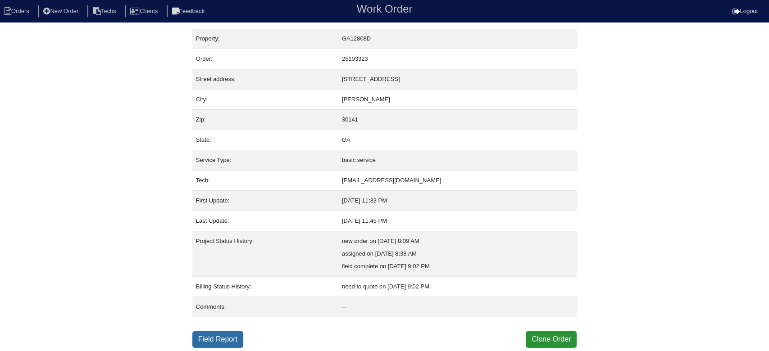
click at [218, 336] on link "Field Report" at bounding box center [217, 339] width 51 height 17
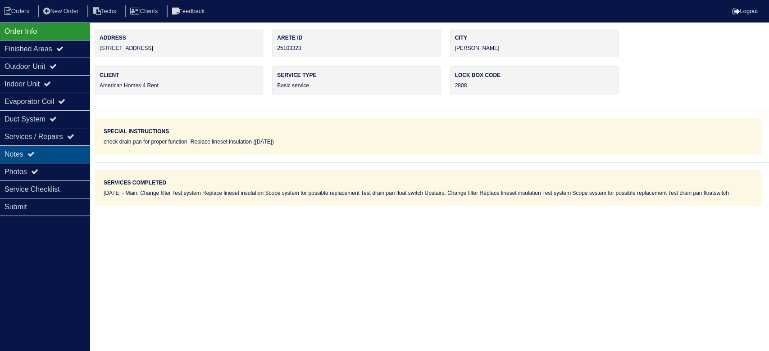
click at [50, 149] on div "Notes" at bounding box center [45, 154] width 90 height 18
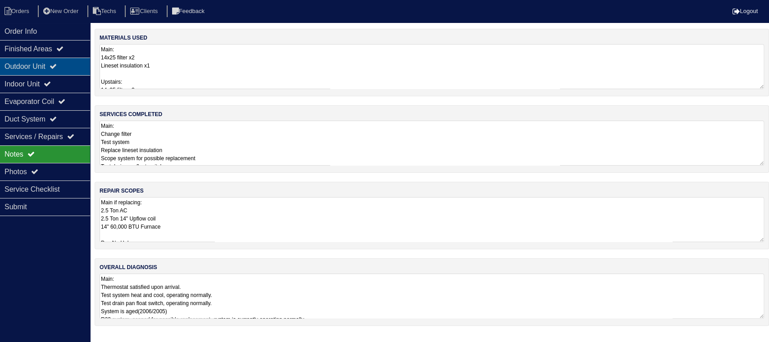
click at [70, 65] on div "Outdoor Unit" at bounding box center [45, 67] width 90 height 18
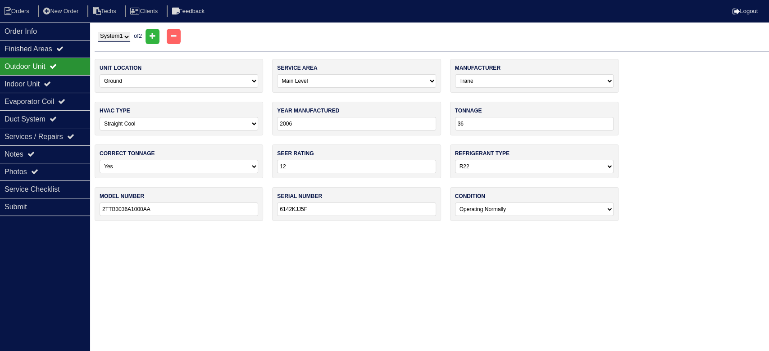
click at [130, 35] on select "System 1 System 2" at bounding box center [114, 37] width 32 height 10
select select "2"
click at [98, 32] on select "System 1 System 2" at bounding box center [114, 37] width 32 height 10
select select "1"
type input "30"
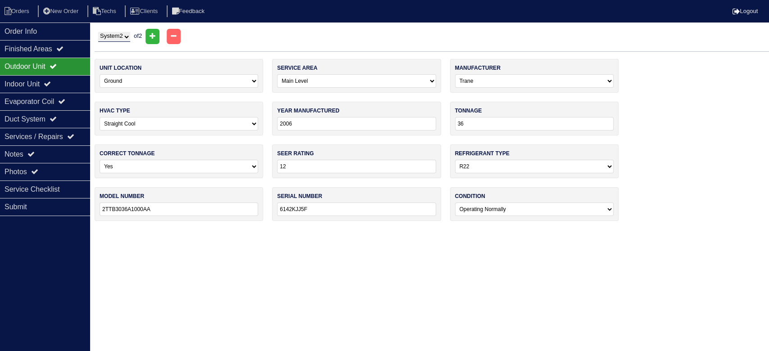
type input "2TTB3030A1000AA"
type input "6105NKH3F"
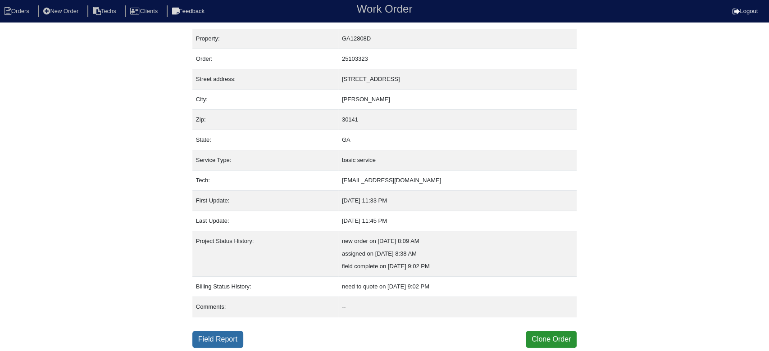
click at [210, 336] on link "Field Report" at bounding box center [217, 339] width 51 height 17
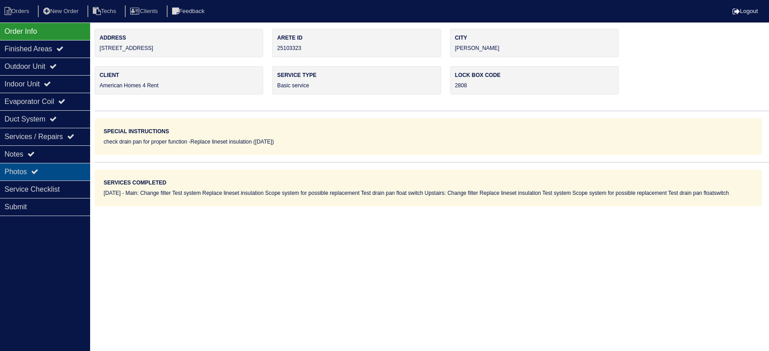
click at [45, 169] on div "Photos" at bounding box center [45, 172] width 90 height 18
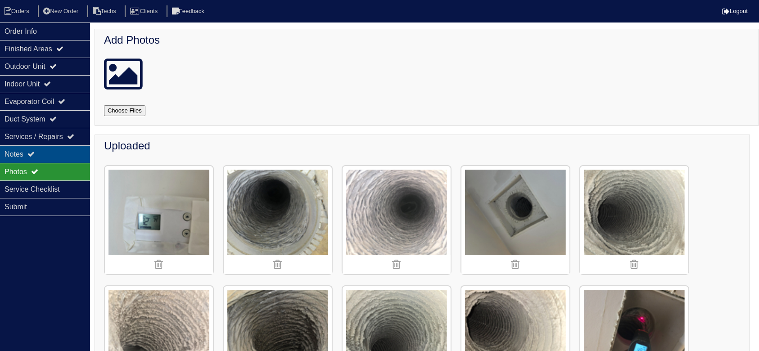
click at [34, 150] on div "Notes" at bounding box center [45, 154] width 90 height 18
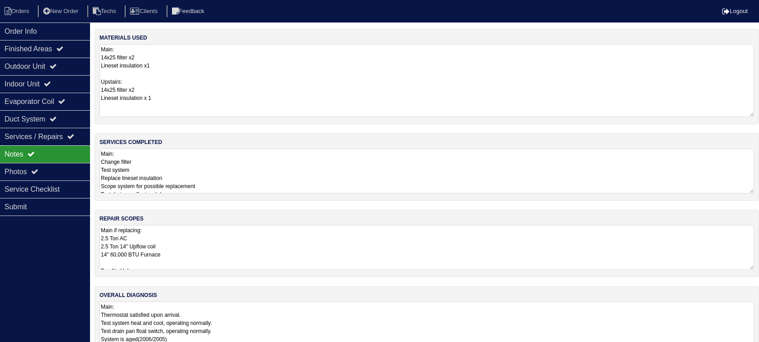
drag, startPoint x: 760, startPoint y: 84, endPoint x: 760, endPoint y: 113, distance: 28.4
click at [759, 113] on html "Orders New Order Techs Clients Feedback Logout Orders New Order Users Clients M…" at bounding box center [379, 181] width 759 height 363
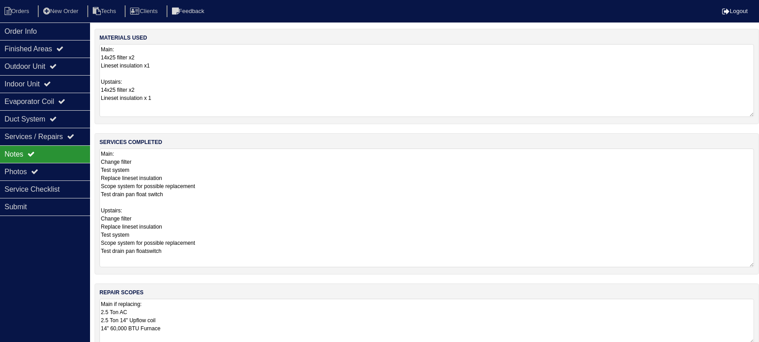
drag, startPoint x: 750, startPoint y: 188, endPoint x: 758, endPoint y: 262, distance: 74.3
click at [758, 262] on div "services completed Main: Change filter Test system Replace lineset insulation S…" at bounding box center [427, 203] width 665 height 141
click at [50, 188] on div "Service Checklist" at bounding box center [45, 190] width 90 height 18
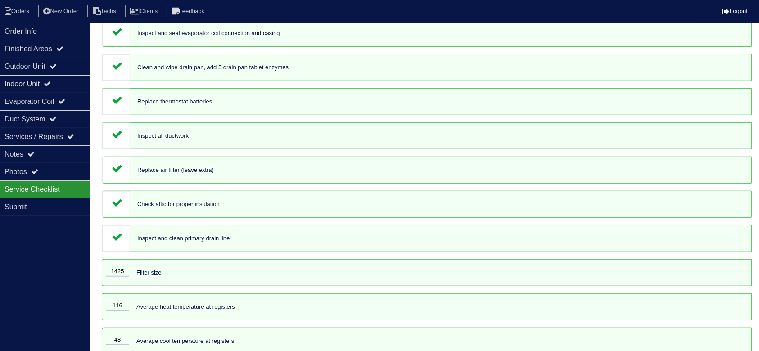
scroll to position [554, 0]
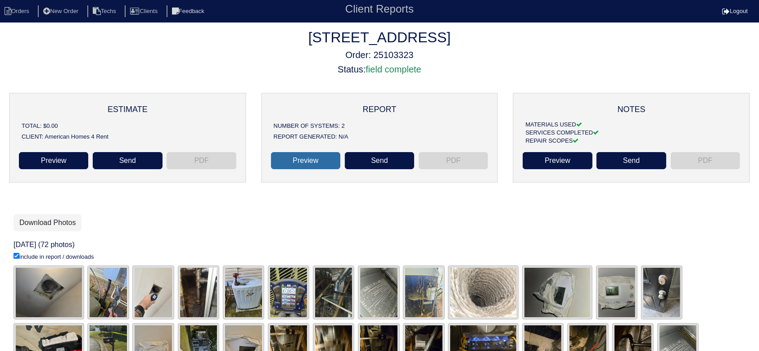
click at [306, 159] on link "Preview" at bounding box center [305, 160] width 69 height 17
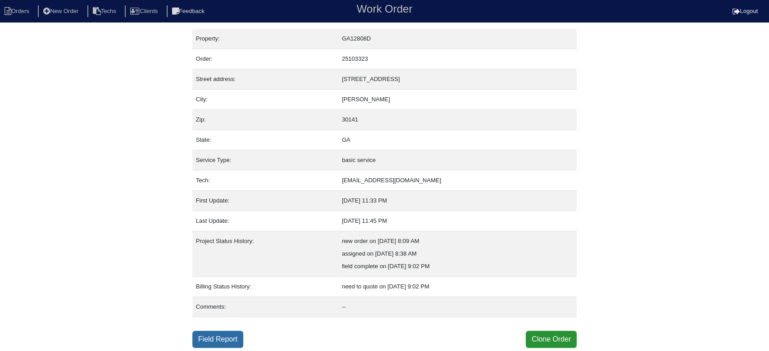
click at [214, 333] on link "Field Report" at bounding box center [217, 339] width 51 height 17
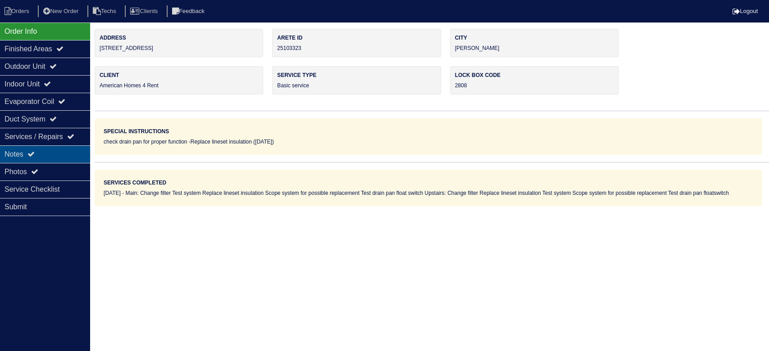
click at [63, 153] on div "Notes" at bounding box center [45, 154] width 90 height 18
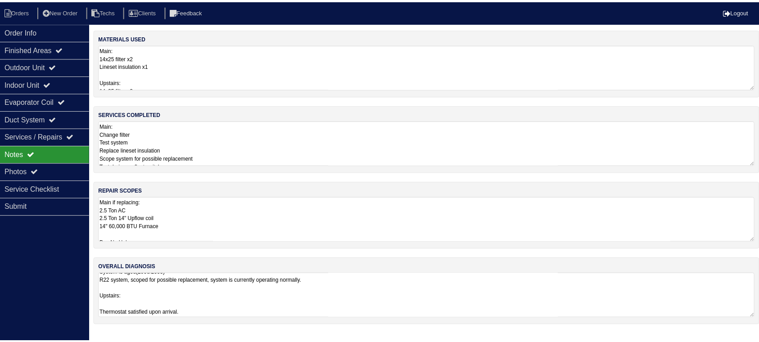
scroll to position [71, 0]
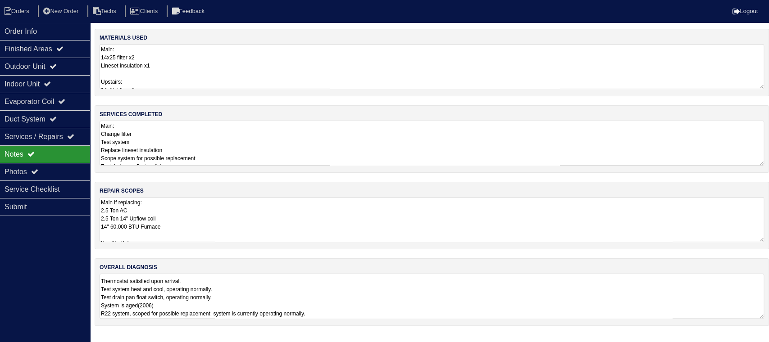
click at [436, 291] on textarea "Main: Thermostat satisfied upon arrival. Test system heat and cool, operating n…" at bounding box center [432, 296] width 664 height 45
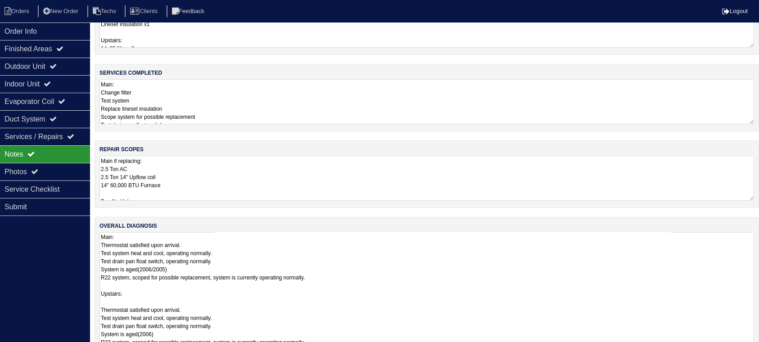
scroll to position [62, 0]
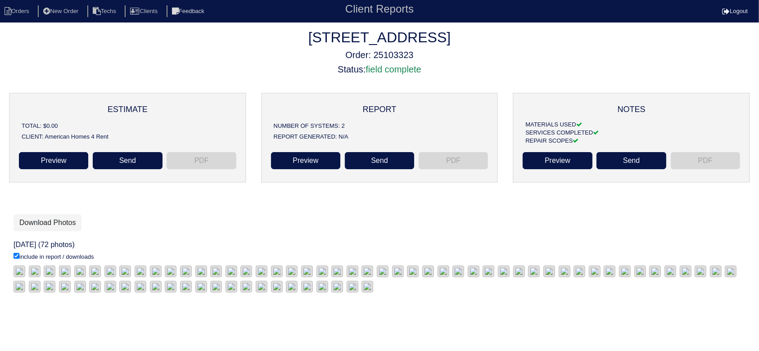
scroll to position [33, 0]
click at [64, 214] on link "Download Photos" at bounding box center [48, 222] width 68 height 17
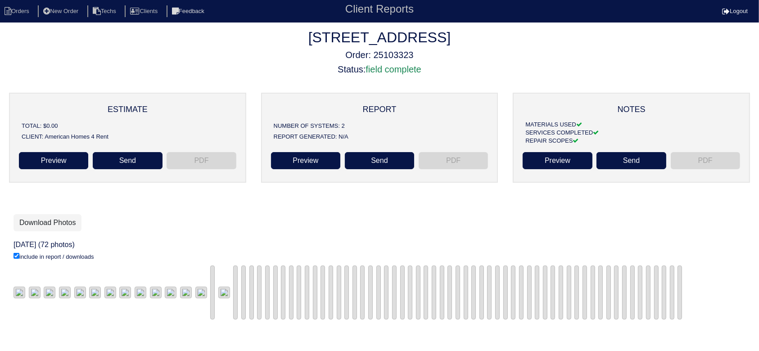
scroll to position [33, 0]
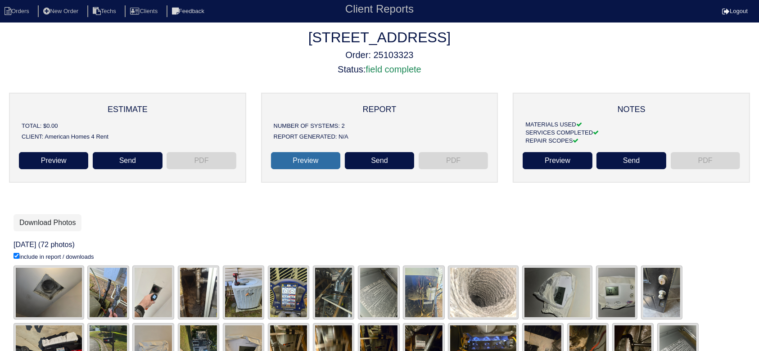
click at [306, 159] on link "Preview" at bounding box center [305, 160] width 69 height 17
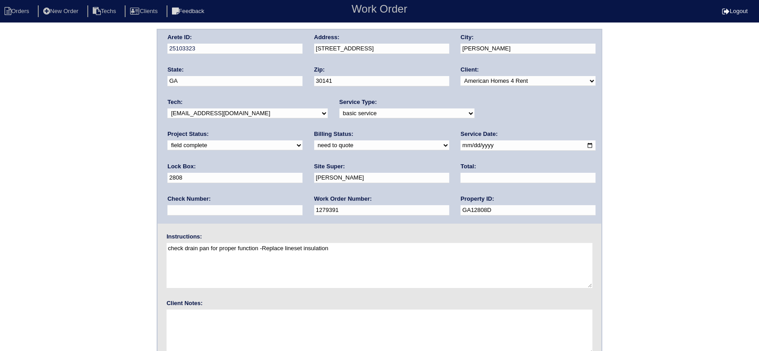
click at [314, 144] on select "need to quote quoted need to invoice invoiced paid warranty purchase order need…" at bounding box center [381, 146] width 135 height 10
select select "quoted"
click at [314, 141] on select "need to quote quoted need to invoice invoiced paid warranty purchase order need…" at bounding box center [381, 146] width 135 height 10
click at [461, 178] on input "text" at bounding box center [528, 178] width 135 height 10
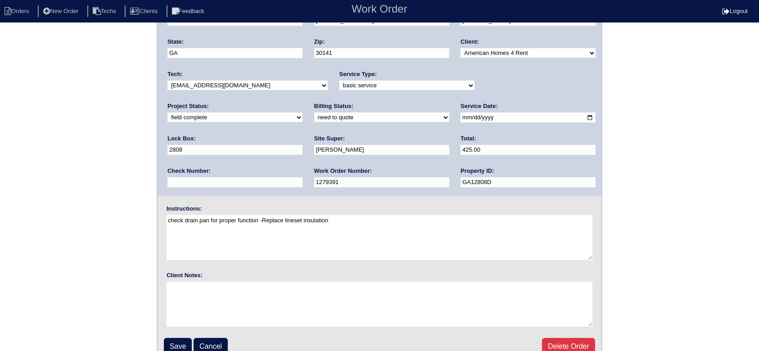
scroll to position [40, 0]
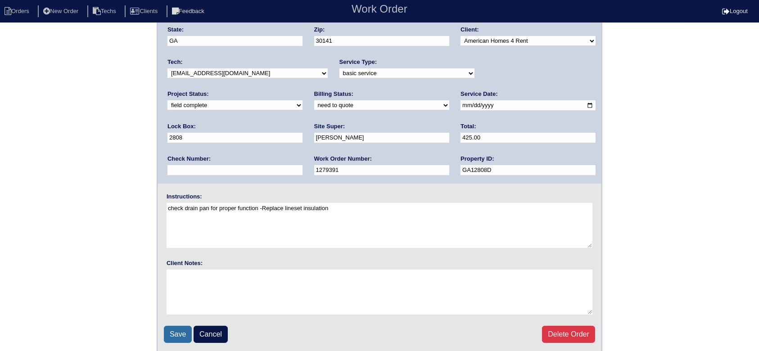
type input "425.00"
click at [174, 330] on input "Save" at bounding box center [178, 334] width 28 height 17
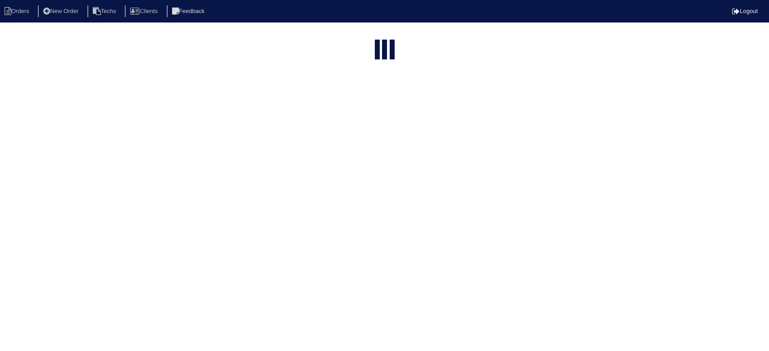
select select "15"
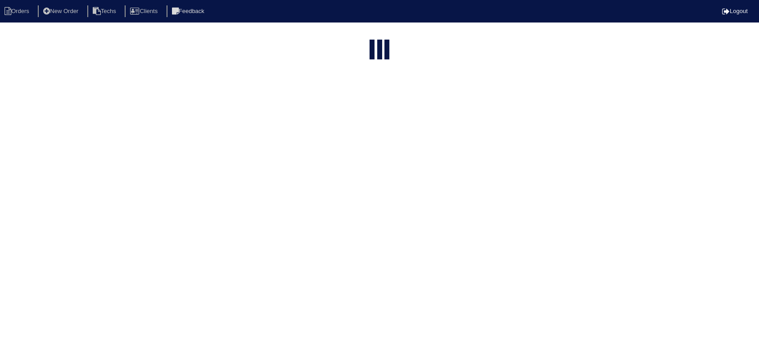
select select "field complete"
select select "need to quote"
select select "American Homes 4 Rent"
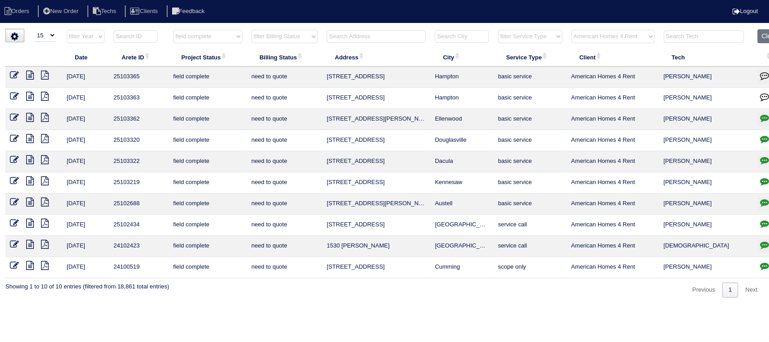
click at [26, 92] on icon at bounding box center [30, 96] width 8 height 9
click at [43, 92] on icon at bounding box center [45, 96] width 8 height 9
click at [31, 94] on icon at bounding box center [30, 96] width 8 height 9
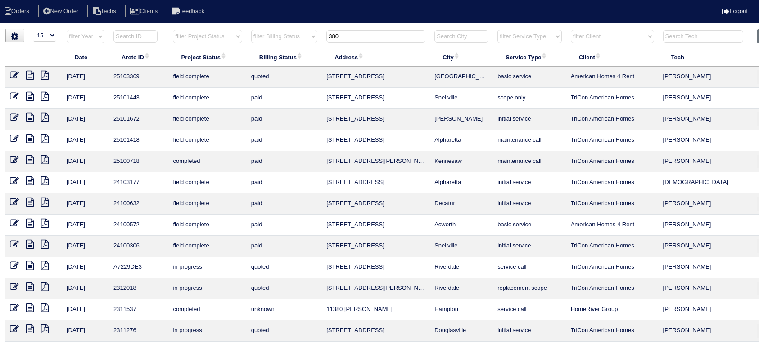
select select "15"
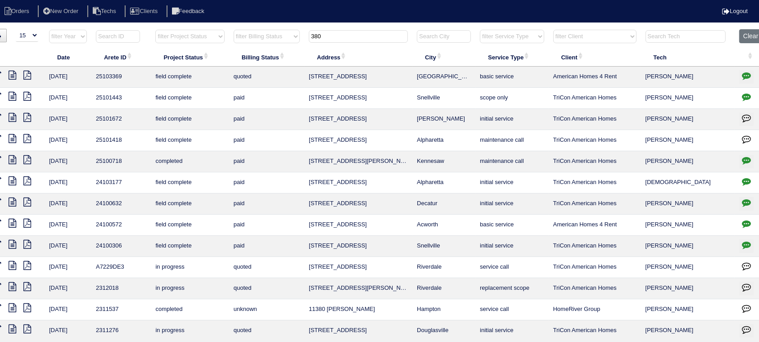
click at [357, 35] on input "380" at bounding box center [358, 36] width 99 height 13
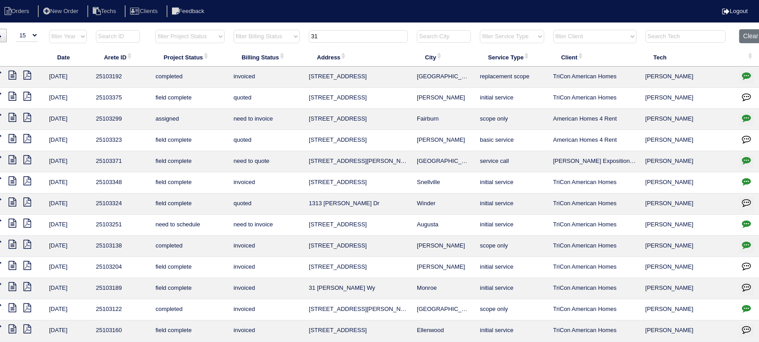
type input "31"
click at [749, 139] on icon "button" at bounding box center [746, 139] width 9 height 9
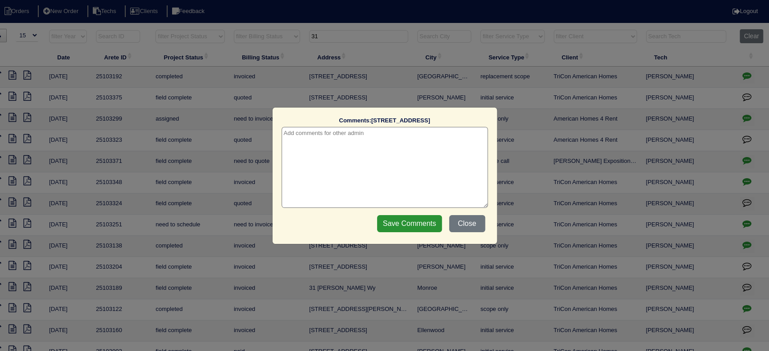
click at [428, 137] on textarea at bounding box center [384, 167] width 206 height 81
type textarea "[DATE] - HVAC report sent - rk"
click at [401, 223] on input "Save Comments" at bounding box center [409, 223] width 65 height 17
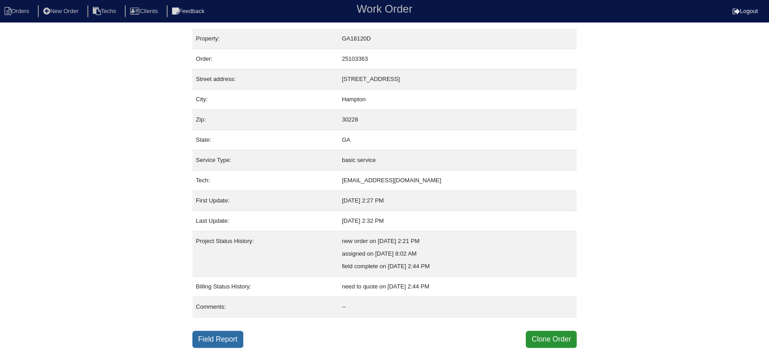
click at [222, 343] on link "Field Report" at bounding box center [217, 339] width 51 height 17
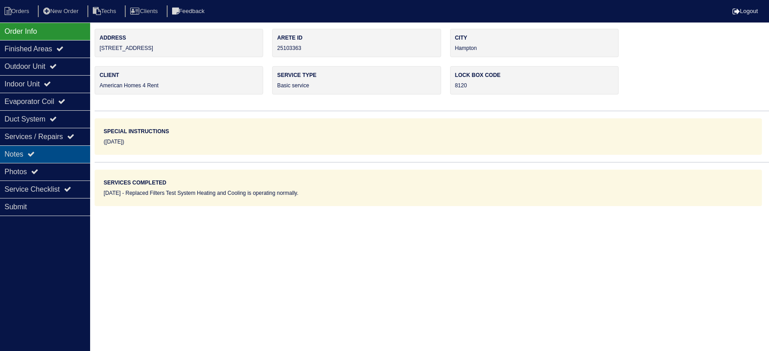
click at [64, 152] on div "Notes" at bounding box center [45, 154] width 90 height 18
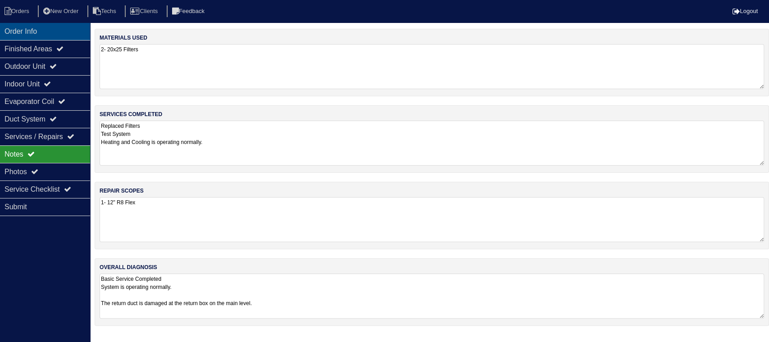
click at [54, 38] on div "Order Info" at bounding box center [45, 32] width 90 height 18
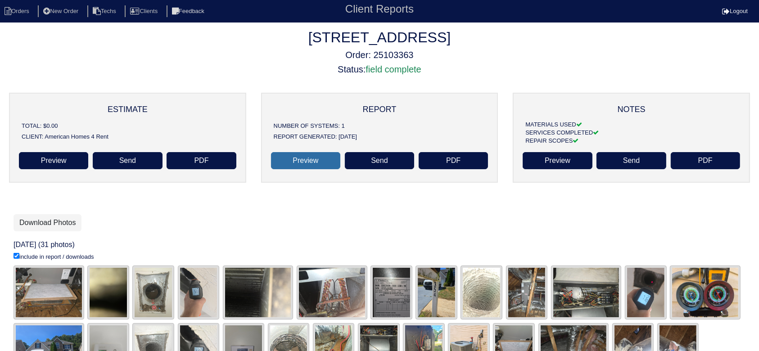
click at [312, 158] on link "Preview" at bounding box center [305, 160] width 69 height 17
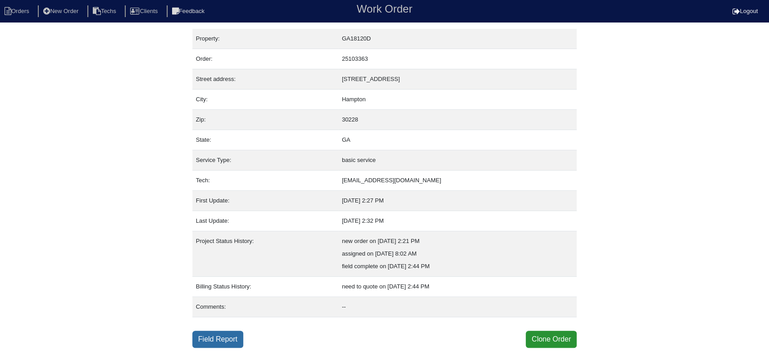
click at [219, 333] on link "Field Report" at bounding box center [217, 339] width 51 height 17
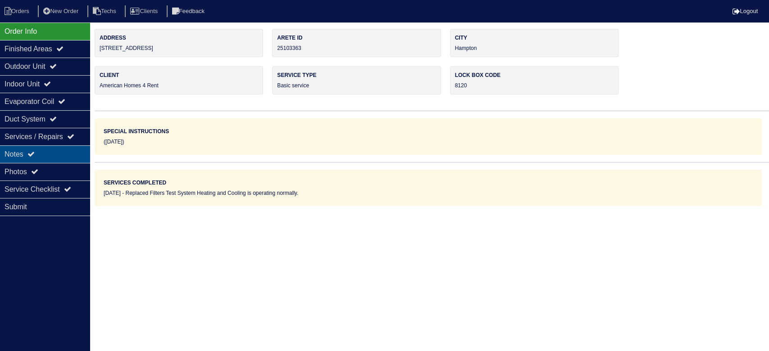
click at [65, 146] on div "Notes" at bounding box center [45, 154] width 90 height 18
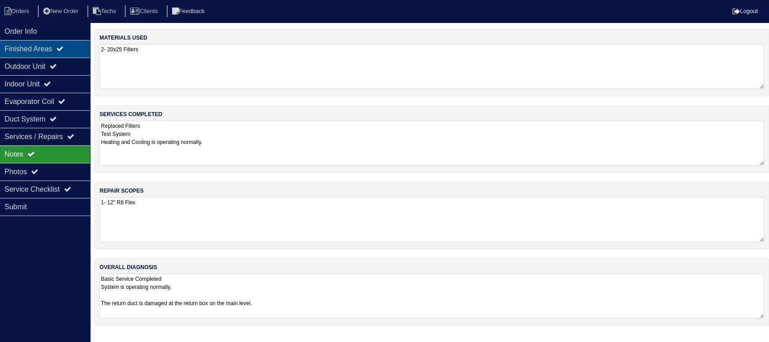
click at [64, 45] on div "Finished Areas" at bounding box center [45, 49] width 90 height 18
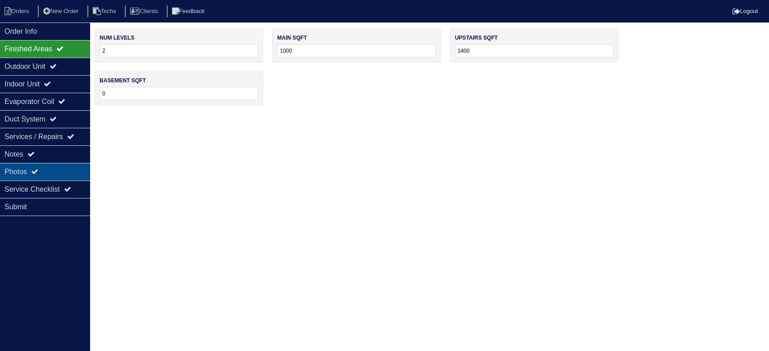
click at [64, 169] on div "Photos" at bounding box center [45, 172] width 90 height 18
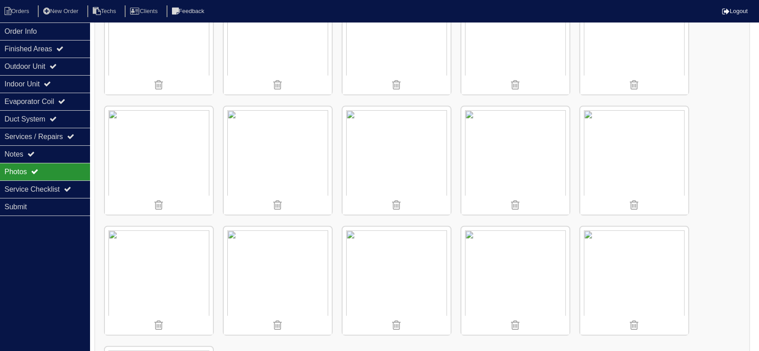
scroll to position [600, 0]
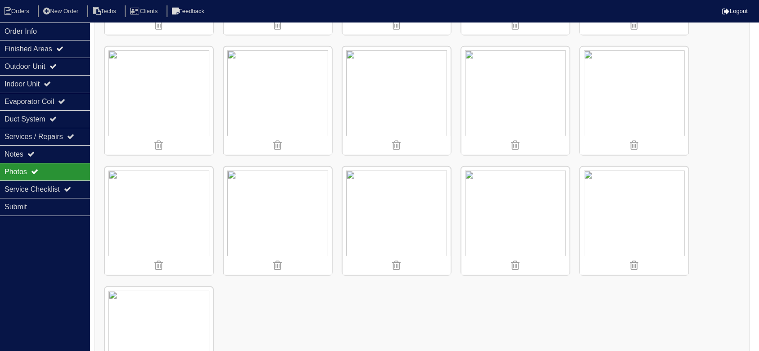
click at [161, 215] on img at bounding box center [159, 221] width 108 height 108
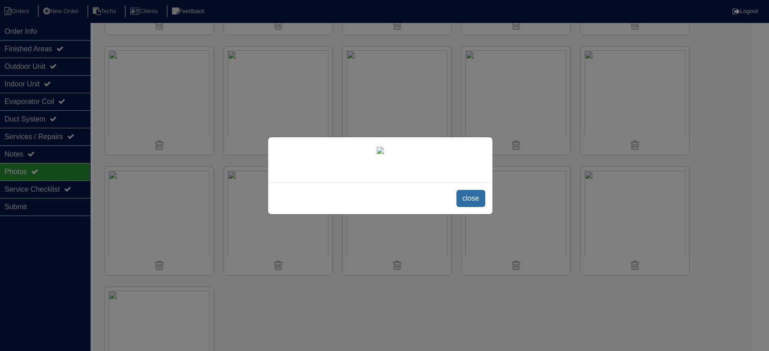
click at [469, 207] on span "close" at bounding box center [470, 198] width 28 height 17
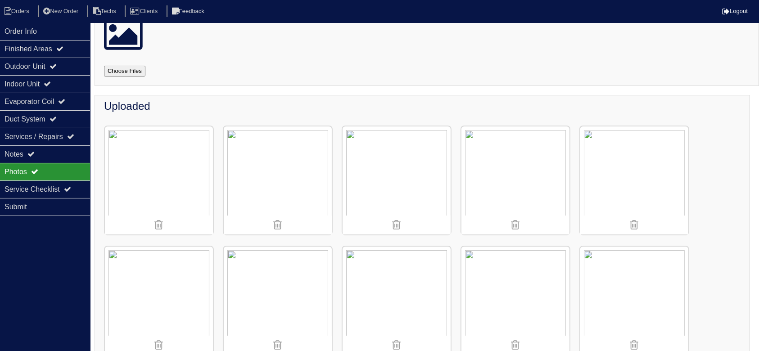
scroll to position [0, 0]
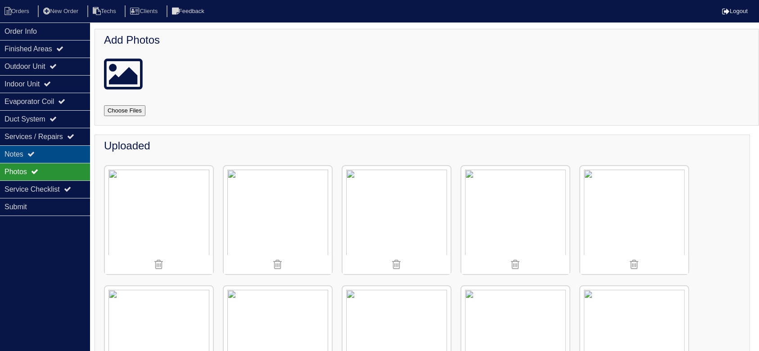
click at [22, 150] on div "Notes" at bounding box center [45, 154] width 90 height 18
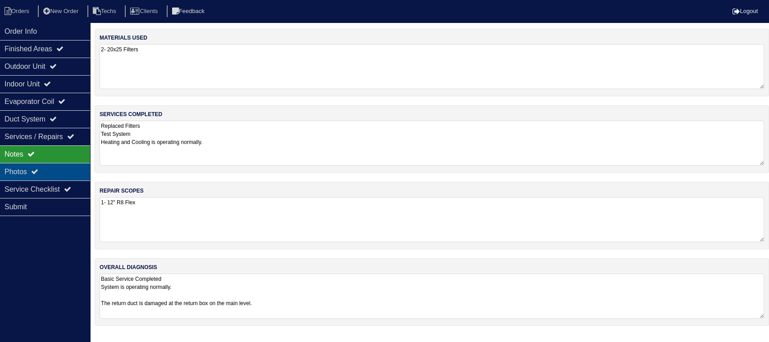
click at [50, 165] on div "Photos" at bounding box center [45, 172] width 90 height 18
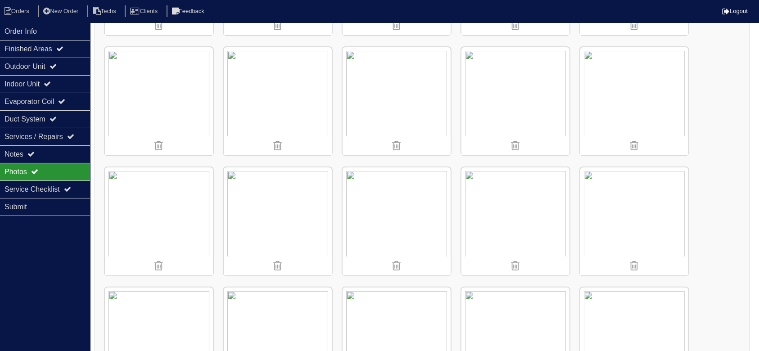
scroll to position [59, 0]
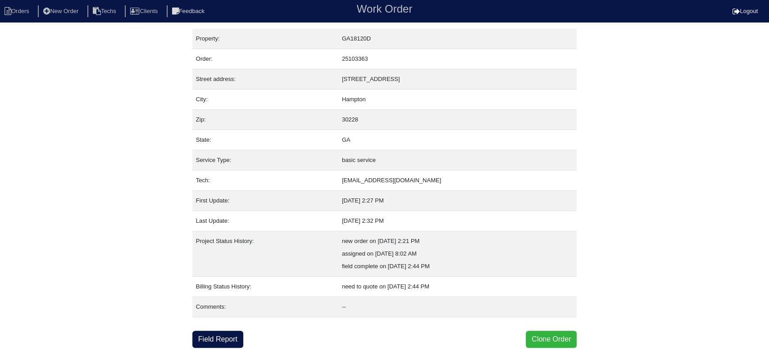
click at [540, 337] on button "Clone Order" at bounding box center [551, 339] width 51 height 17
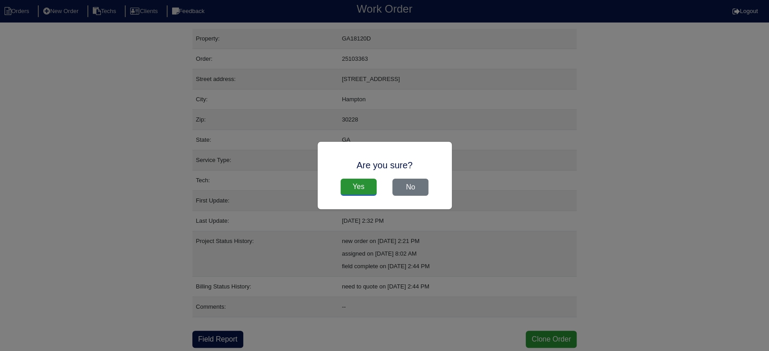
click at [362, 185] on input "Yes" at bounding box center [358, 187] width 36 height 17
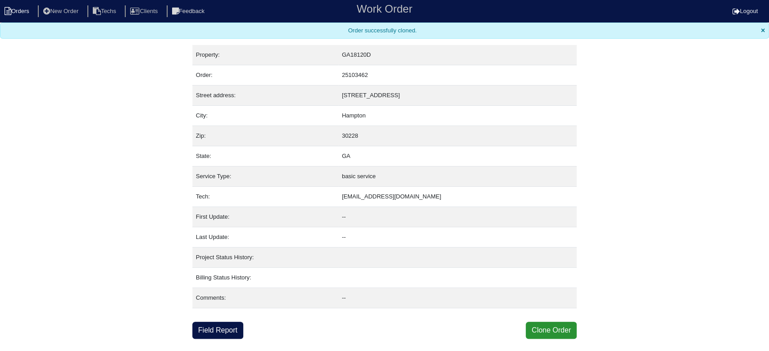
click at [27, 7] on li "Orders" at bounding box center [18, 11] width 36 height 12
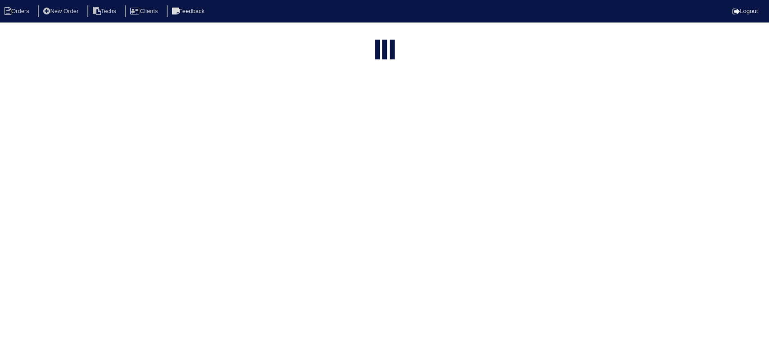
select select "15"
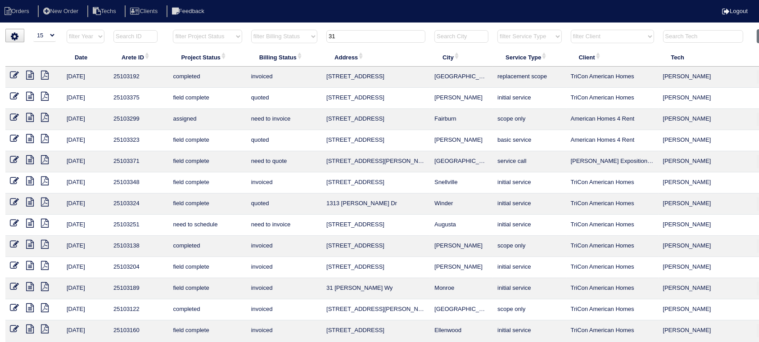
scroll to position [0, 27]
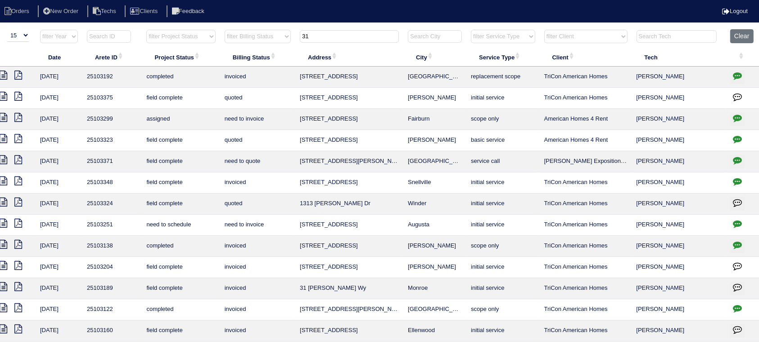
click at [320, 36] on input "31" at bounding box center [349, 36] width 99 height 13
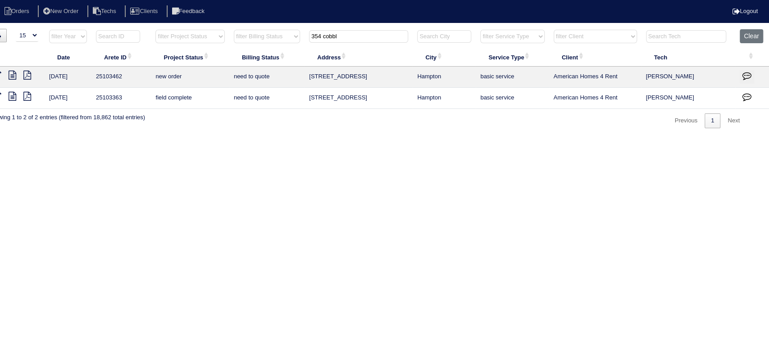
scroll to position [0, 0]
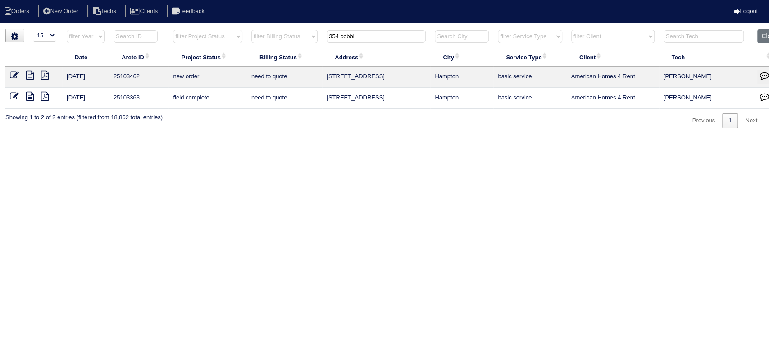
type input "354 cobbl"
click at [17, 72] on icon at bounding box center [14, 75] width 9 height 9
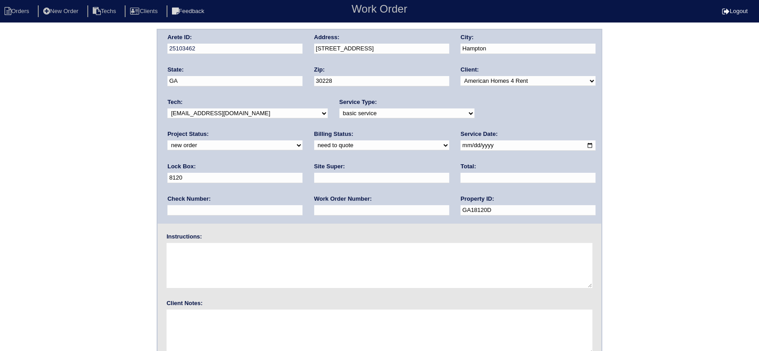
click at [303, 141] on select "new order assigned in progress field complete need to schedule admin review arc…" at bounding box center [235, 146] width 135 height 10
select select "field complete"
click at [303, 141] on select "new order assigned in progress field complete need to schedule admin review arc…" at bounding box center [235, 146] width 135 height 10
click at [314, 147] on select "need to quote quoted need to invoice invoiced paid warranty purchase order need…" at bounding box center [381, 146] width 135 height 10
select select "purchase order needed"
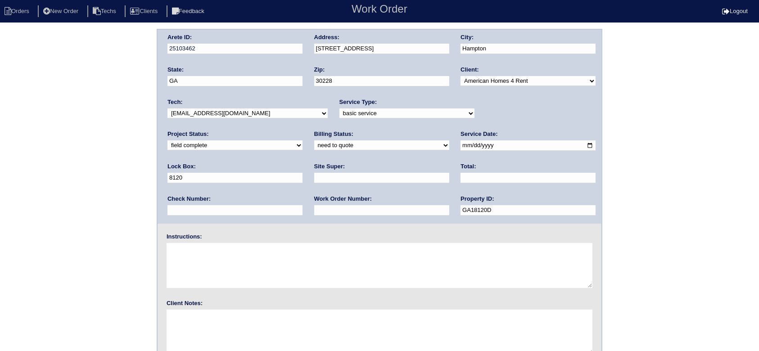
click at [314, 141] on select "need to quote quoted need to invoice invoiced paid warranty purchase order need…" at bounding box center [381, 146] width 135 height 10
click at [314, 176] on input "text" at bounding box center [381, 178] width 135 height 10
click at [314, 178] on input "text" at bounding box center [381, 178] width 135 height 10
type input "[PERSON_NAME]"
click at [461, 174] on input "text" at bounding box center [528, 178] width 135 height 10
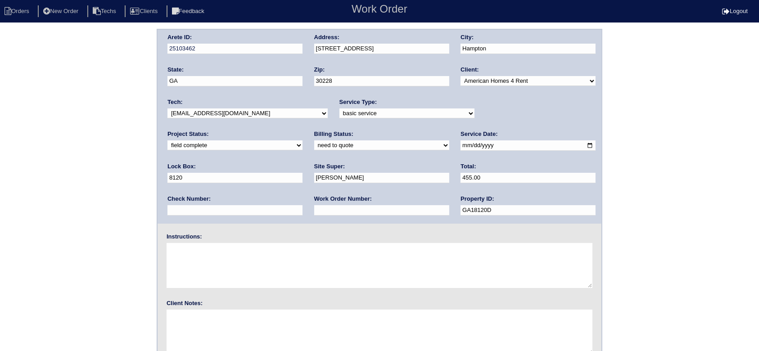
type input "455.00"
click at [314, 213] on input "text" at bounding box center [381, 210] width 135 height 10
type input "Requested"
click at [197, 248] on textarea at bounding box center [380, 265] width 426 height 45
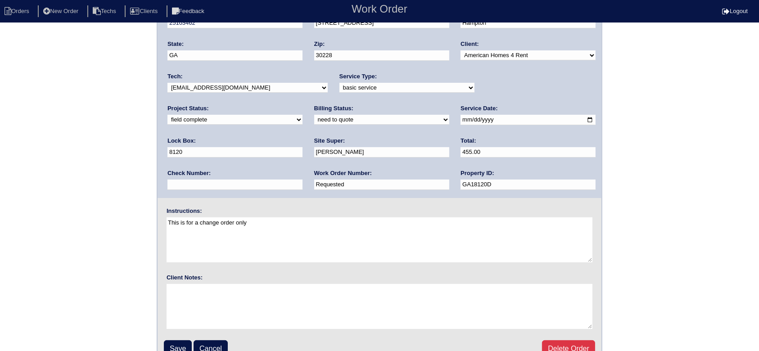
scroll to position [40, 0]
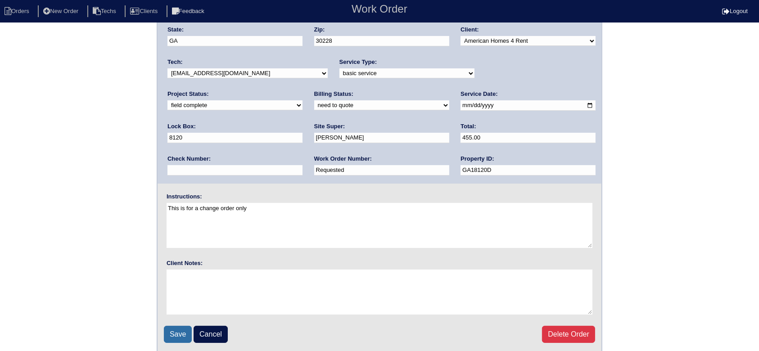
type textarea "This is for a change order only"
click at [182, 331] on input "Save" at bounding box center [178, 334] width 28 height 17
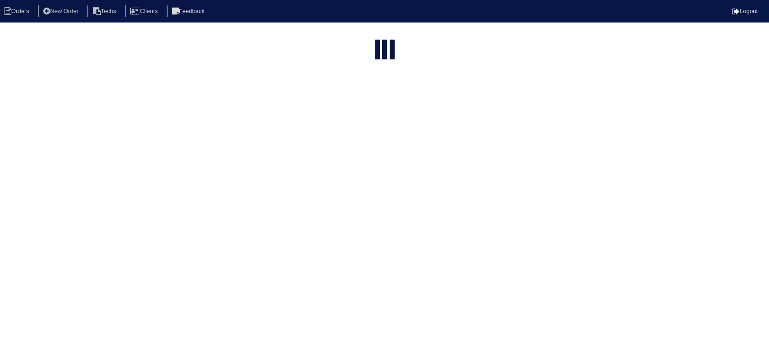
select select "15"
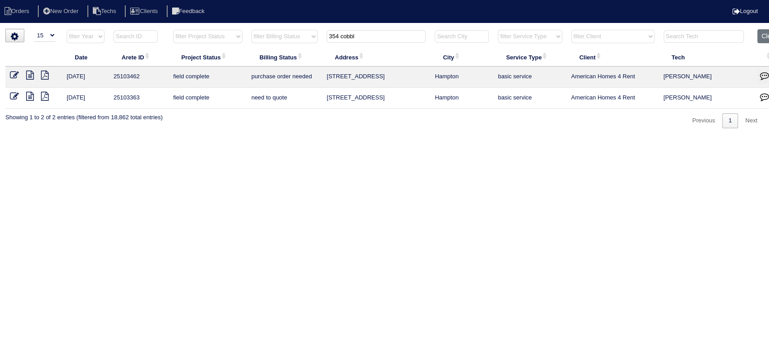
click at [767, 73] on icon "button" at bounding box center [764, 75] width 9 height 9
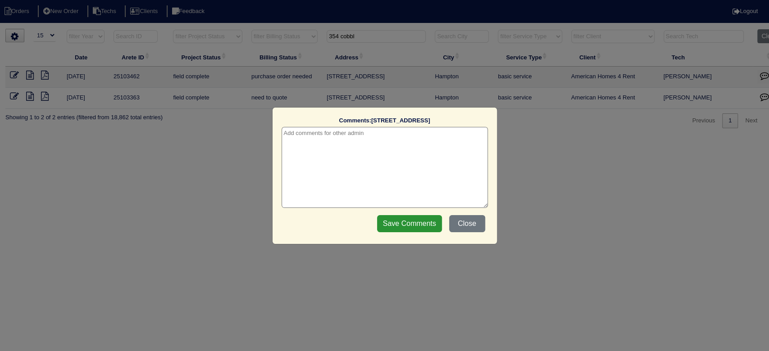
click at [425, 147] on textarea at bounding box center [384, 167] width 206 height 81
type textarea "9/17/25 - This is for a change order only - rk"
click at [416, 218] on input "Save Comments" at bounding box center [409, 223] width 65 height 17
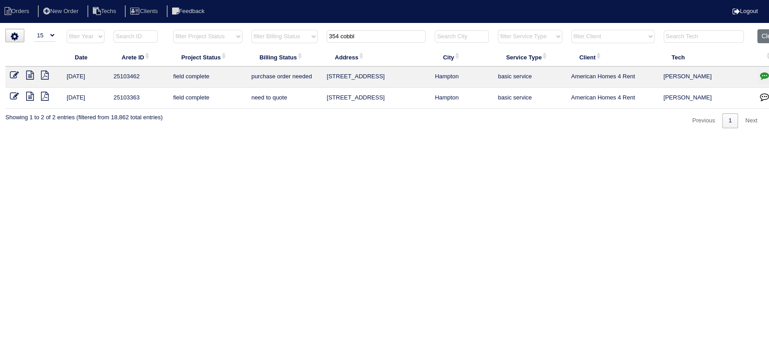
click at [12, 96] on icon at bounding box center [14, 96] width 9 height 9
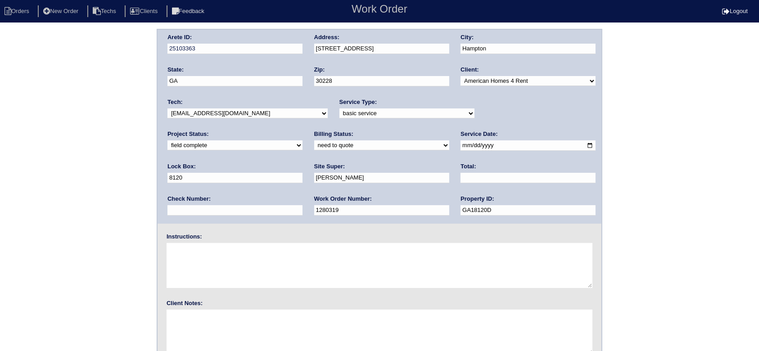
click at [314, 143] on select "need to quote quoted need to invoice invoiced paid warranty purchase order need…" at bounding box center [381, 146] width 135 height 10
select select "quoted"
click at [314, 141] on select "need to quote quoted need to invoice invoiced paid warranty purchase order need…" at bounding box center [381, 146] width 135 height 10
click at [461, 179] on input "text" at bounding box center [528, 178] width 135 height 10
type input "225.00"
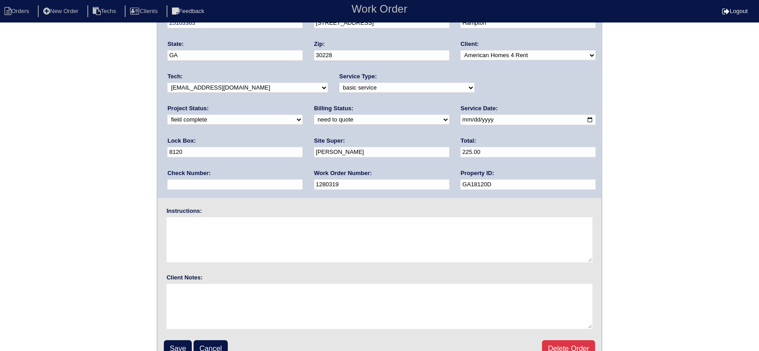
scroll to position [40, 0]
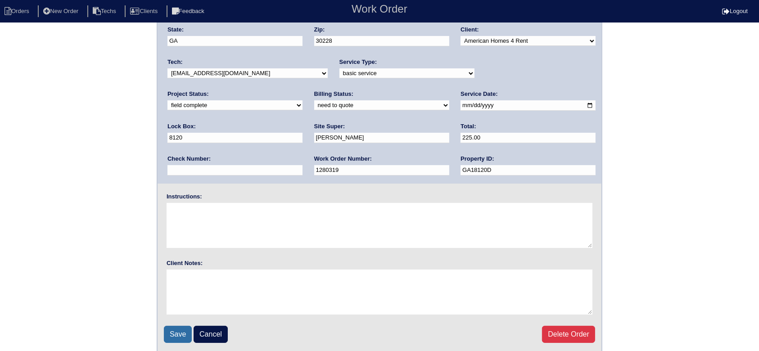
click at [177, 332] on input "Save" at bounding box center [178, 334] width 28 height 17
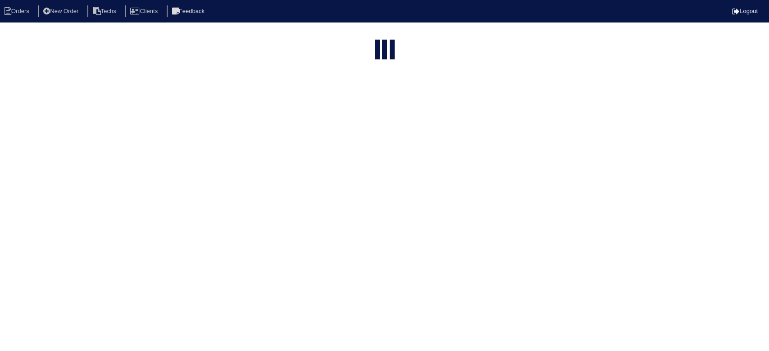
select select "15"
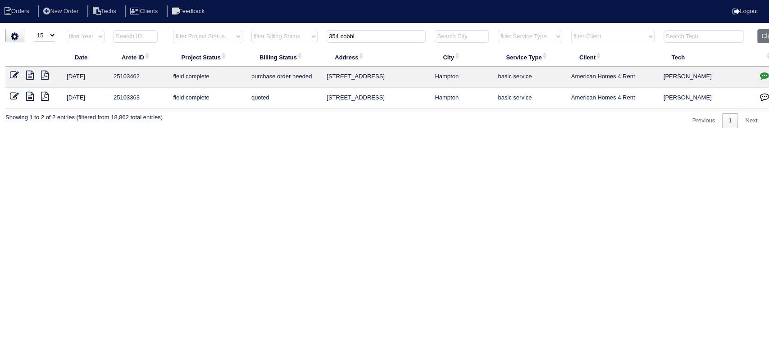
click at [767, 99] on icon "button" at bounding box center [764, 96] width 9 height 9
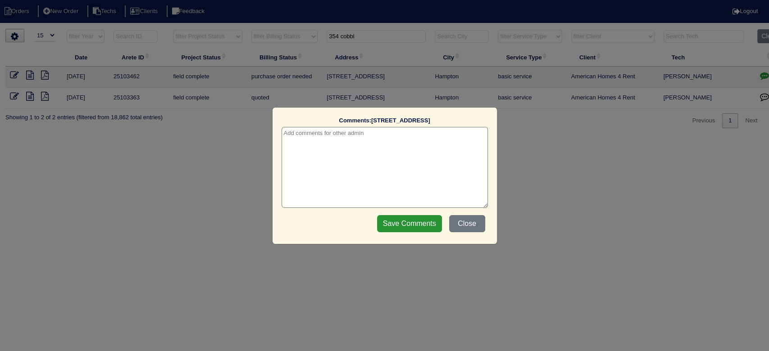
click at [308, 144] on textarea at bounding box center [384, 167] width 206 height 81
type textarea "[DATE] - Change order requested - rk"
click at [405, 223] on input "Save Comments" at bounding box center [409, 223] width 65 height 17
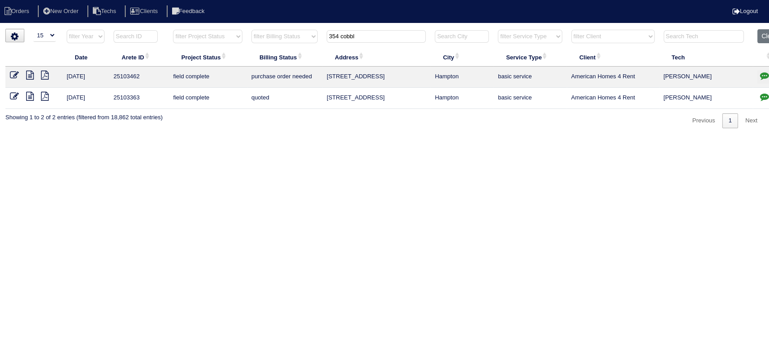
click at [29, 77] on icon at bounding box center [30, 75] width 8 height 9
click at [33, 95] on icon at bounding box center [30, 96] width 8 height 9
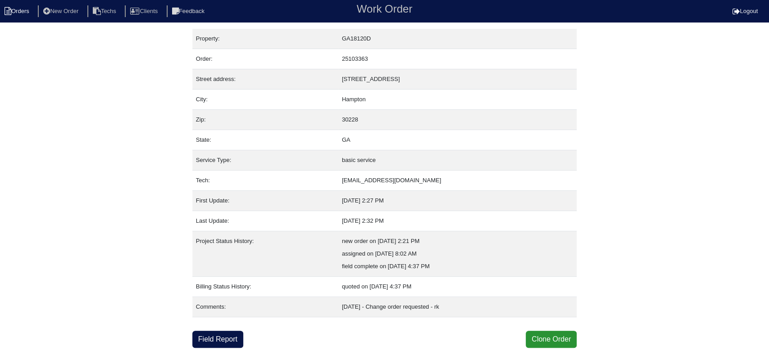
click at [22, 9] on li "Orders" at bounding box center [18, 11] width 36 height 12
select select "15"
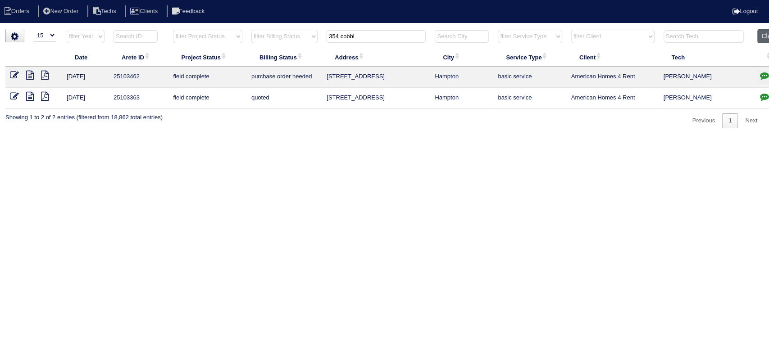
click at [761, 34] on button "Clear" at bounding box center [768, 36] width 23 height 14
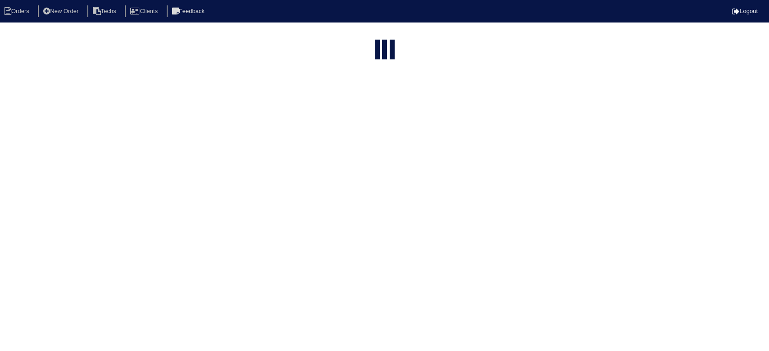
select select "15"
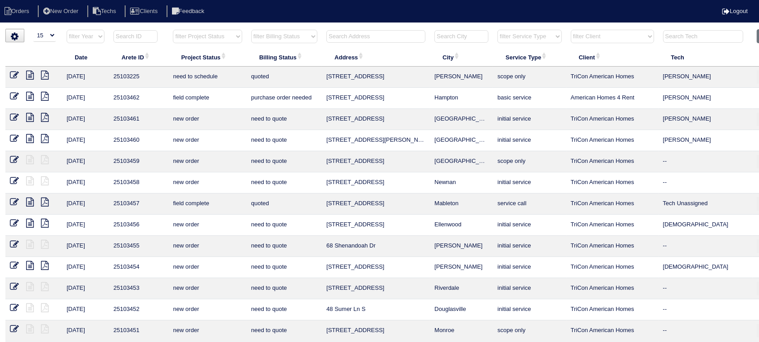
click at [234, 36] on select "filter Project Status -- Any Project Status -- new order assigned in progress f…" at bounding box center [207, 37] width 69 height 14
click at [413, 55] on th "Address" at bounding box center [376, 57] width 108 height 19
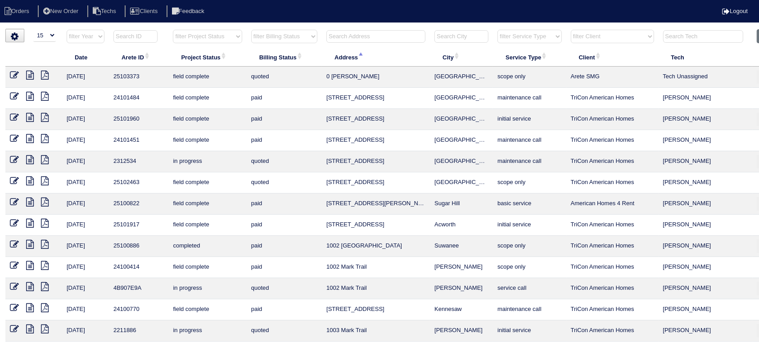
click at [237, 36] on select "filter Project Status -- Any Project Status -- new order assigned in progress f…" at bounding box center [207, 37] width 69 height 14
click at [173, 30] on select "filter Project Status -- Any Project Status -- new order assigned in progress f…" at bounding box center [207, 37] width 69 height 14
select select "field complete"
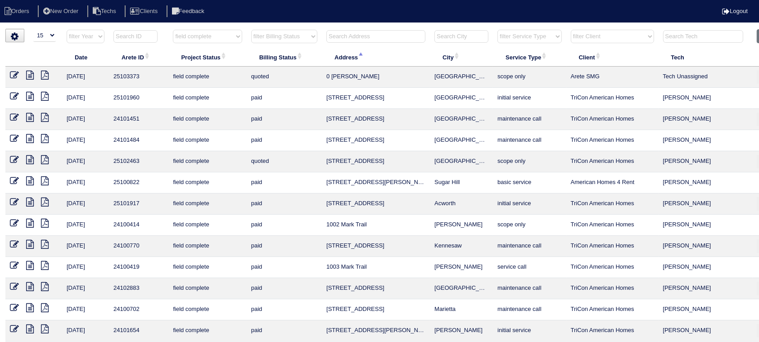
click at [310, 38] on select "filter Billing Status -- Any Billing Status -- need to quote quoted need to inv…" at bounding box center [284, 37] width 66 height 14
select select "need to quote"
click at [251, 30] on select "filter Billing Status -- Any Billing Status -- need to quote quoted need to inv…" at bounding box center [284, 37] width 66 height 14
select select "field complete"
select select "need to quote"
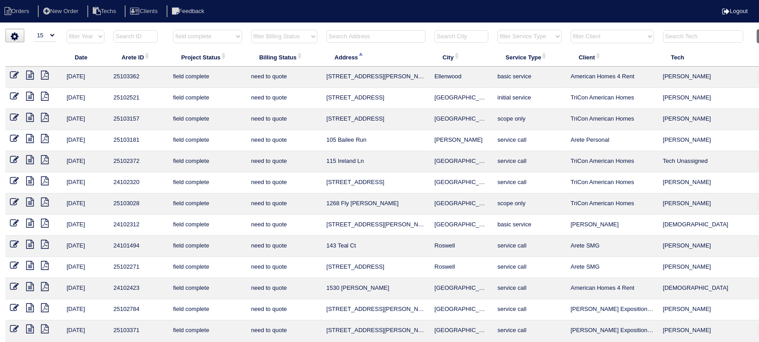
click at [220, 32] on select "filter Project Status -- Any Project Status -- new order assigned in progress f…" at bounding box center [207, 37] width 69 height 14
click at [173, 30] on select "filter Project Status -- Any Project Status -- new order assigned in progress f…" at bounding box center [207, 37] width 69 height 14
click at [287, 31] on select "filter Billing Status -- Any Billing Status -- need to quote quoted need to inv…" at bounding box center [284, 37] width 66 height 14
click at [251, 30] on select "filter Billing Status -- Any Billing Status -- need to quote quoted need to inv…" at bounding box center [284, 37] width 66 height 14
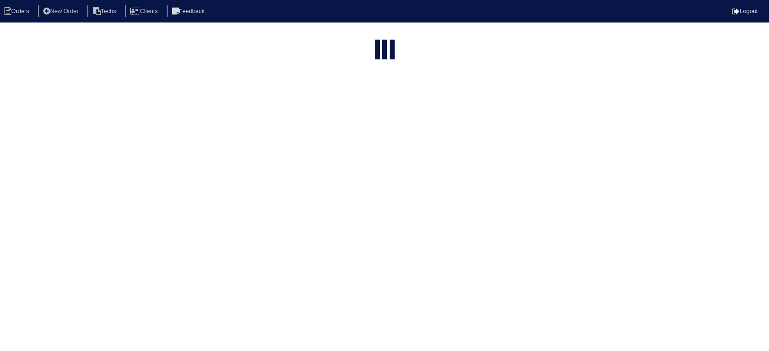
select select "15"
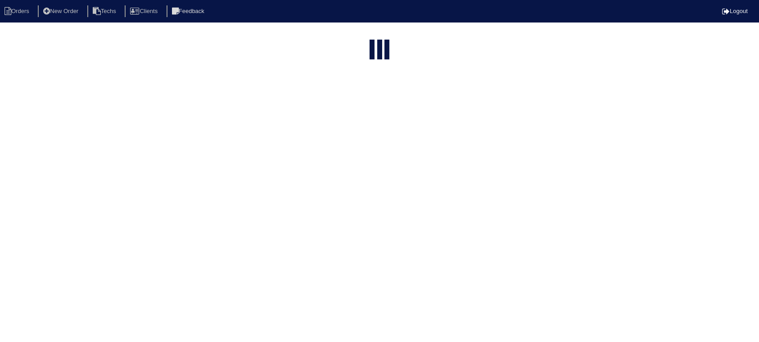
select select "field complete"
select select "need to quote"
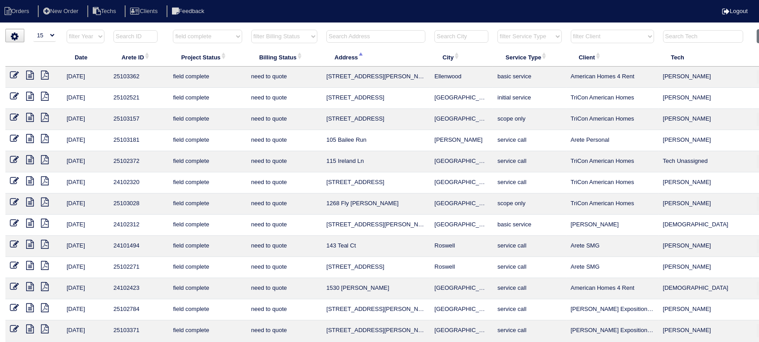
click at [364, 54] on span "Address: activate to sort column descending" at bounding box center [361, 55] width 7 height 7
select select "field complete"
select select "need to quote"
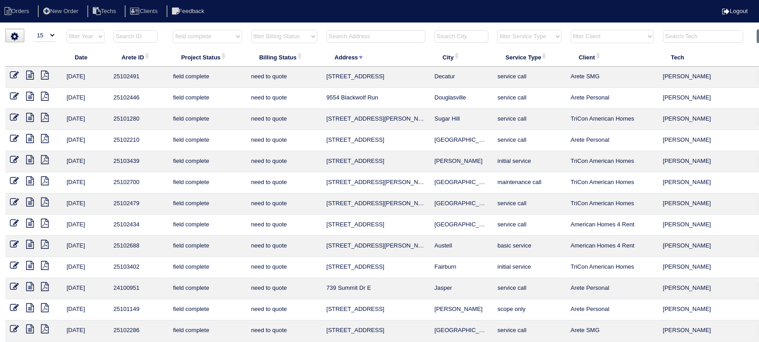
click at [363, 56] on span "Address: activate to sort column ascending" at bounding box center [361, 55] width 7 height 7
select select "field complete"
select select "need to quote"
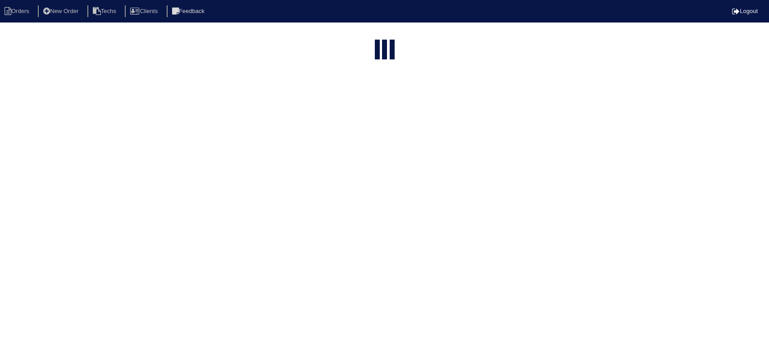
select select "15"
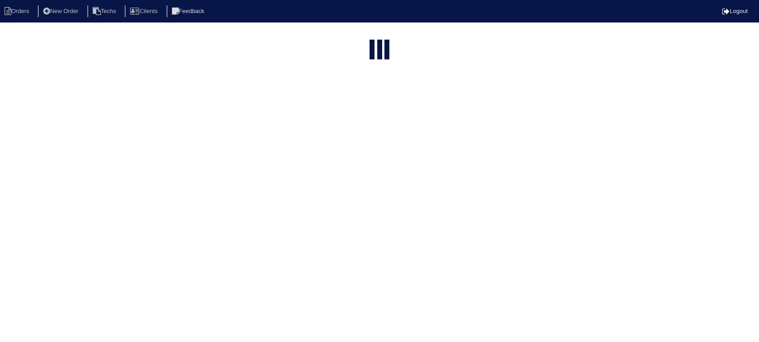
select select "field complete"
select select "need to quote"
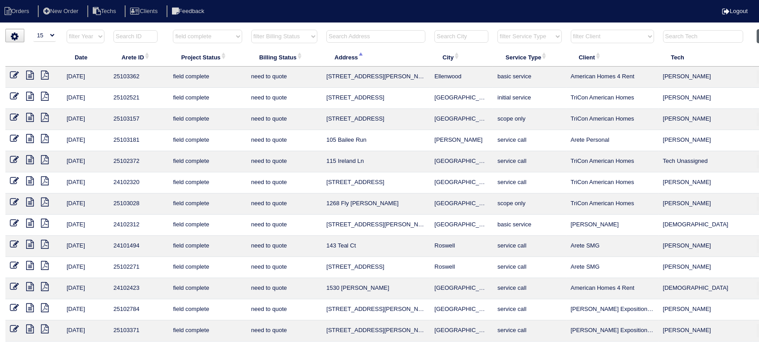
click at [758, 34] on button "Clear" at bounding box center [768, 36] width 23 height 14
select select
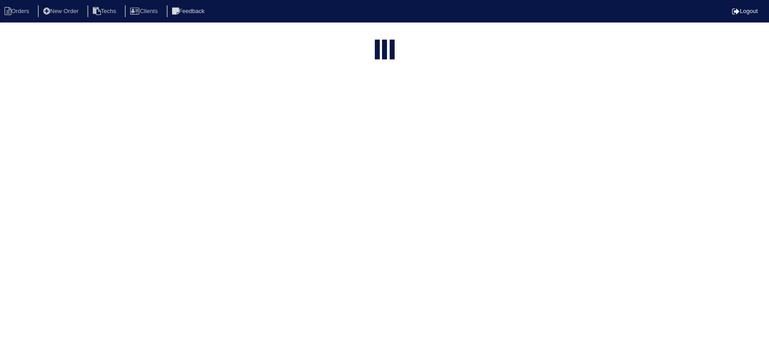
select select "15"
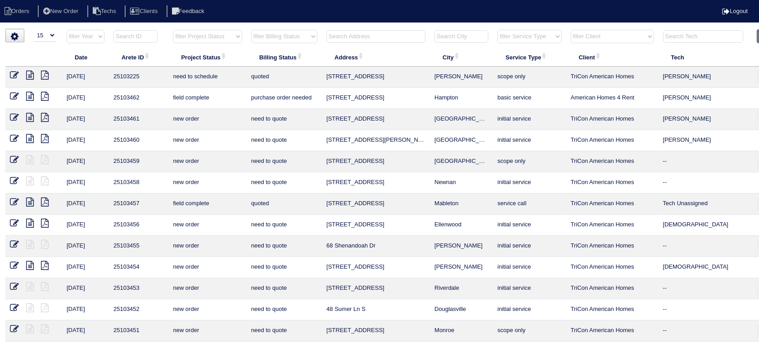
click at [237, 35] on select "filter Project Status -- Any Project Status -- new order assigned in progress f…" at bounding box center [207, 37] width 69 height 14
click at [173, 30] on select "filter Project Status -- Any Project Status -- new order assigned in progress f…" at bounding box center [207, 37] width 69 height 14
select select "field complete"
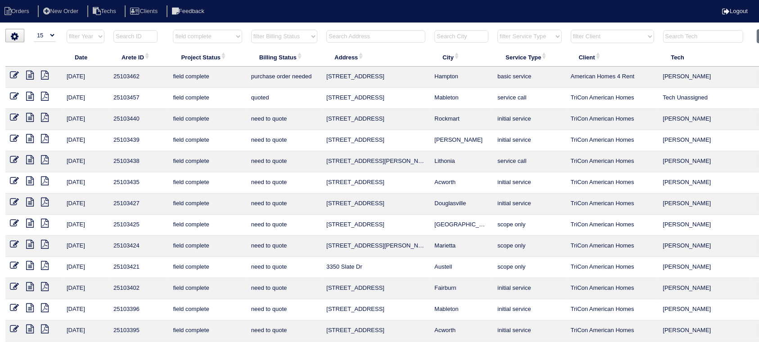
click at [313, 35] on select "filter Billing Status -- Any Billing Status -- need to quote quoted need to inv…" at bounding box center [284, 37] width 66 height 14
select select "need to quote"
click at [251, 30] on select "filter Billing Status -- Any Billing Status -- need to quote quoted need to inv…" at bounding box center [284, 37] width 66 height 14
select select "field complete"
select select "need to quote"
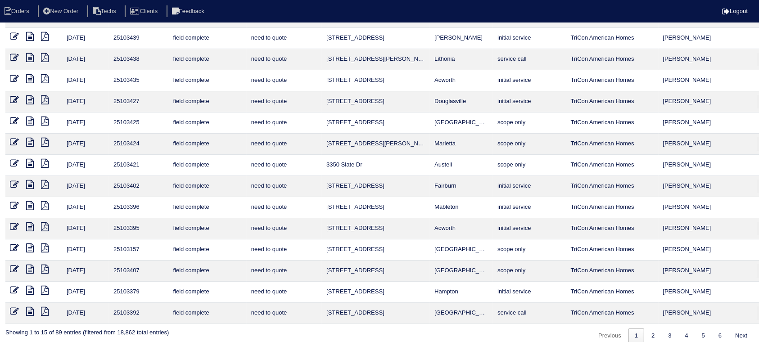
scroll to position [68, 0]
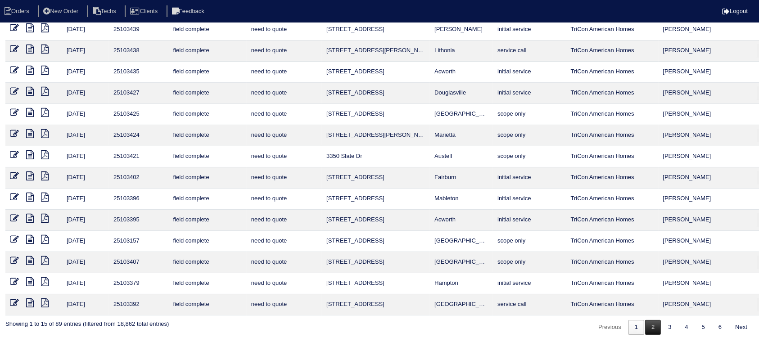
click at [652, 323] on link "2" at bounding box center [653, 327] width 16 height 15
select select "field complete"
select select "need to quote"
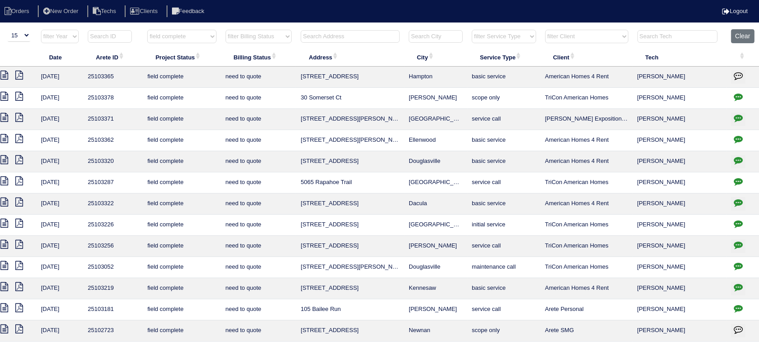
scroll to position [0, 27]
click at [737, 283] on icon "button" at bounding box center [737, 287] width 9 height 9
type textarea "9/9/25 - texted Dan to review quote - rk"
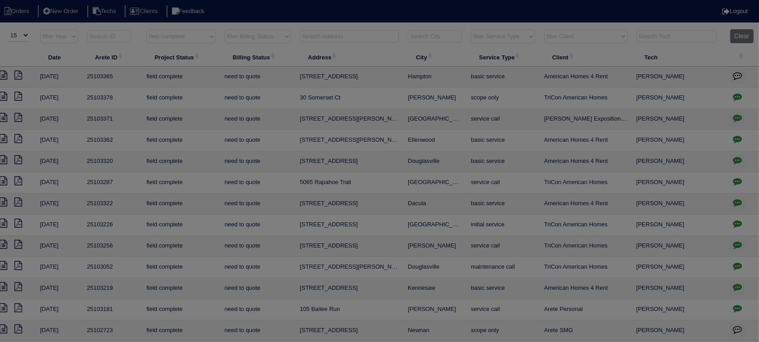
scroll to position [0, 18]
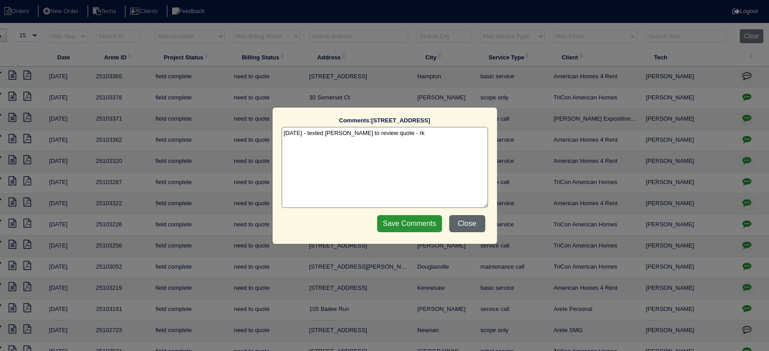
click at [455, 221] on button "Close" at bounding box center [467, 223] width 36 height 17
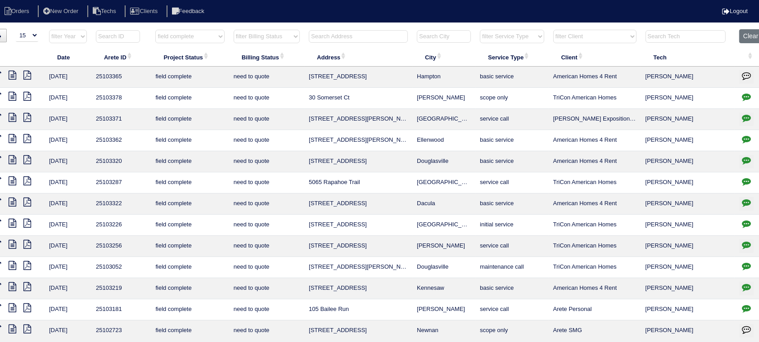
click at [605, 33] on select "filter Client -- Any Client -- Alan Luther American Homes 4 Rent Arete Personal…" at bounding box center [595, 37] width 83 height 14
select select "American Homes 4 Rent"
click at [554, 30] on select "filter Client -- Any Client -- Alan Luther American Homes 4 Rent Arete Personal…" at bounding box center [595, 37] width 83 height 14
select select "field complete"
select select "need to quote"
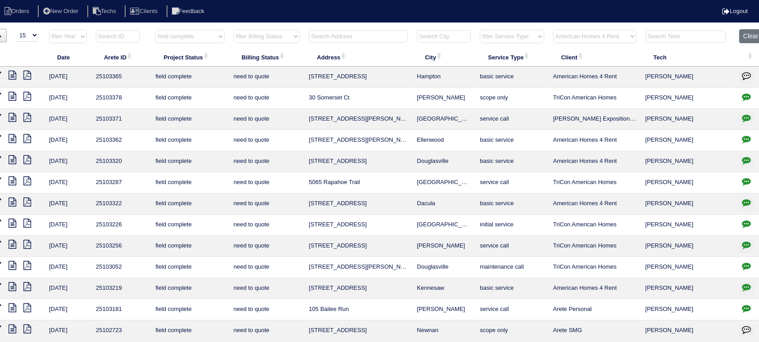
select select "American Homes 4 Rent"
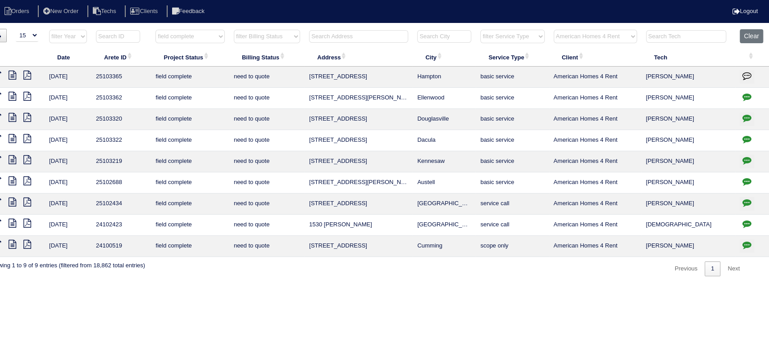
click at [15, 74] on icon at bounding box center [13, 75] width 8 height 9
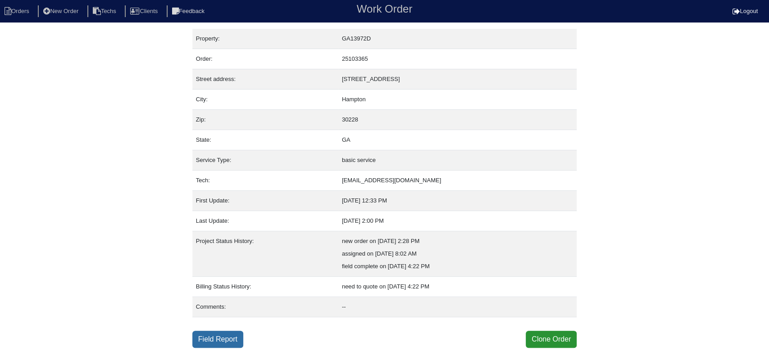
click at [222, 335] on link "Field Report" at bounding box center [217, 339] width 51 height 17
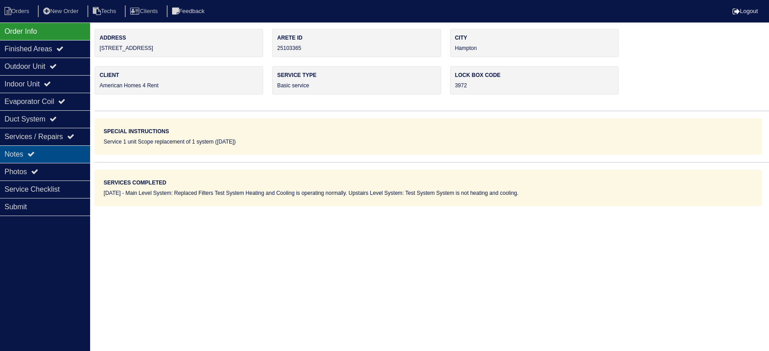
click at [56, 153] on div "Notes" at bounding box center [45, 154] width 90 height 18
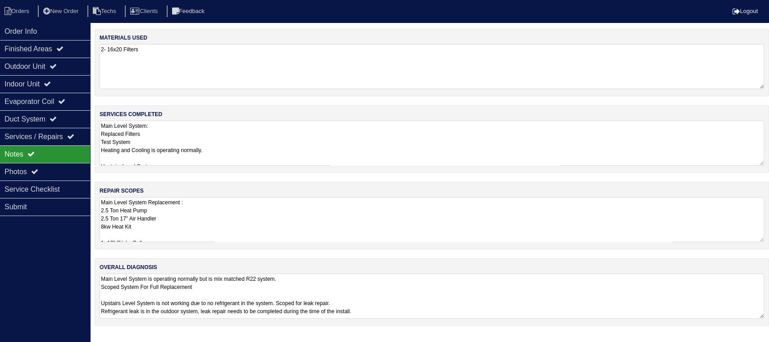
click at [262, 138] on textarea "Main Level System: Replaced Filters Test System Heating and Cooling is operatin…" at bounding box center [432, 143] width 664 height 45
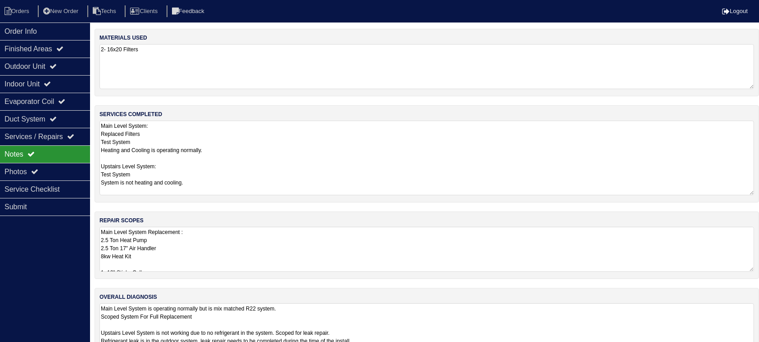
click at [253, 244] on textarea "Main Level System Replacement : 2.5 Ton Heat Pump 2.5 Ton 17" Air Handler 8kw H…" at bounding box center [427, 249] width 655 height 45
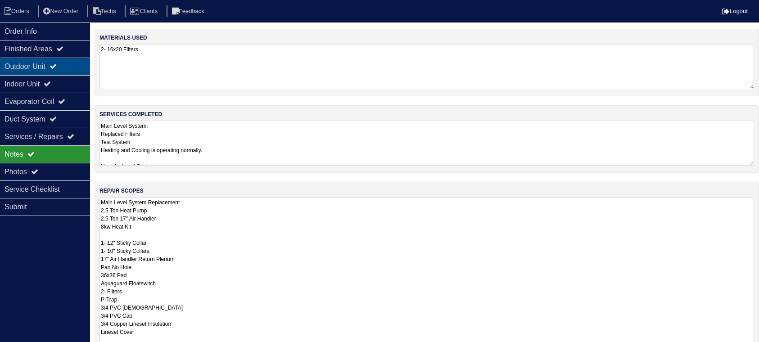
click at [46, 61] on div "Outdoor Unit" at bounding box center [45, 67] width 90 height 18
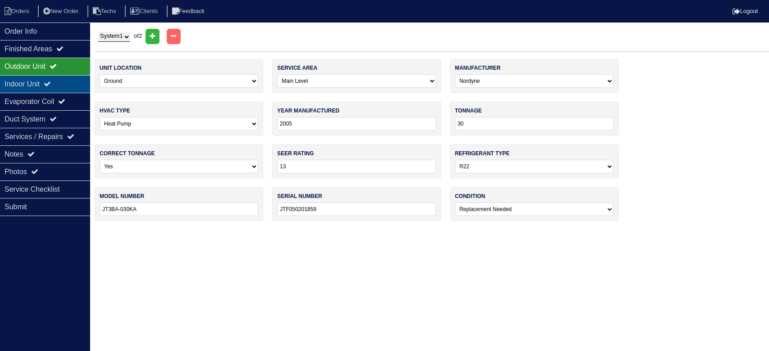
click at [44, 84] on div "Indoor Unit" at bounding box center [45, 84] width 90 height 18
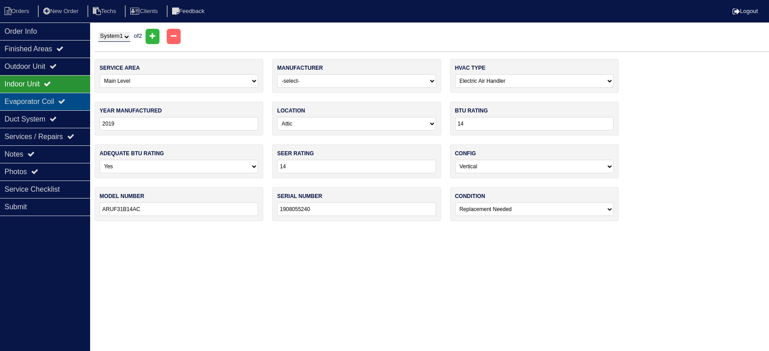
click at [44, 98] on div "Evaporator Coil" at bounding box center [45, 102] width 90 height 18
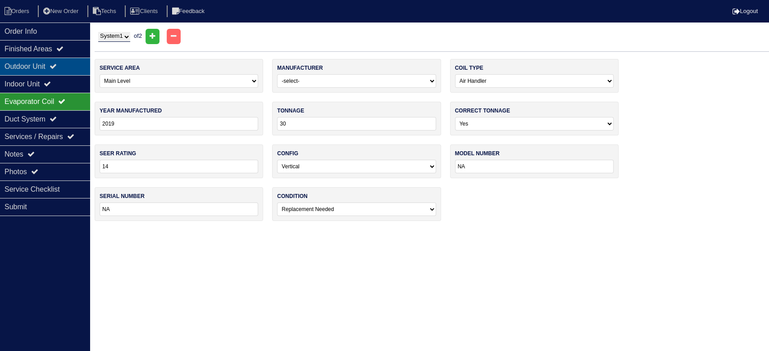
click at [51, 62] on div "Outdoor Unit" at bounding box center [45, 67] width 90 height 18
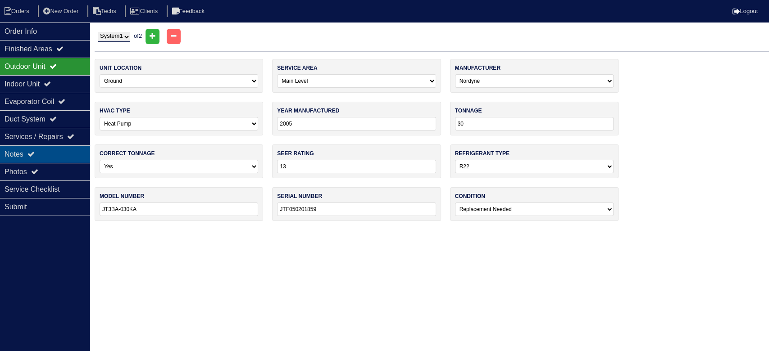
click at [73, 155] on div "Notes" at bounding box center [45, 154] width 90 height 18
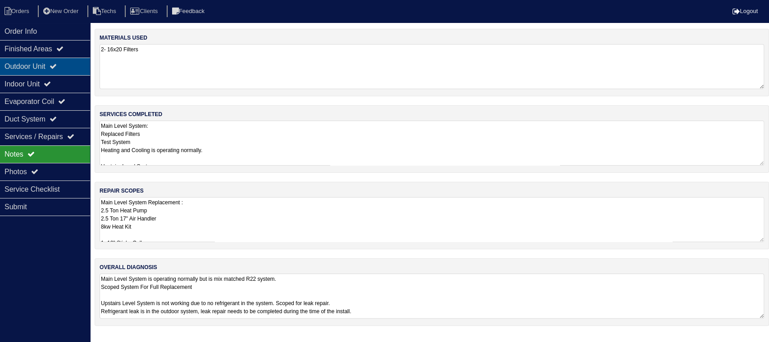
click at [73, 64] on div "Outdoor Unit" at bounding box center [45, 67] width 90 height 18
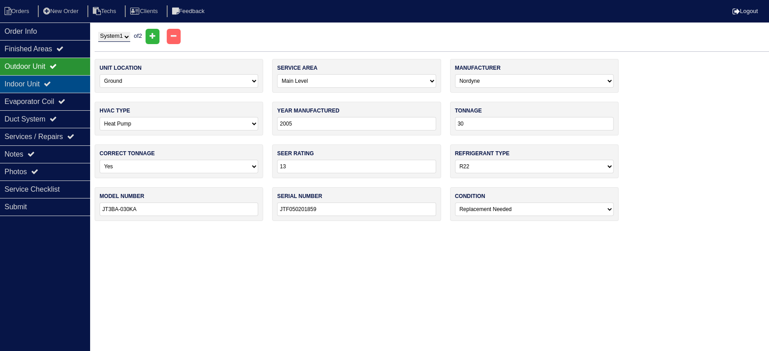
click at [64, 82] on div "Indoor Unit" at bounding box center [45, 84] width 90 height 18
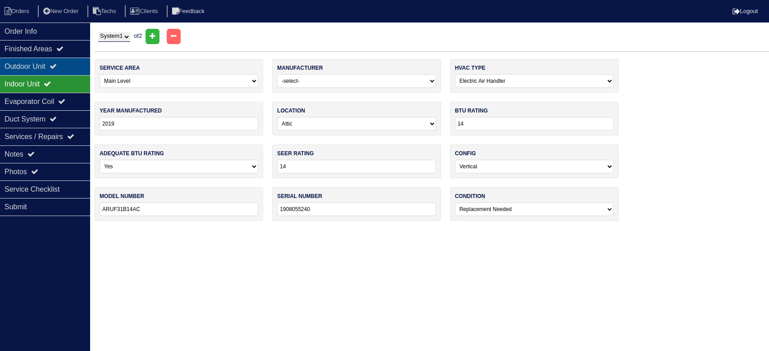
click at [65, 68] on div "Outdoor Unit" at bounding box center [45, 67] width 90 height 18
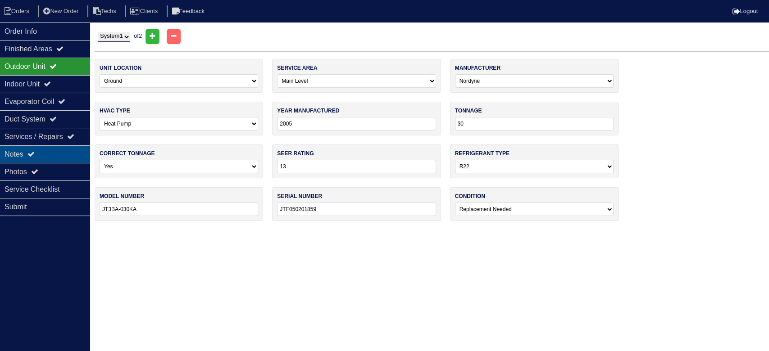
click at [57, 150] on div "Notes" at bounding box center [45, 154] width 90 height 18
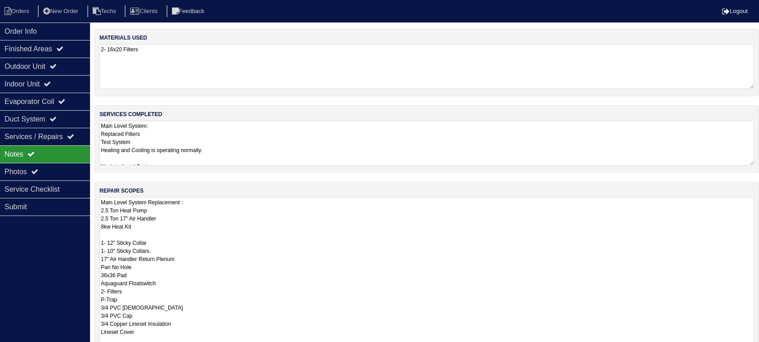
drag, startPoint x: 761, startPoint y: 239, endPoint x: 751, endPoint y: 380, distance: 140.9
click at [751, 351] on html "Orders New Order Techs Clients Feedback Logout Orders New Order Users Clients M…" at bounding box center [379, 237] width 759 height 475
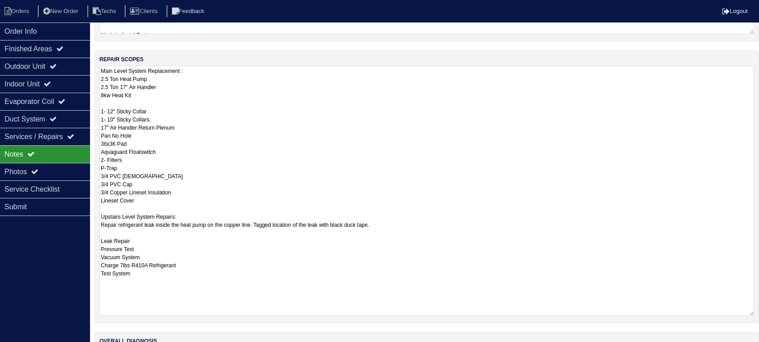
drag, startPoint x: 749, startPoint y: 249, endPoint x: 740, endPoint y: 314, distance: 66.3
click at [740, 314] on textarea "Main Level System Replacement : 2.5 Ton Heat Pump 2.5 Ton 17" Air Handler 8kw H…" at bounding box center [427, 191] width 655 height 250
drag, startPoint x: 59, startPoint y: 64, endPoint x: 59, endPoint y: 84, distance: 19.4
click at [57, 64] on icon at bounding box center [53, 66] width 7 height 7
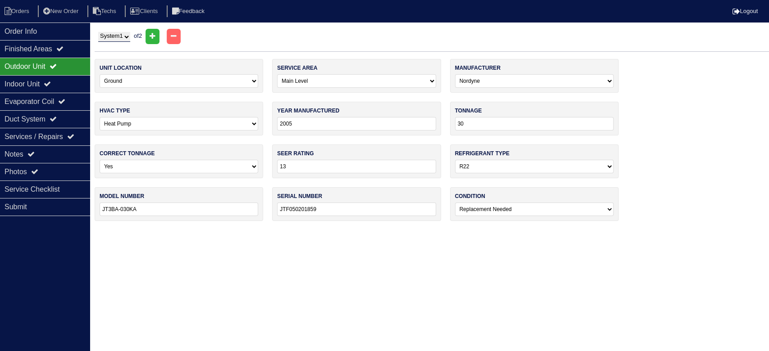
click at [122, 34] on select "System 1 System 2" at bounding box center [114, 37] width 32 height 10
select select "2"
click at [98, 32] on select "System 1 System 2" at bounding box center [114, 37] width 32 height 10
select select "1"
select select "Lennox"
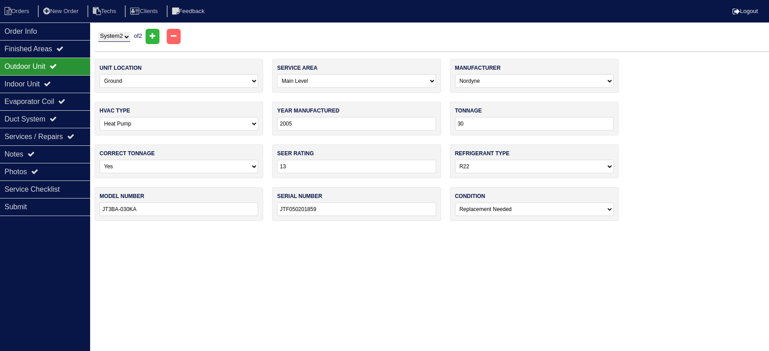
type input "2018"
type input "14"
select select "1"
type input "14HPX-030-230-22"
type input "1918E44291"
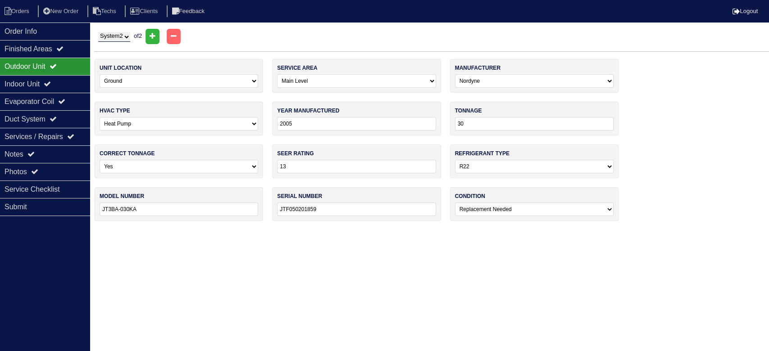
select select "1"
click at [67, 82] on div "Indoor Unit" at bounding box center [45, 84] width 90 height 18
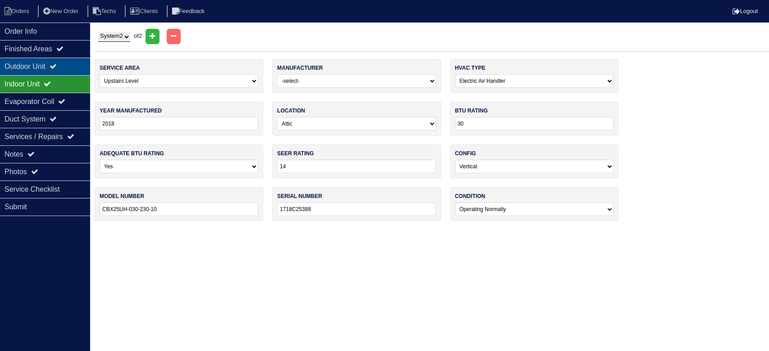
click at [68, 65] on div "Outdoor Unit" at bounding box center [45, 67] width 90 height 18
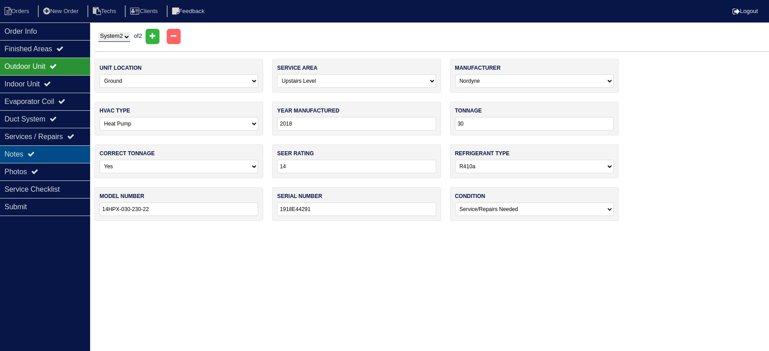
click at [37, 150] on div "Notes" at bounding box center [45, 154] width 90 height 18
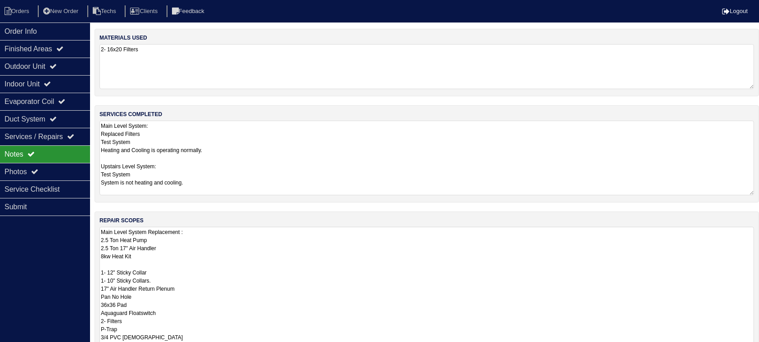
click at [236, 143] on textarea "Main Level System: Replaced Filters Test System Heating and Cooling is operatin…" at bounding box center [427, 158] width 655 height 75
click at [26, 168] on div "Photos" at bounding box center [45, 172] width 90 height 18
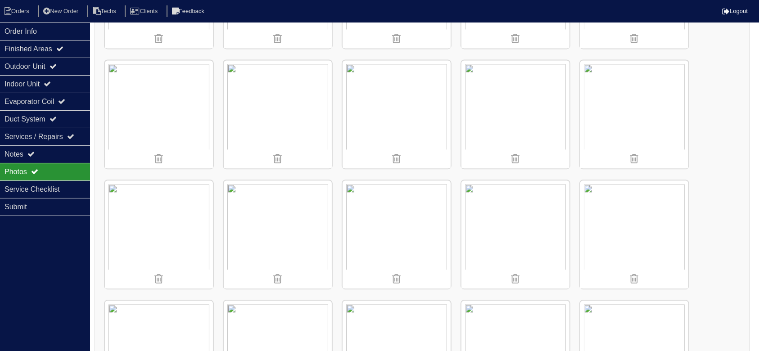
scroll to position [2095, 0]
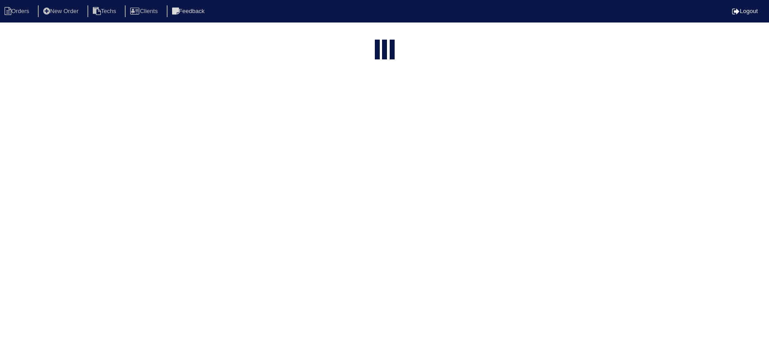
select select "15"
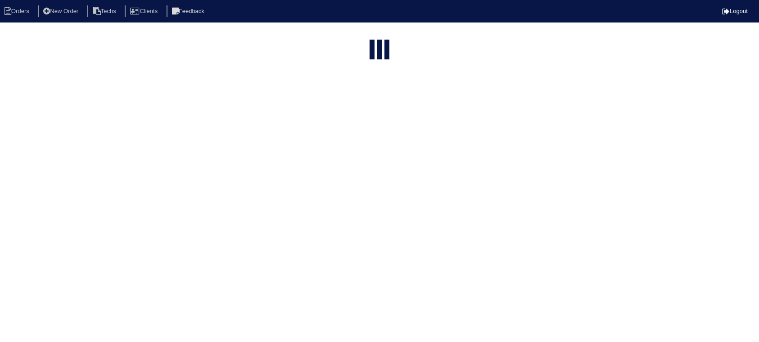
select select "field complete"
select select "need to quote"
select select "American Homes 4 Rent"
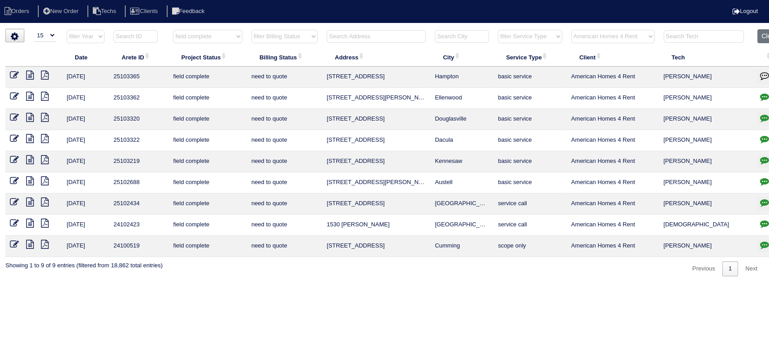
click at [766, 74] on icon "button" at bounding box center [764, 75] width 9 height 9
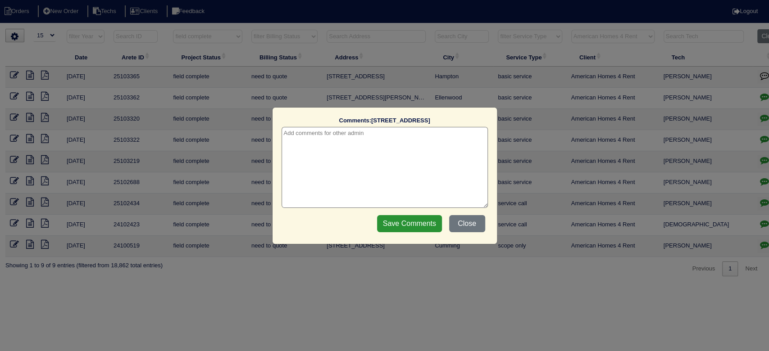
click at [368, 139] on textarea at bounding box center [384, 167] width 206 height 81
type textarea "9/17/25 - texted Dan to review quote"
click at [418, 229] on input "Save Comments" at bounding box center [409, 223] width 65 height 17
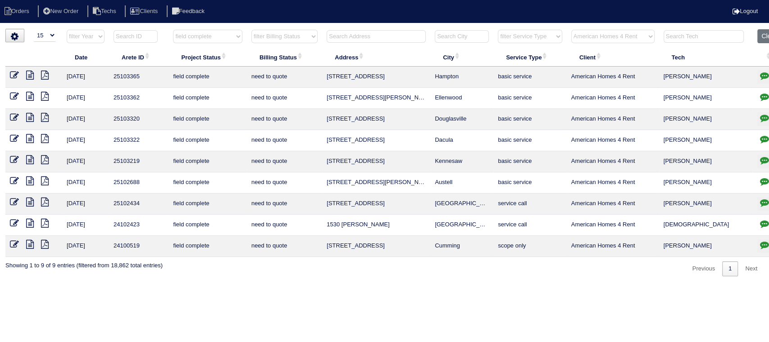
click at [767, 180] on icon "button" at bounding box center [764, 181] width 9 height 9
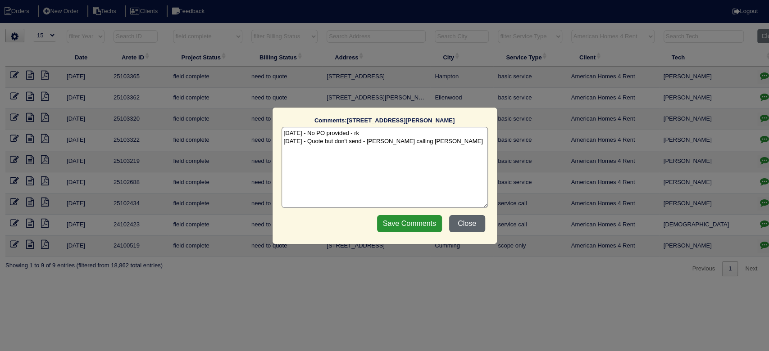
click at [455, 225] on button "Close" at bounding box center [467, 223] width 36 height 17
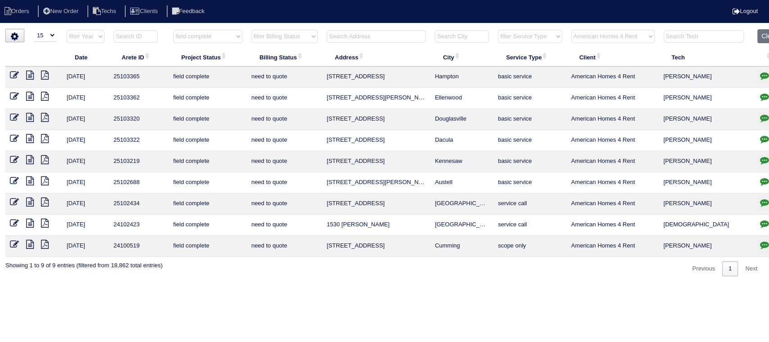
scroll to position [0, 18]
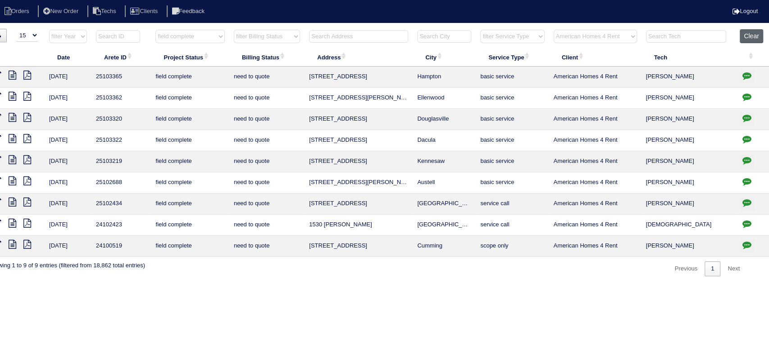
click at [751, 38] on button "Clear" at bounding box center [751, 36] width 23 height 14
select select
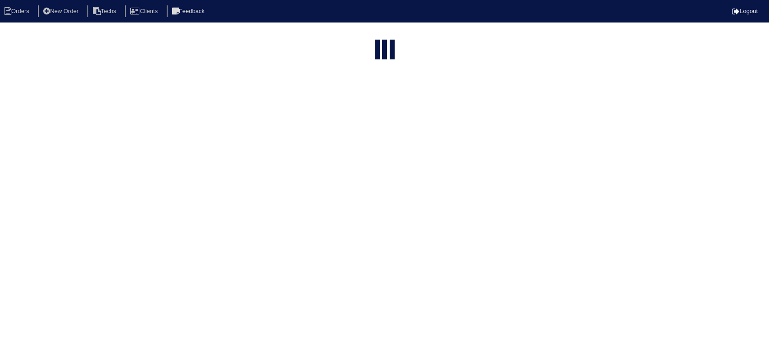
select select "15"
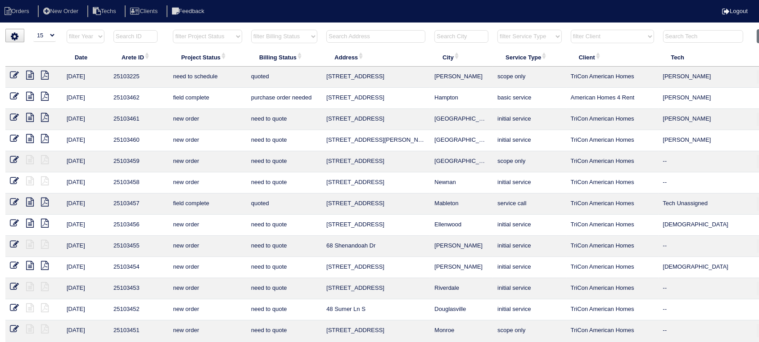
click at [232, 36] on select "filter Project Status -- Any Project Status -- new order assigned in progress f…" at bounding box center [207, 37] width 69 height 14
click at [173, 30] on select "filter Project Status -- Any Project Status -- new order assigned in progress f…" at bounding box center [207, 37] width 69 height 14
select select "field complete"
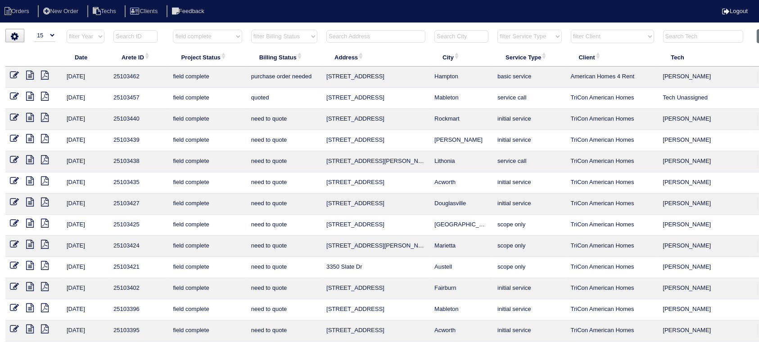
click at [308, 36] on select "filter Billing Status -- Any Billing Status -- need to quote quoted need to inv…" at bounding box center [284, 37] width 66 height 14
select select "need to quote"
click at [251, 30] on select "filter Billing Status -- Any Billing Status -- need to quote quoted need to inv…" at bounding box center [284, 37] width 66 height 14
select select "field complete"
select select "need to quote"
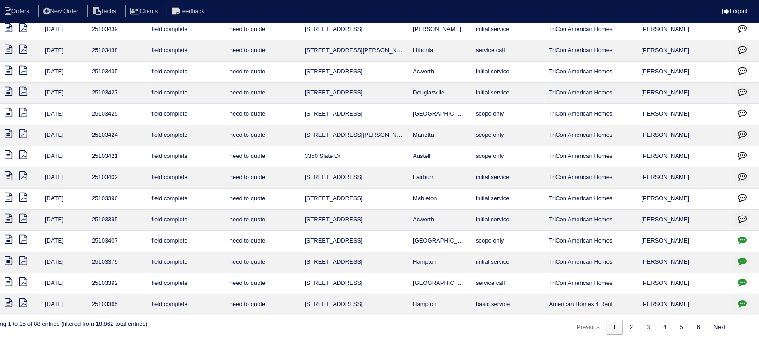
scroll to position [68, 27]
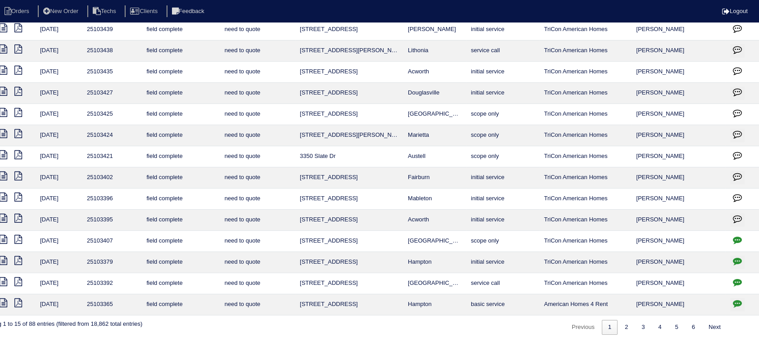
click at [737, 239] on icon "button" at bounding box center [737, 240] width 9 height 9
type textarea "[DATE] - Charge for removing zoning for U/S system and notate on quote? Reeca t…"
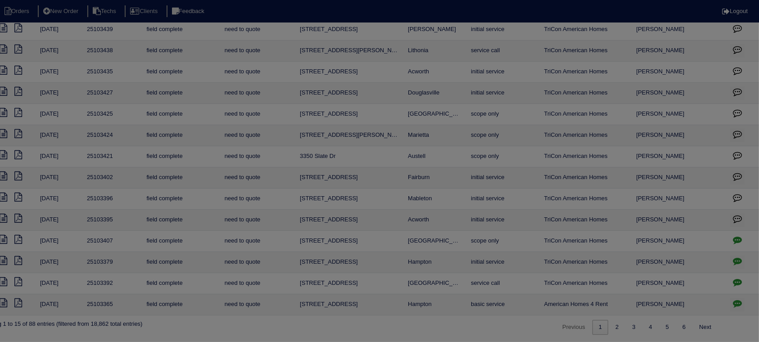
scroll to position [59, 18]
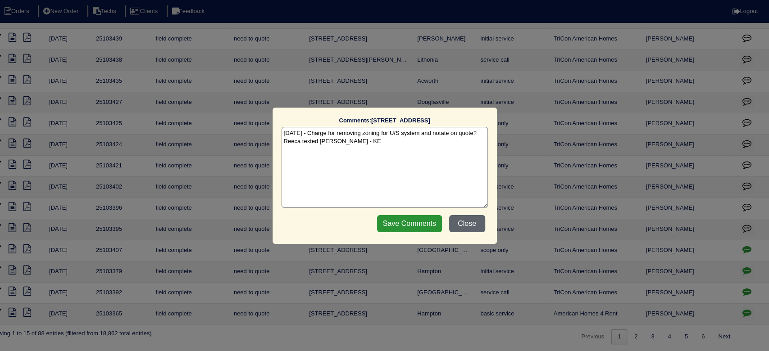
click at [465, 218] on button "Close" at bounding box center [467, 223] width 36 height 17
